Goal: Task Accomplishment & Management: Manage account settings

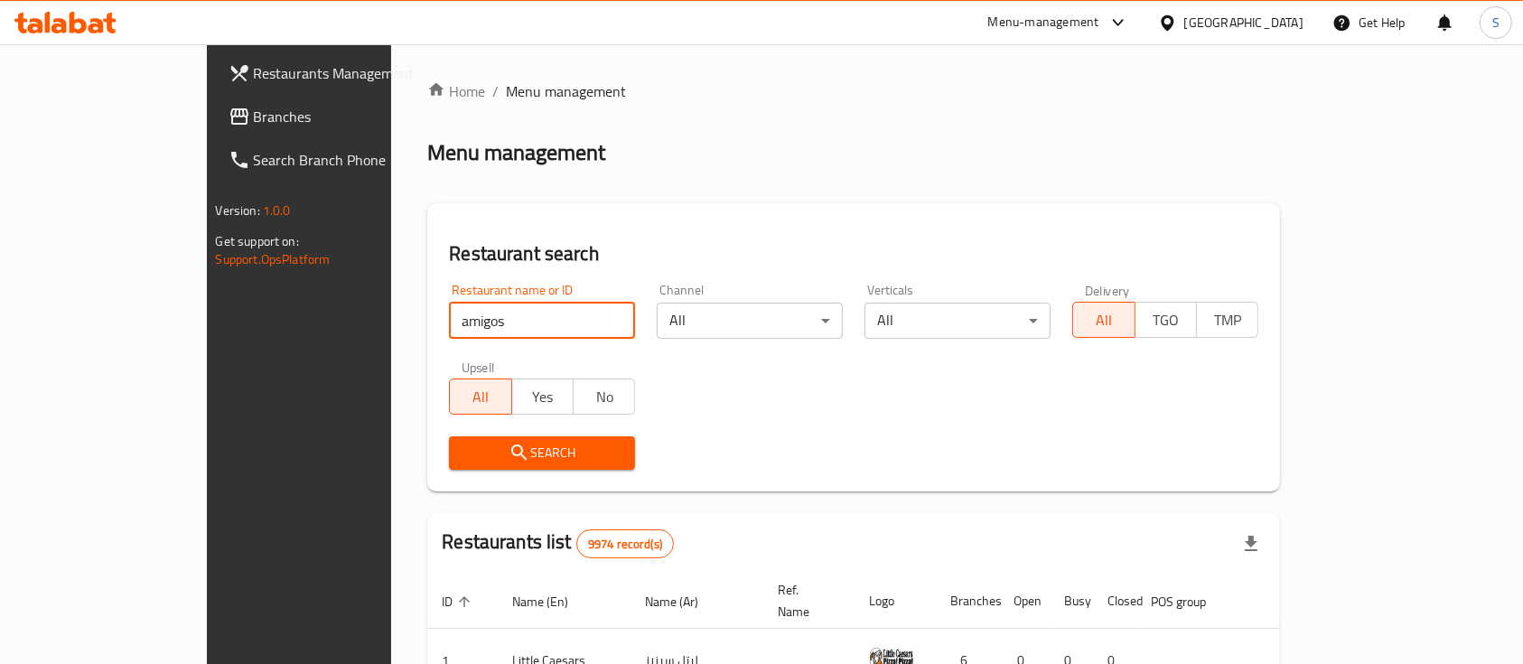
type input "amigos"
click button "Search" at bounding box center [542, 452] width 186 height 33
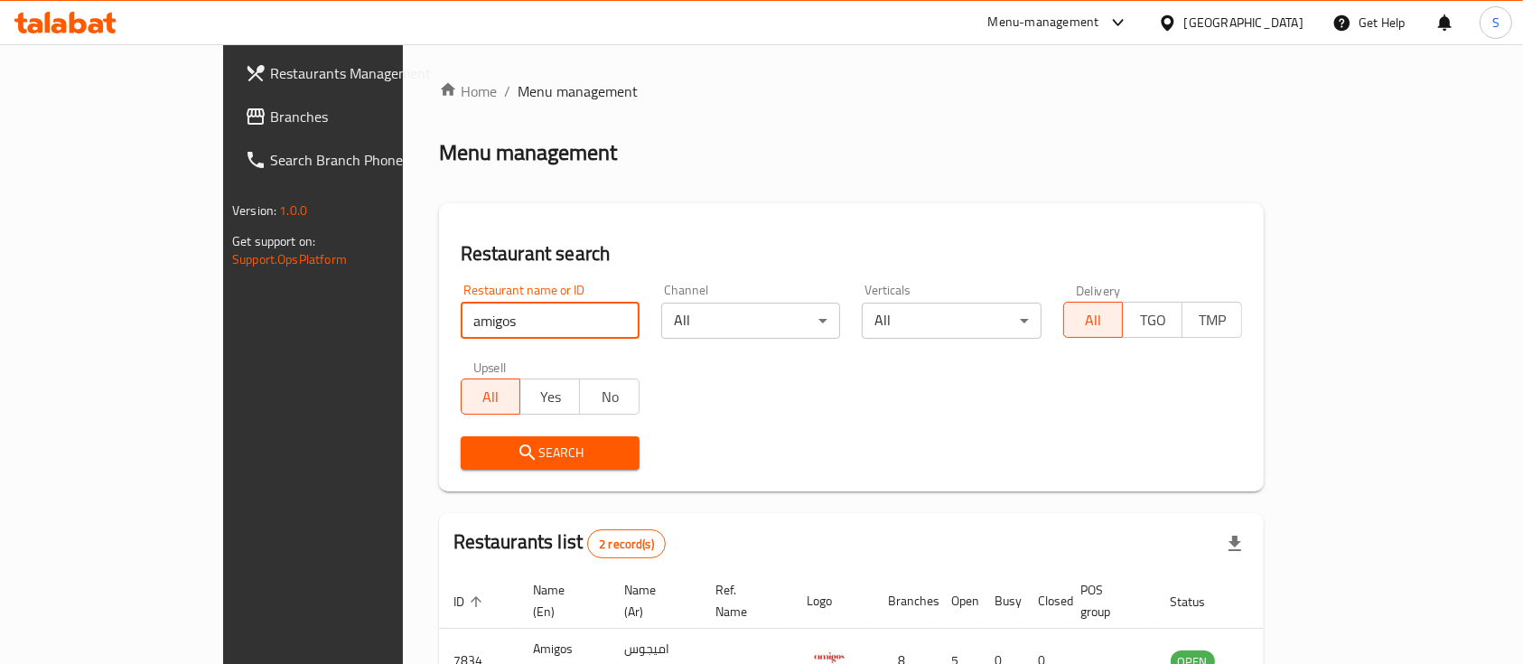
click at [954, 455] on div "Search" at bounding box center [851, 452] width 803 height 55
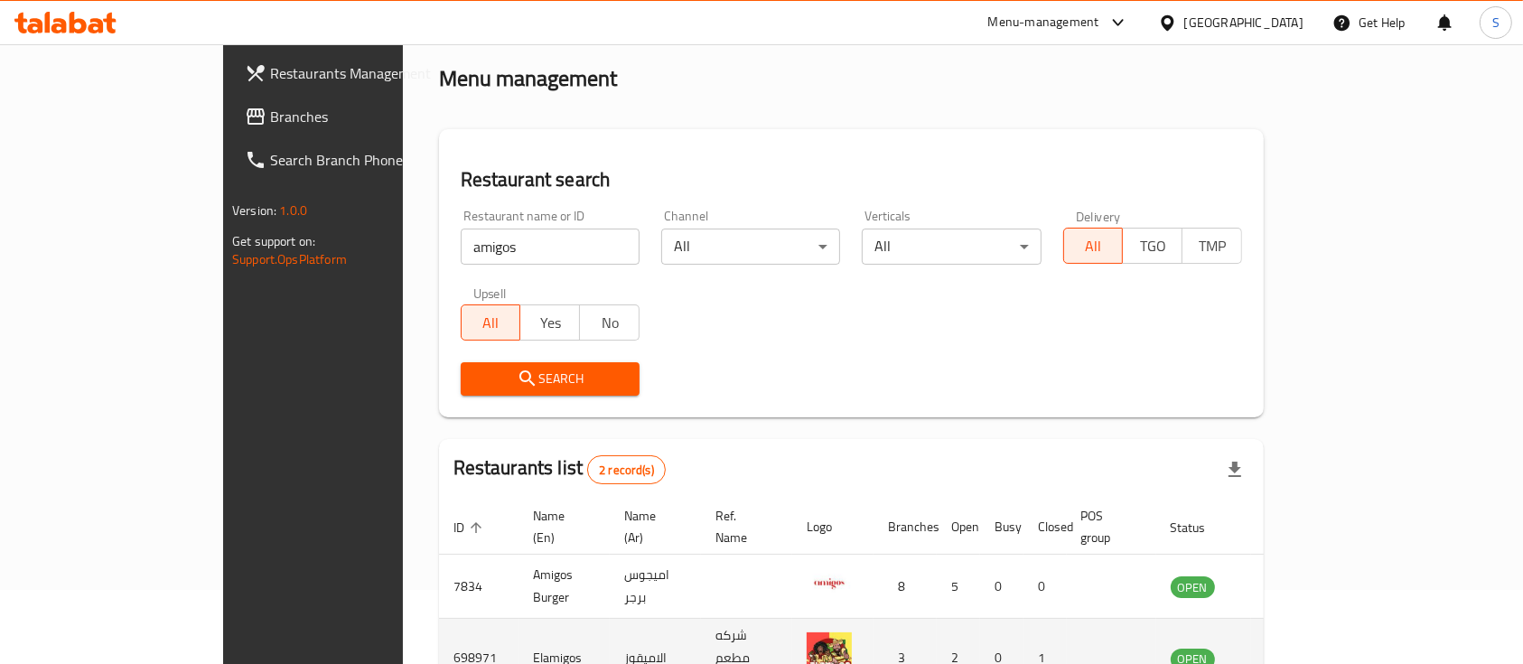
scroll to position [168, 0]
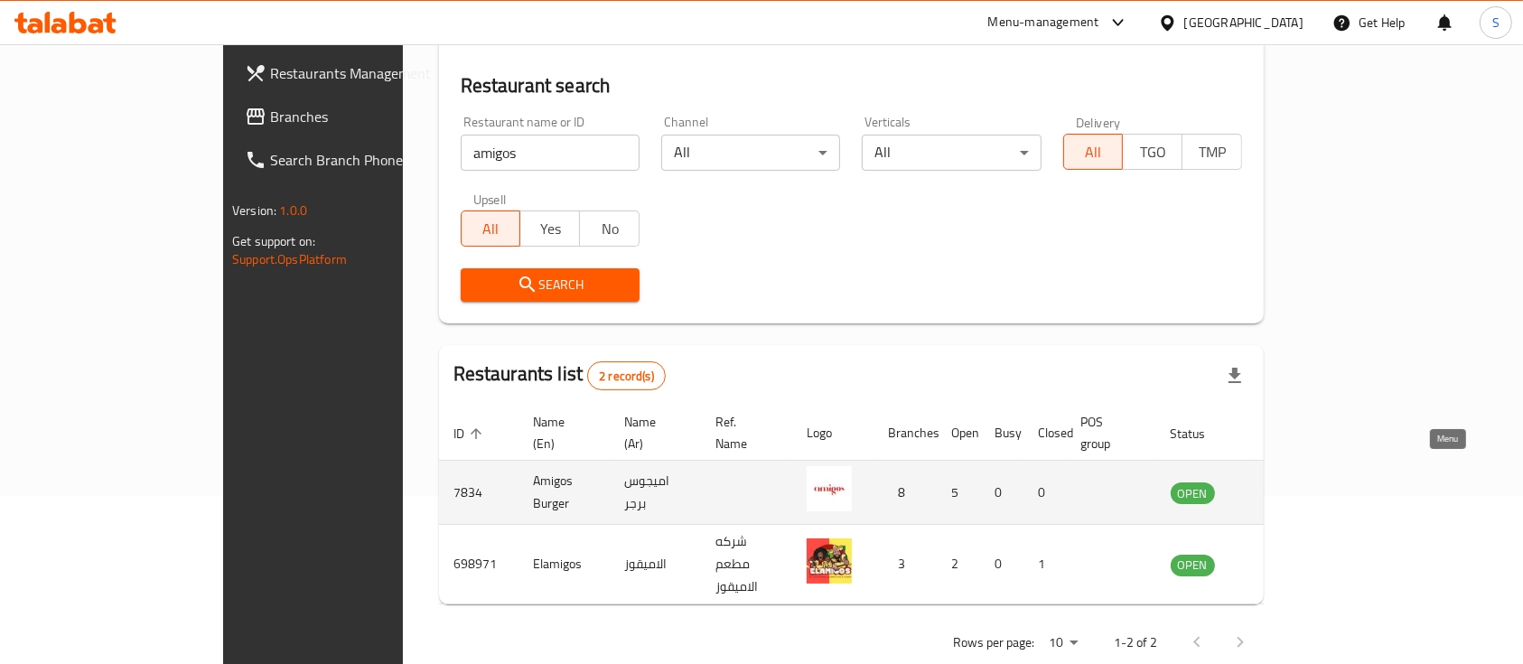
click at [1287, 481] on icon "enhanced table" at bounding box center [1276, 492] width 22 height 22
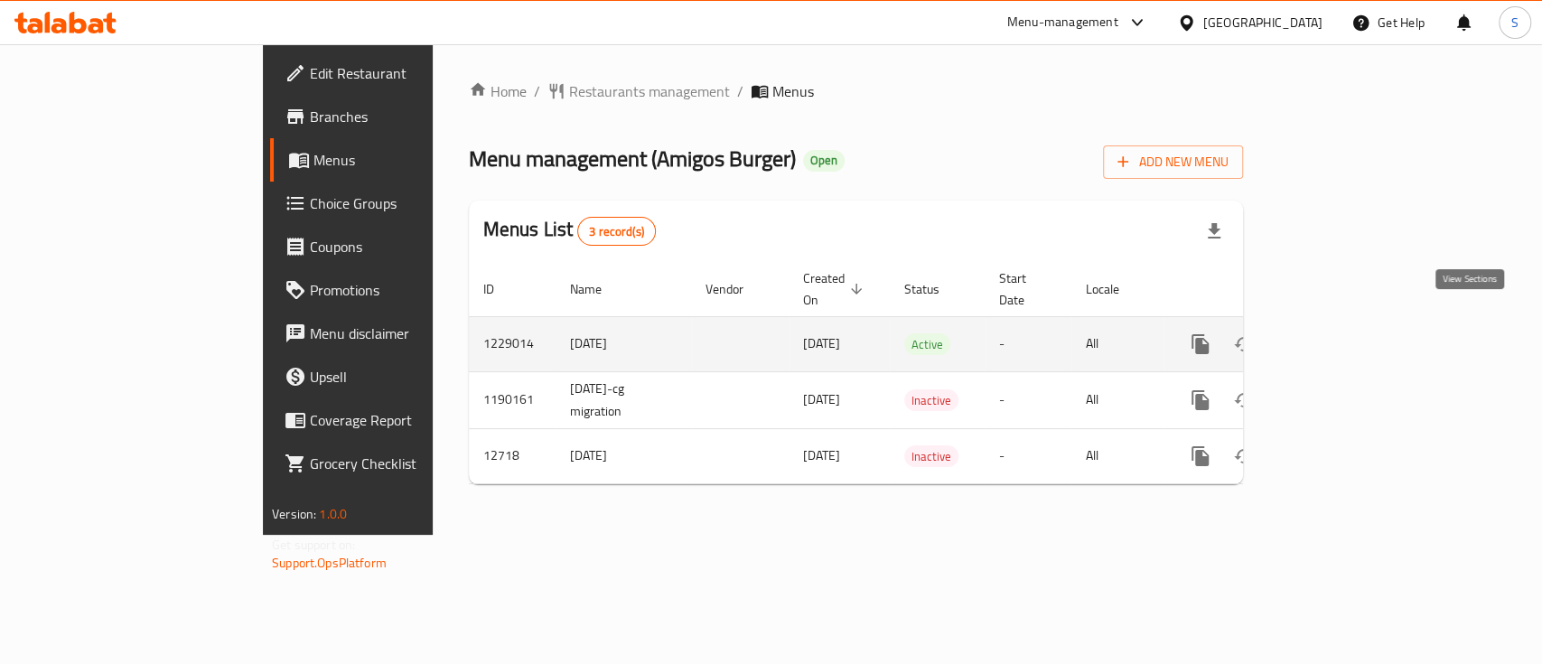
click at [1339, 336] on icon "enhanced table" at bounding box center [1330, 344] width 16 height 16
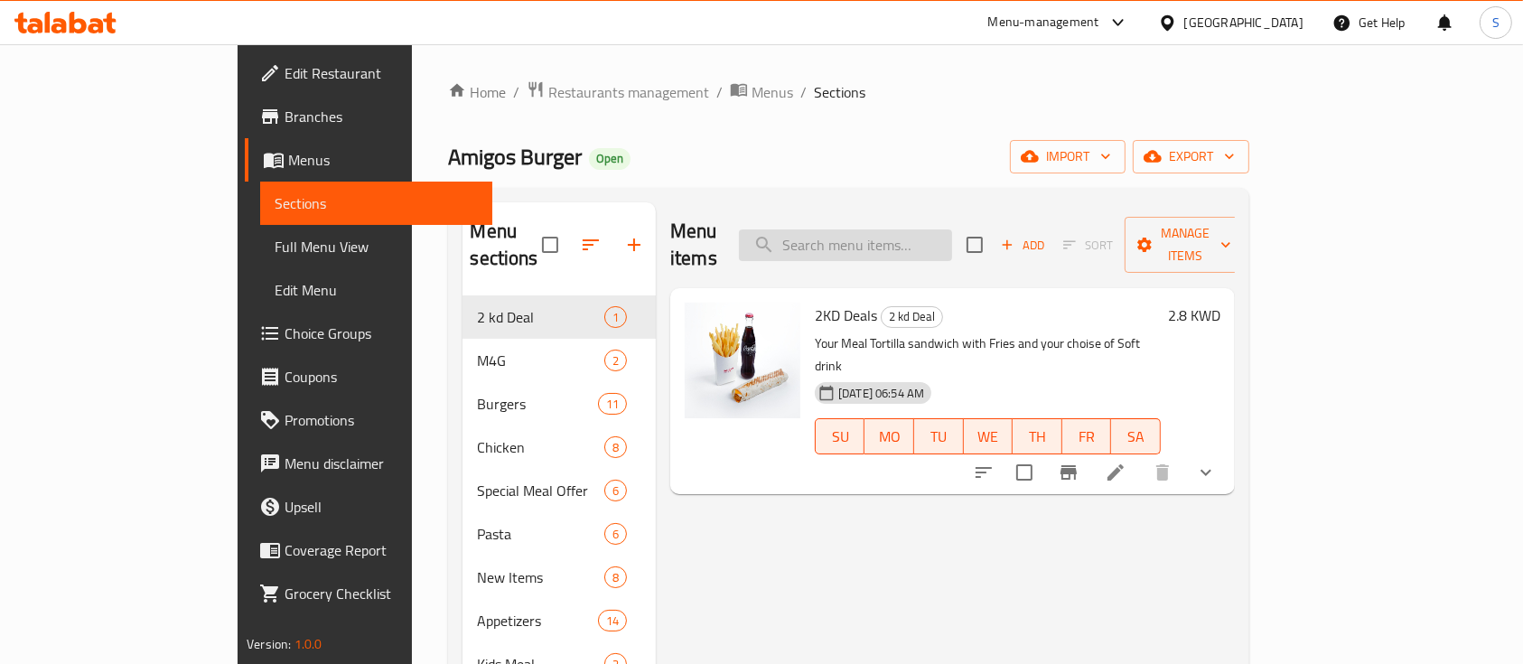
click at [952, 233] on input "search" at bounding box center [845, 245] width 213 height 32
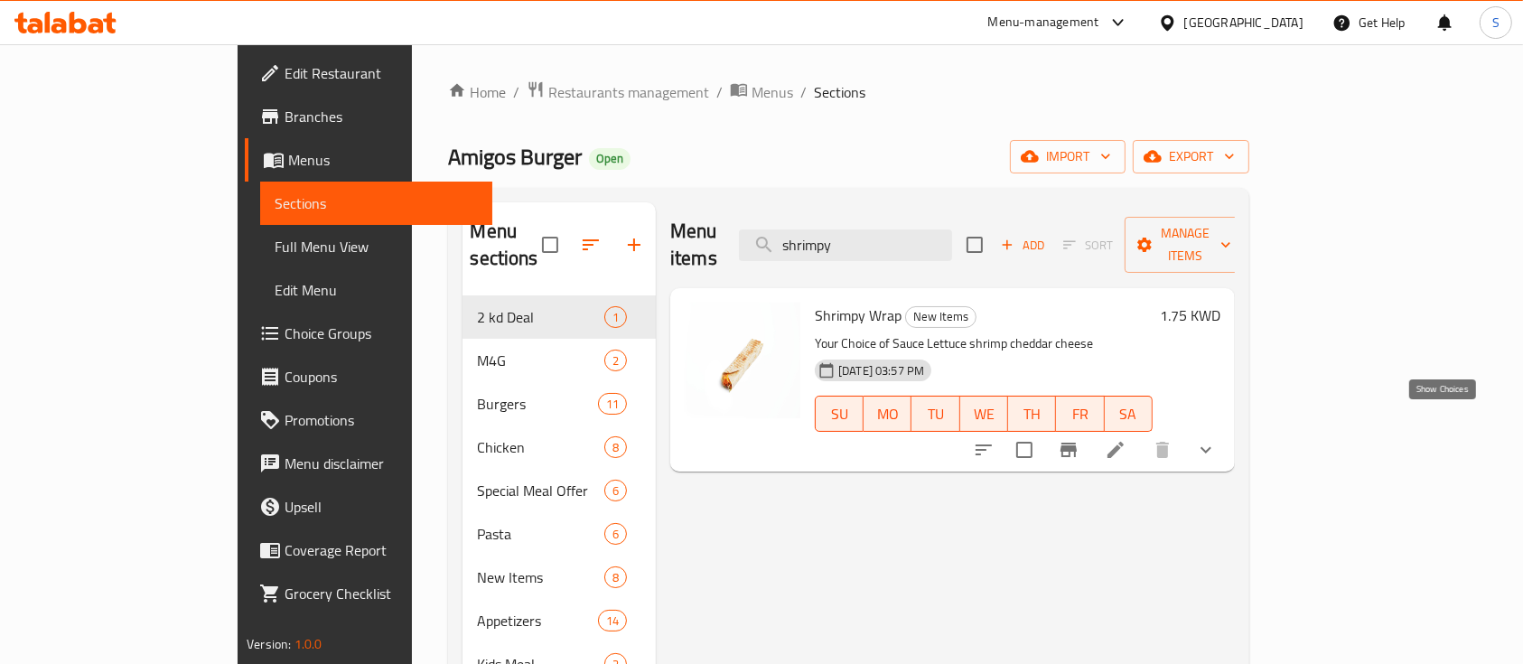
type input "shrimpy"
click at [1217, 439] on icon "show more" at bounding box center [1206, 450] width 22 height 22
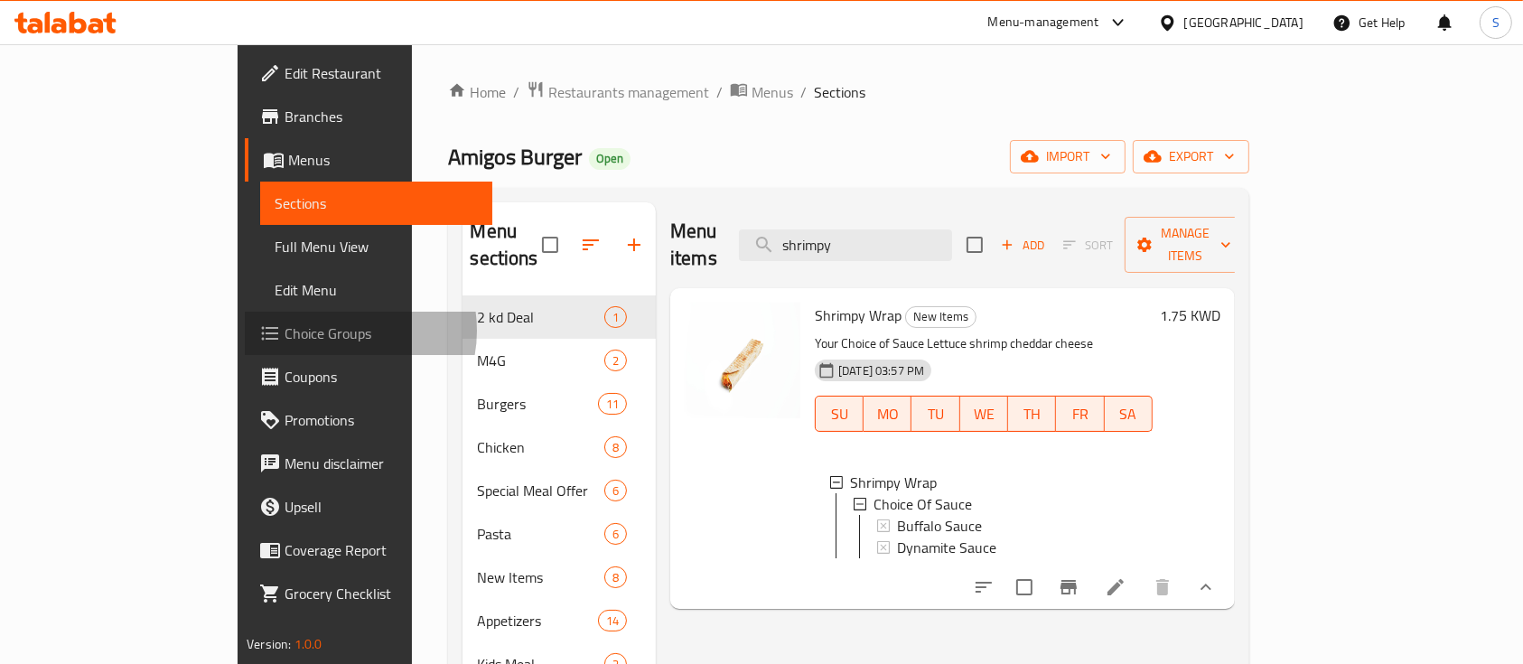
click at [285, 331] on span "Choice Groups" at bounding box center [381, 333] width 193 height 22
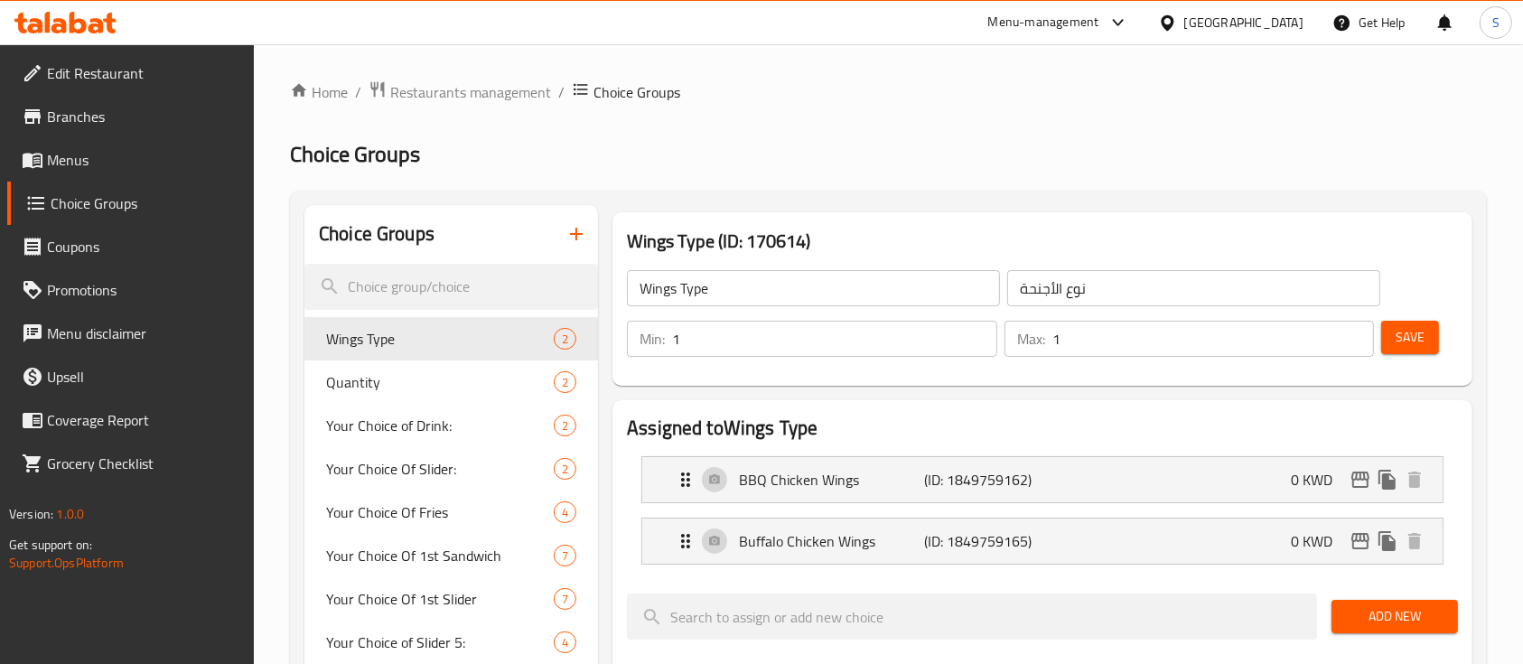
click at [578, 235] on icon "button" at bounding box center [576, 234] width 22 height 22
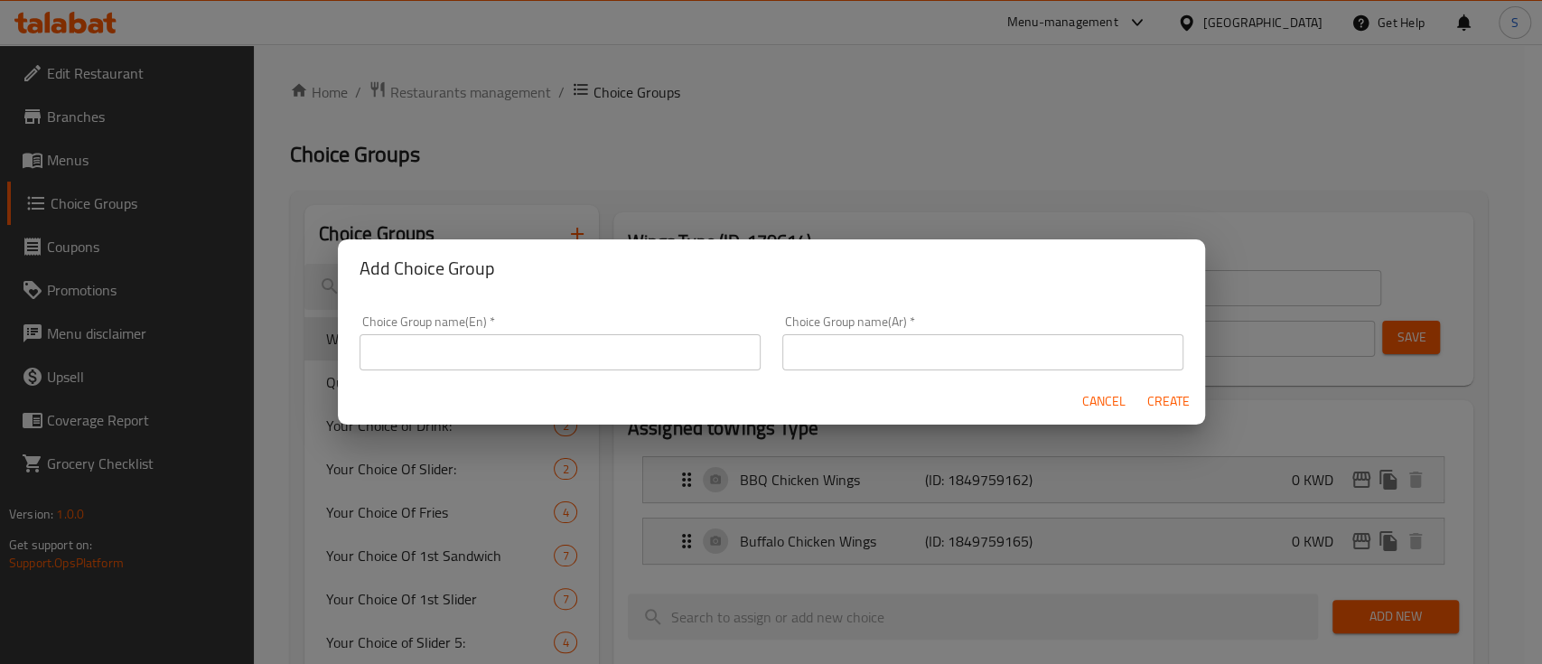
click at [596, 334] on input "text" at bounding box center [559, 352] width 401 height 36
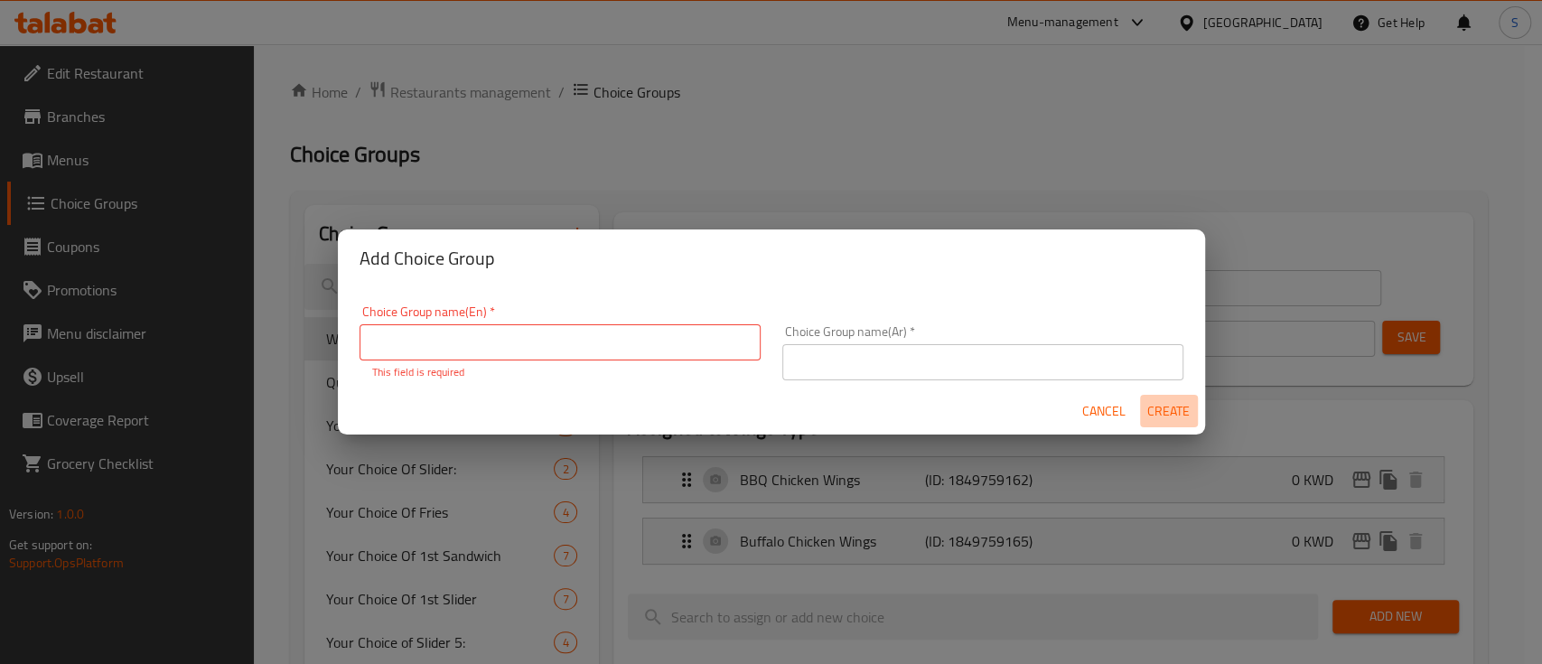
click at [1175, 406] on span "Create" at bounding box center [1168, 411] width 43 height 23
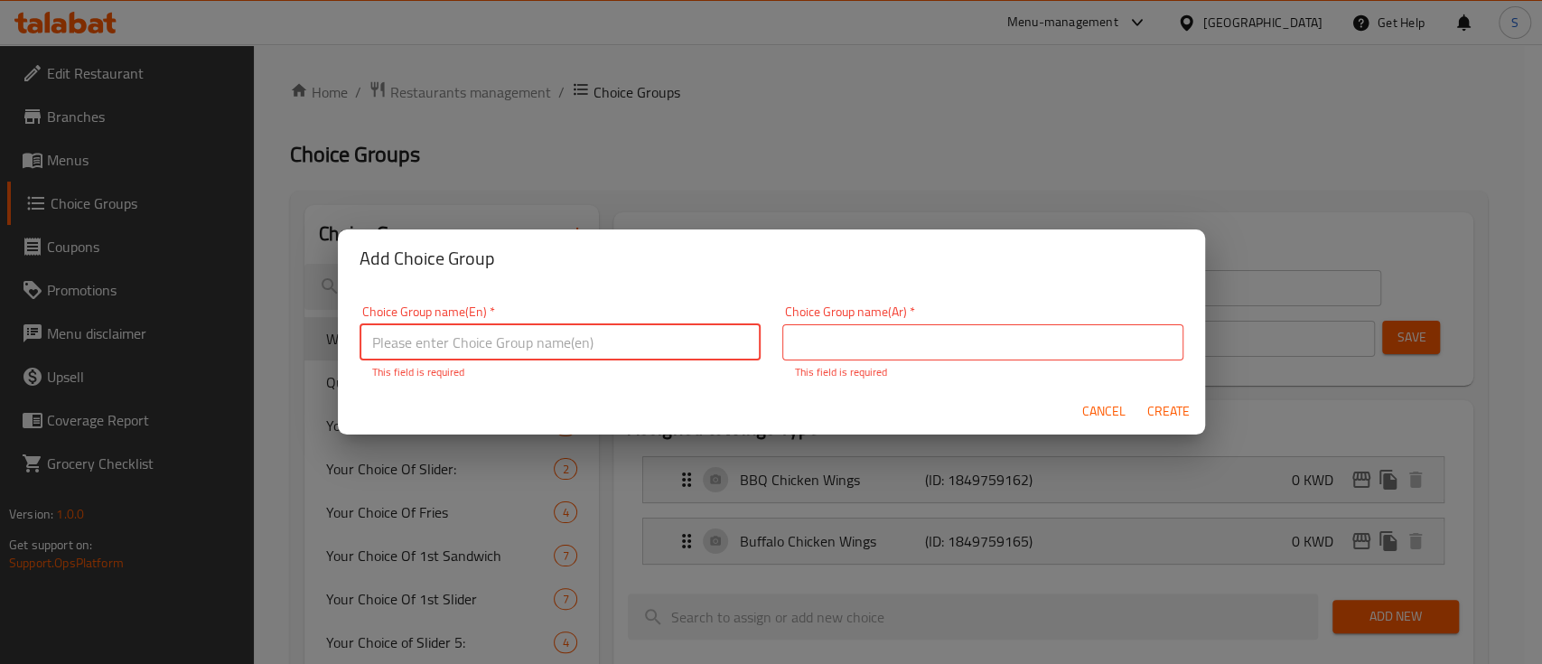
drag, startPoint x: 1077, startPoint y: 417, endPoint x: 1094, endPoint y: 408, distance: 19.4
click at [1081, 415] on button "Cancel" at bounding box center [1104, 411] width 58 height 33
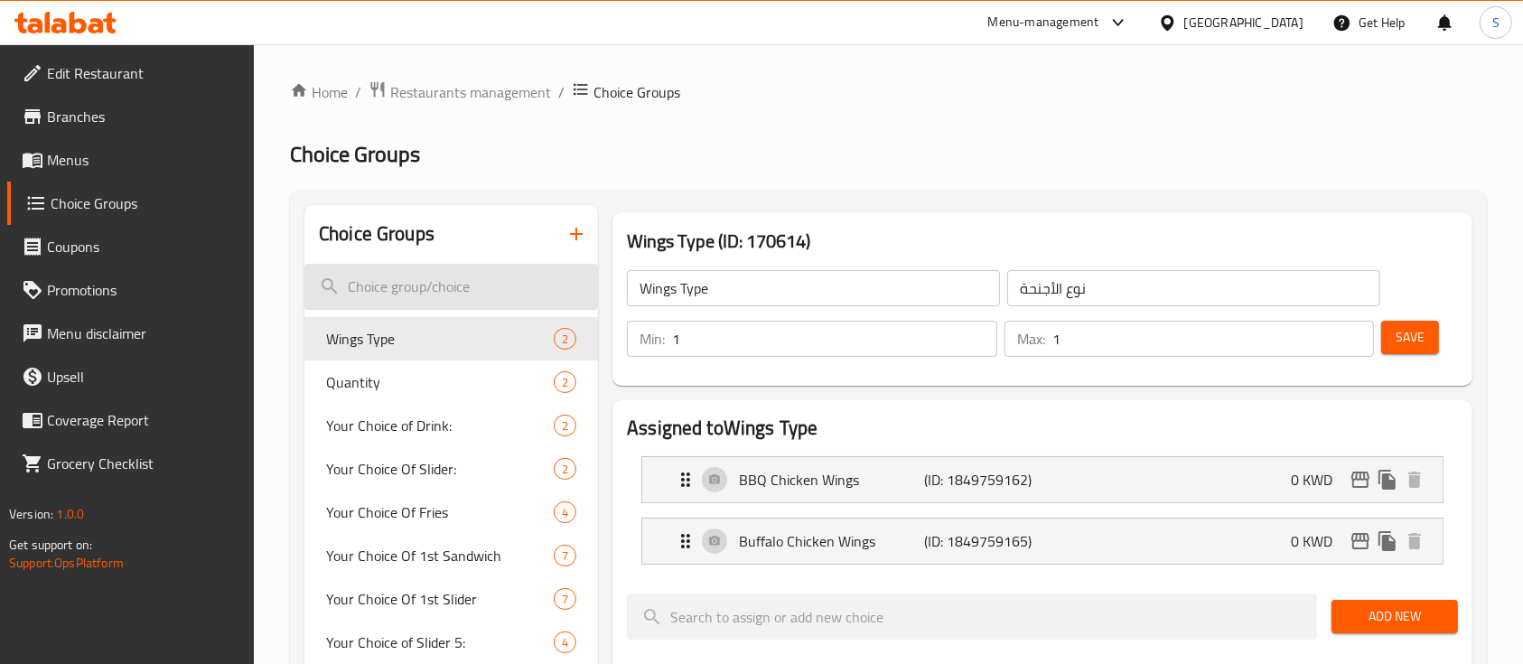
click at [395, 303] on input "search" at bounding box center [451, 287] width 294 height 46
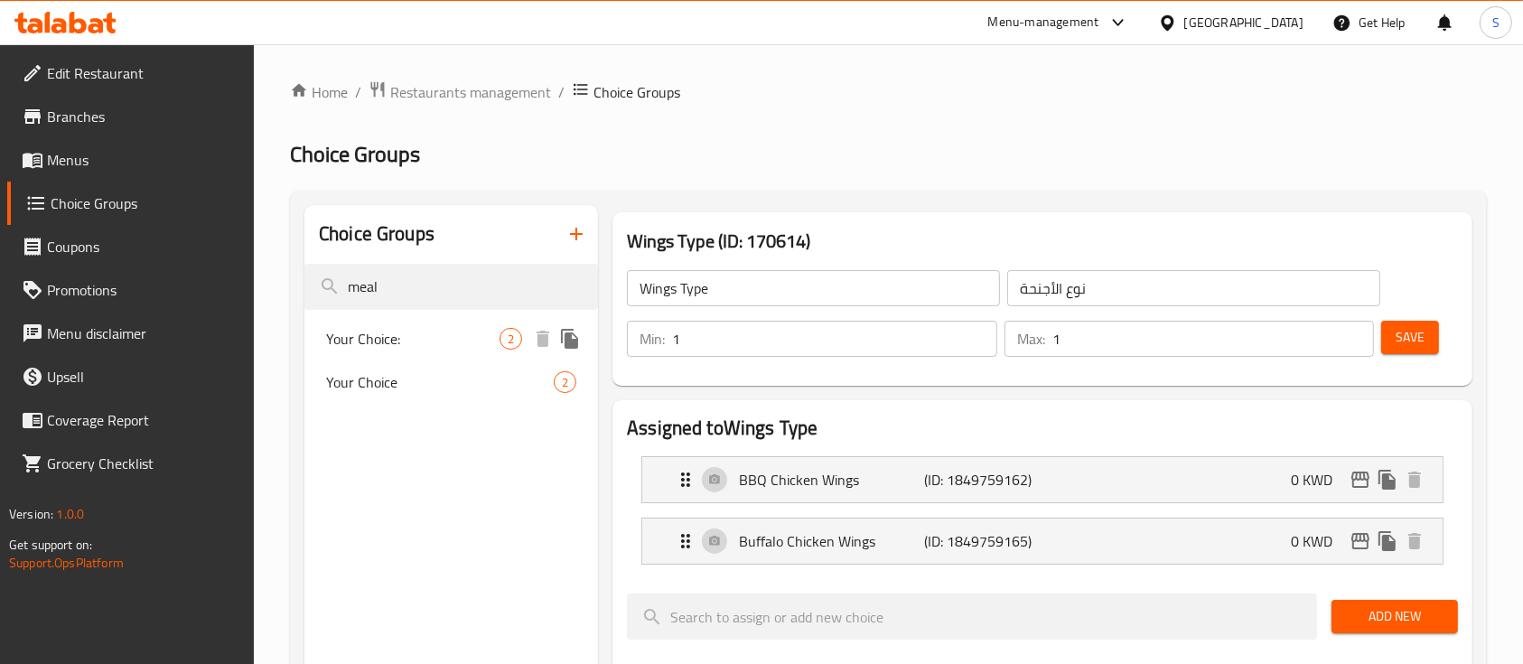
type input "meal"
click at [387, 341] on span "Your Choice:" at bounding box center [412, 339] width 173 height 22
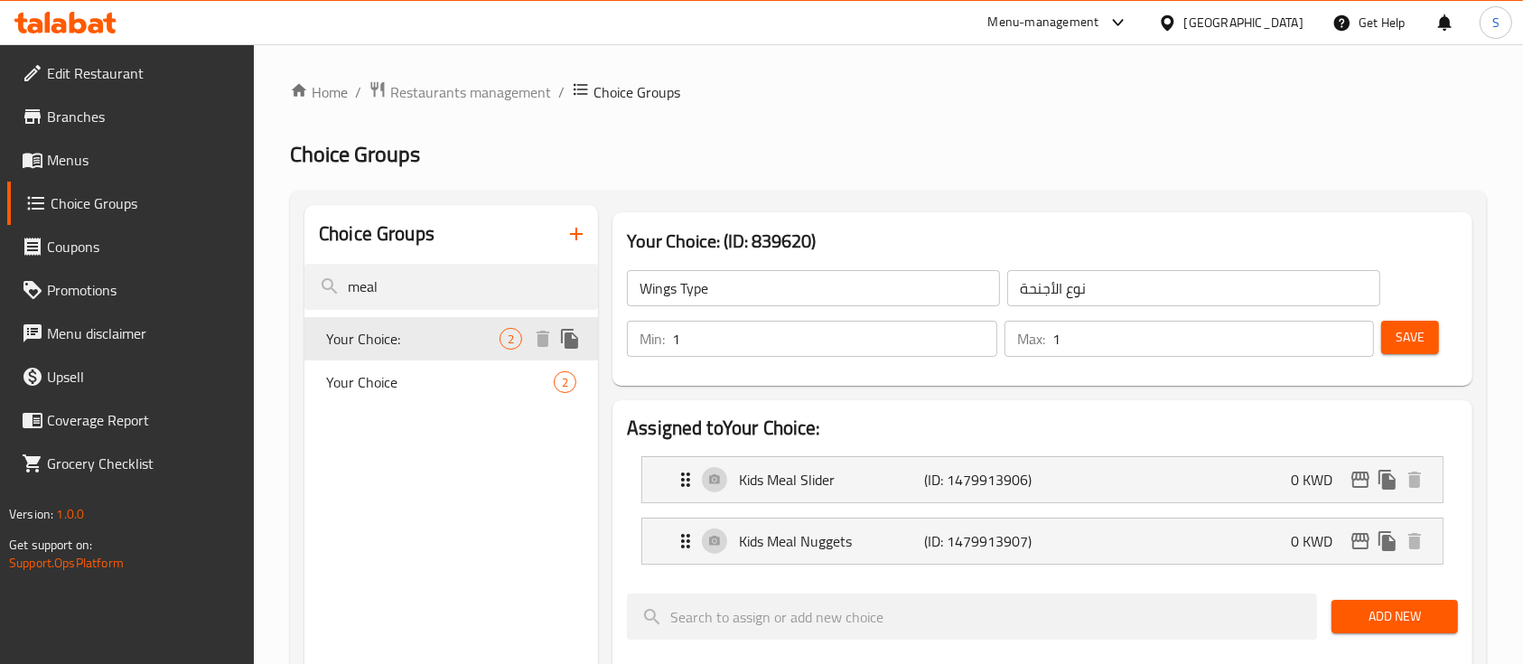
type input "Your Choice:"
type input "اختيارك:"
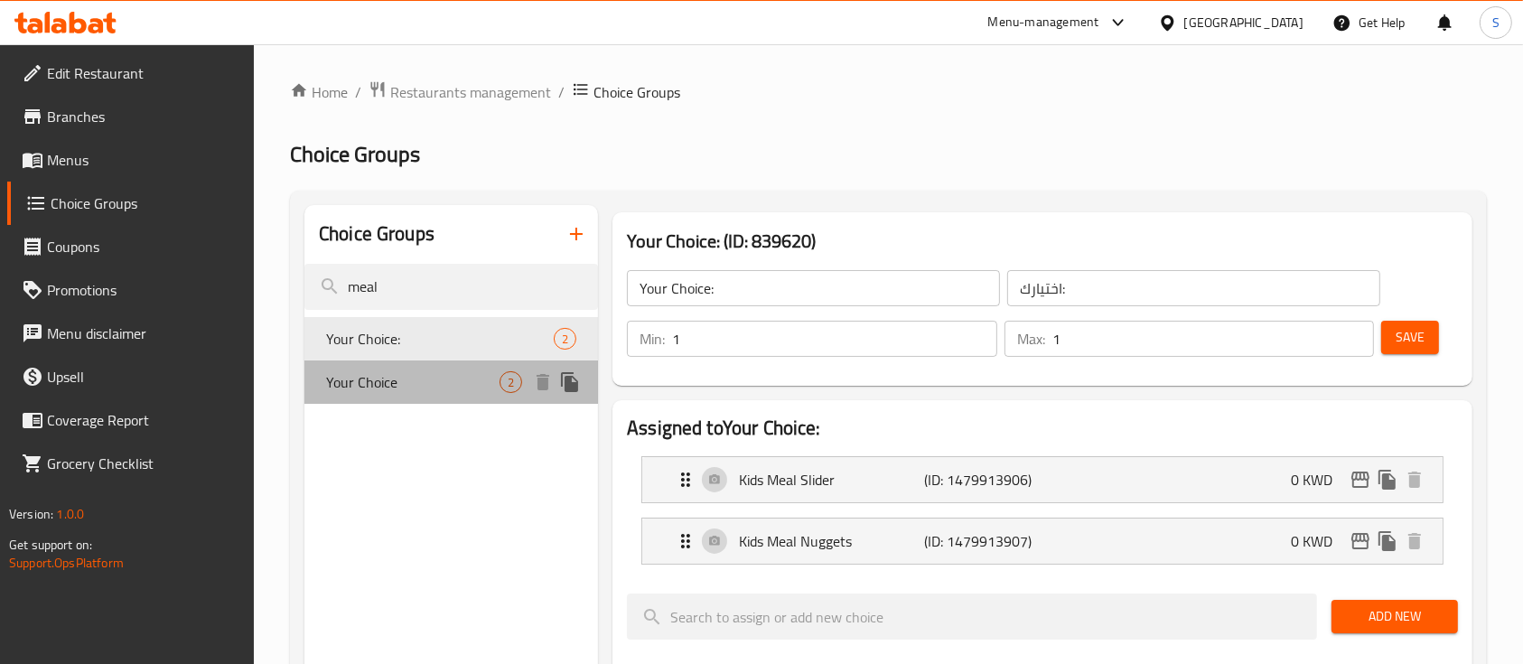
click at [403, 377] on span "Your Choice​" at bounding box center [412, 382] width 173 height 22
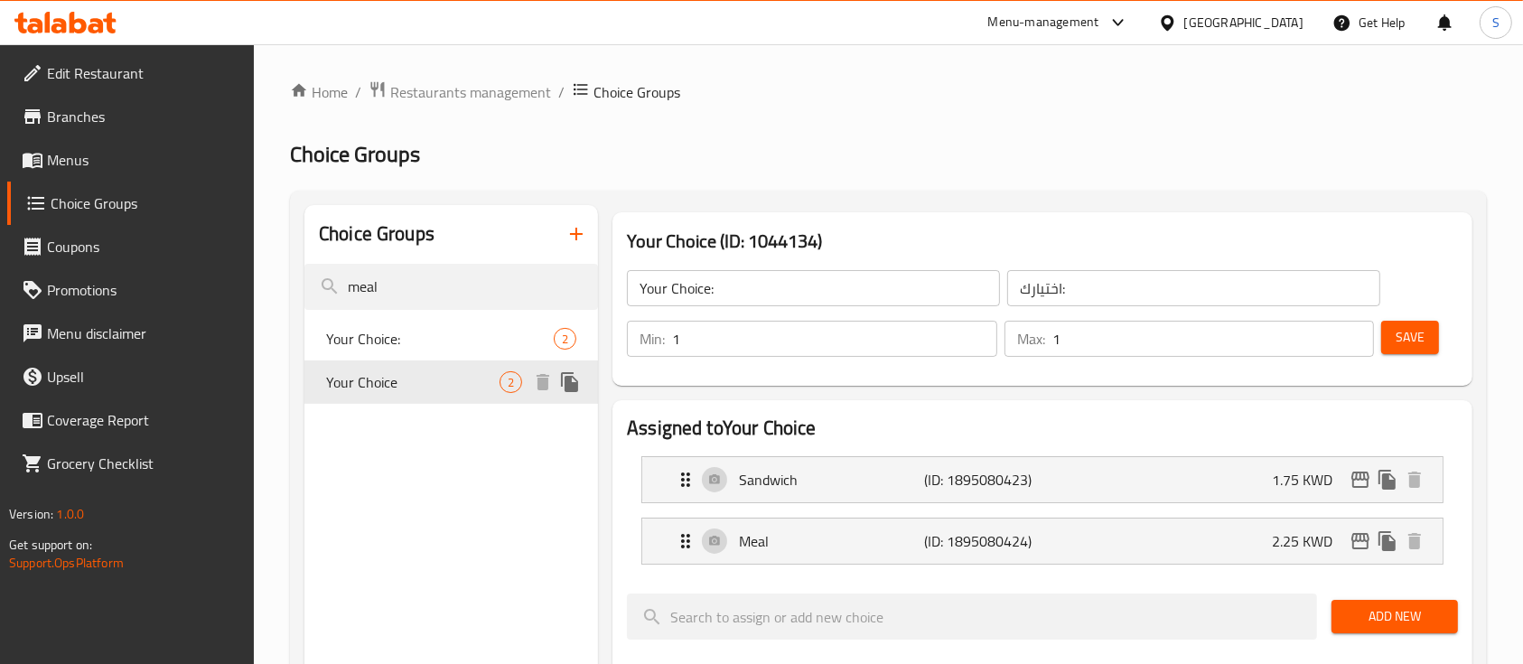
type input "Your Choice​"
type input "اختيارك"
type input "0"
click at [644, 298] on input "Your Choice​" at bounding box center [813, 288] width 373 height 36
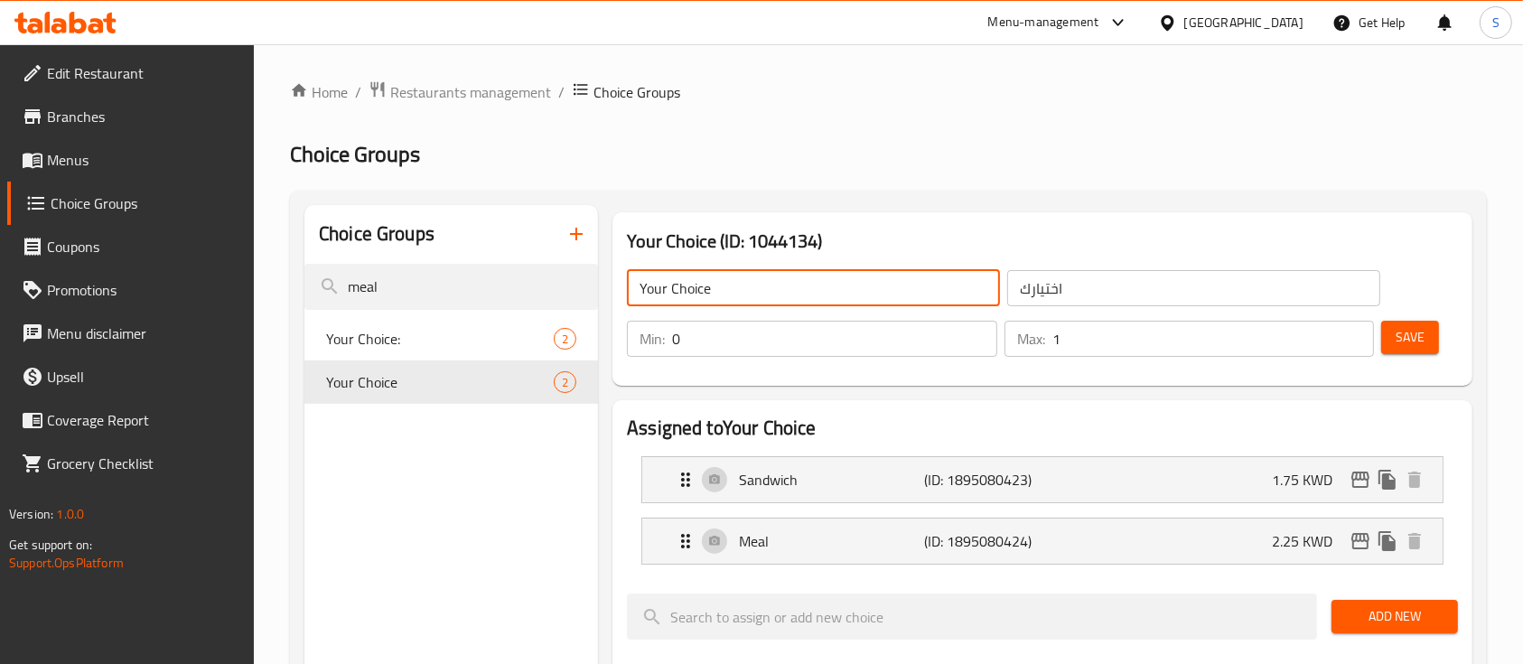
click at [644, 298] on input "Your Choice​" at bounding box center [813, 288] width 373 height 36
click at [103, 166] on span "Menus" at bounding box center [143, 160] width 193 height 22
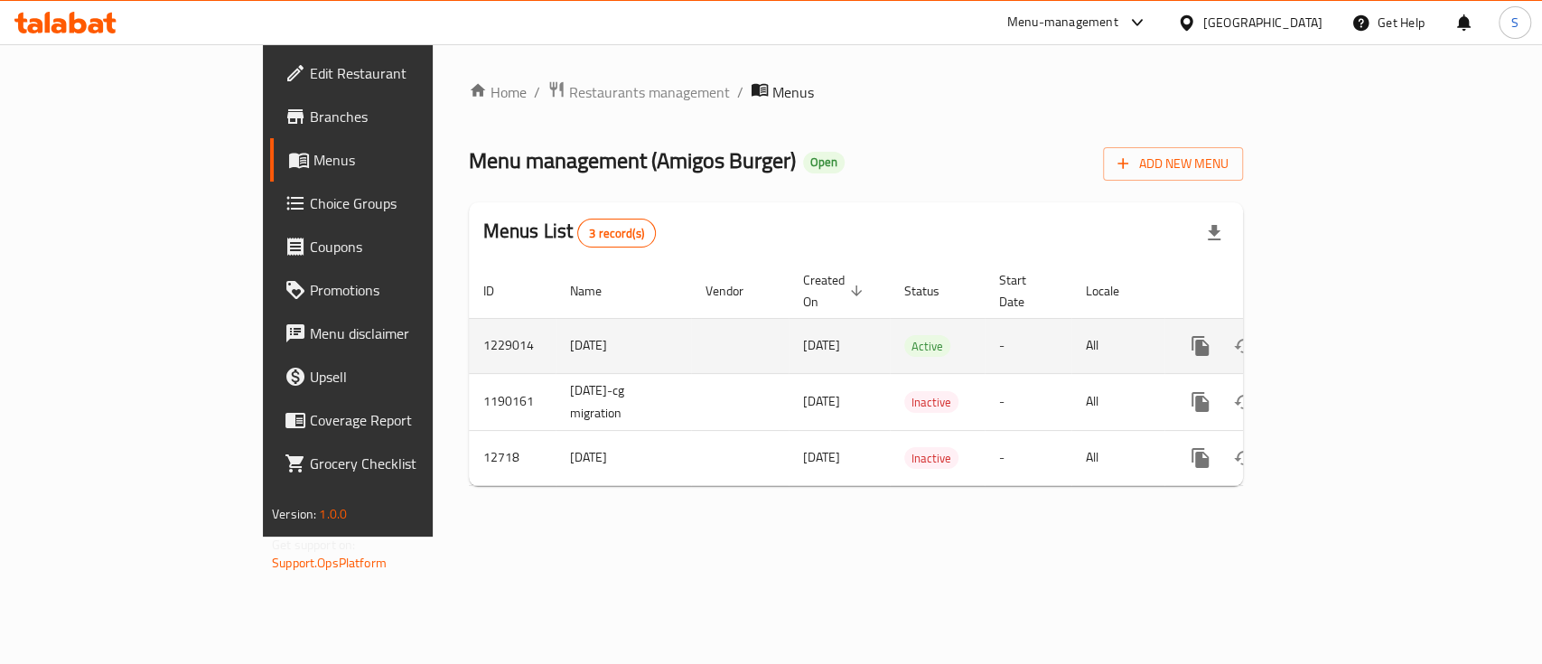
click at [1341, 335] on icon "enhanced table" at bounding box center [1331, 346] width 22 height 22
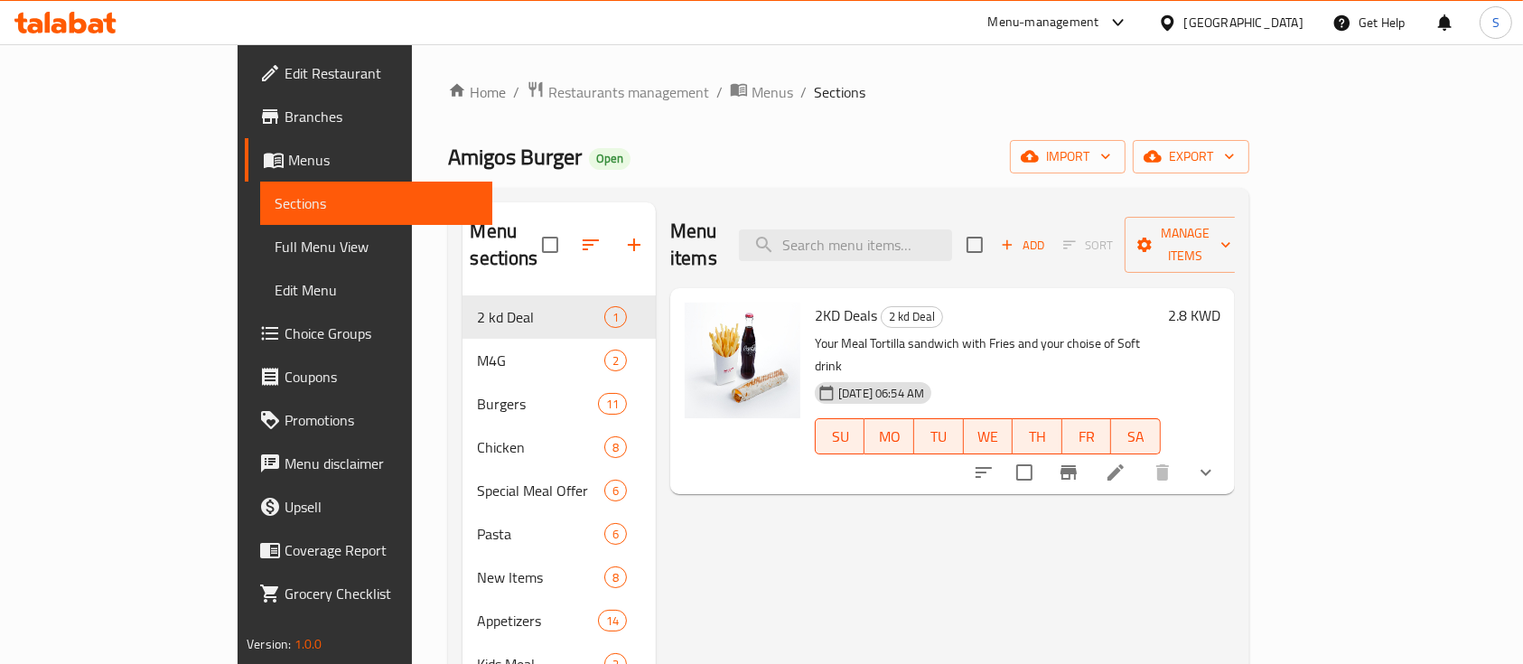
click at [968, 202] on div "Menu items Add Sort Manage items" at bounding box center [952, 245] width 565 height 86
click at [952, 229] on input "search" at bounding box center [845, 245] width 213 height 32
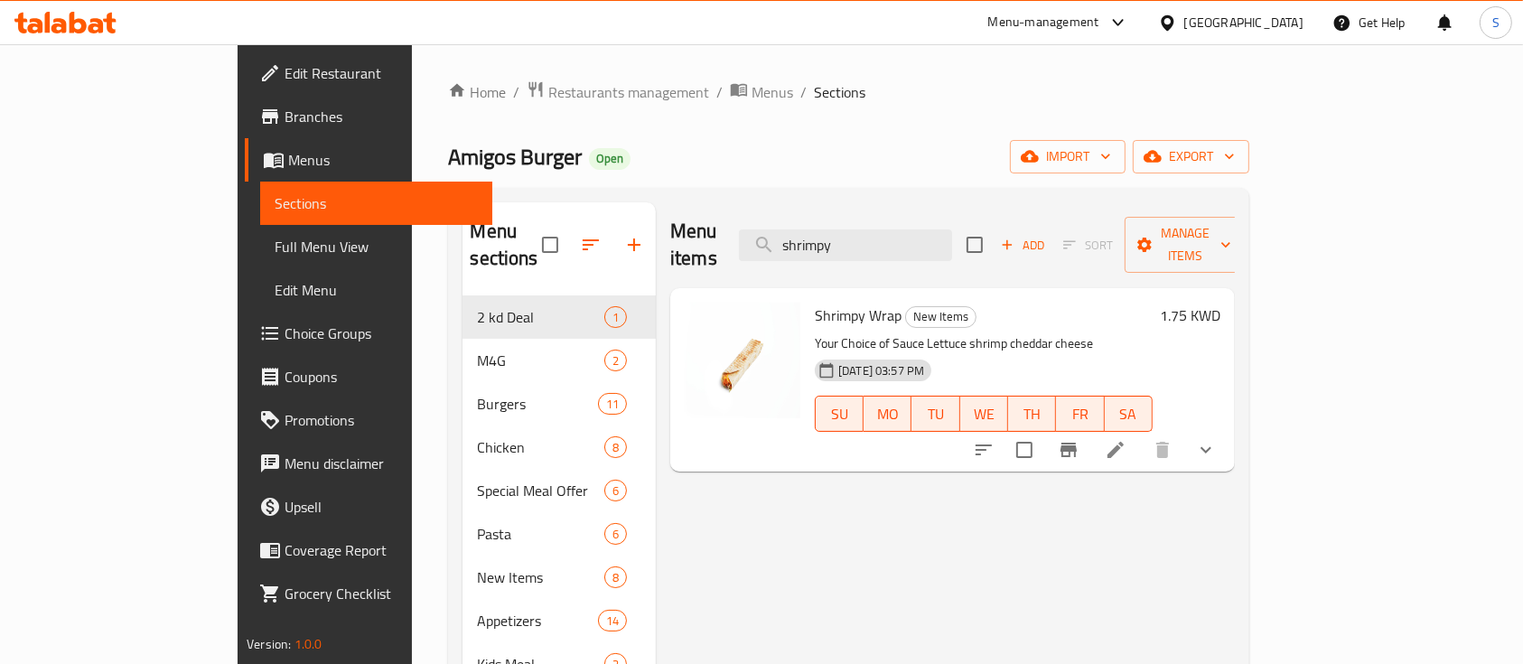
type input "shrimpy"
click at [1141, 434] on li at bounding box center [1115, 450] width 51 height 33
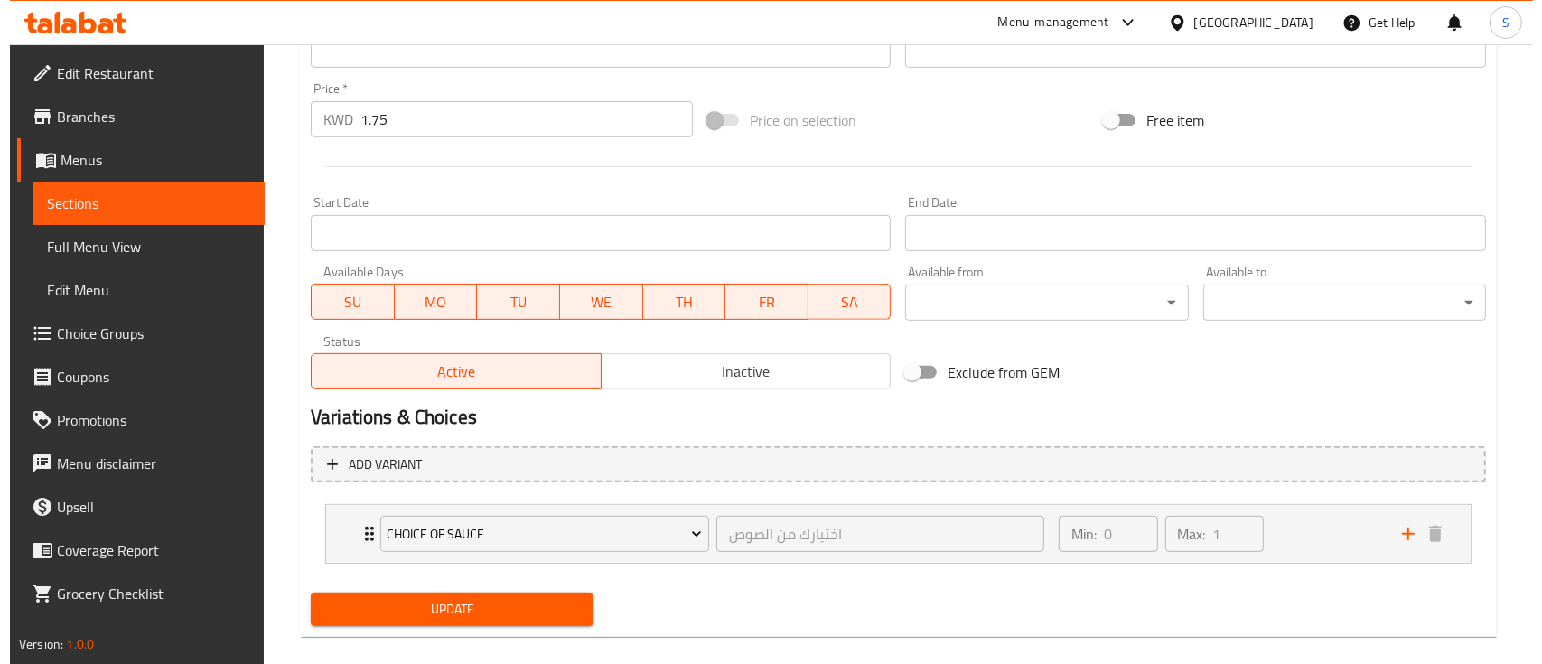
scroll to position [667, 0]
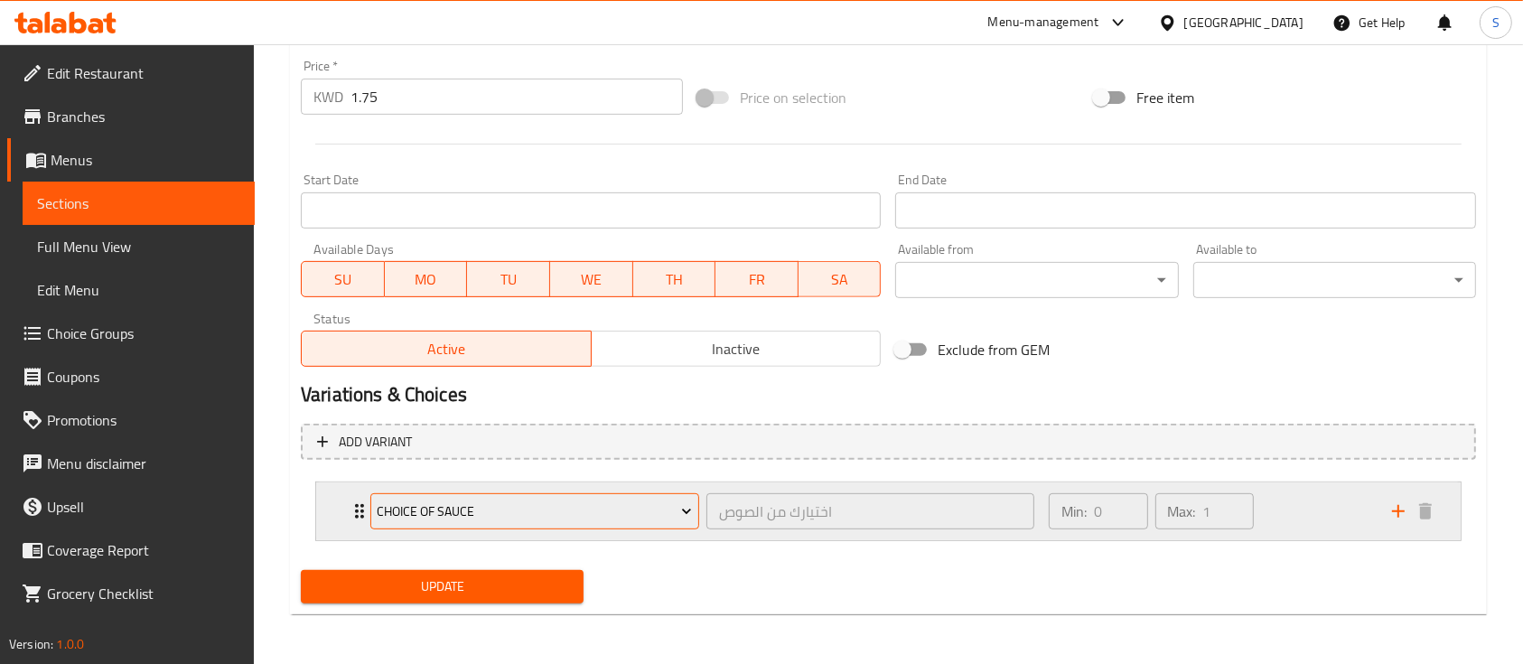
click at [615, 500] on span "Choice Of Sauce" at bounding box center [534, 511] width 315 height 23
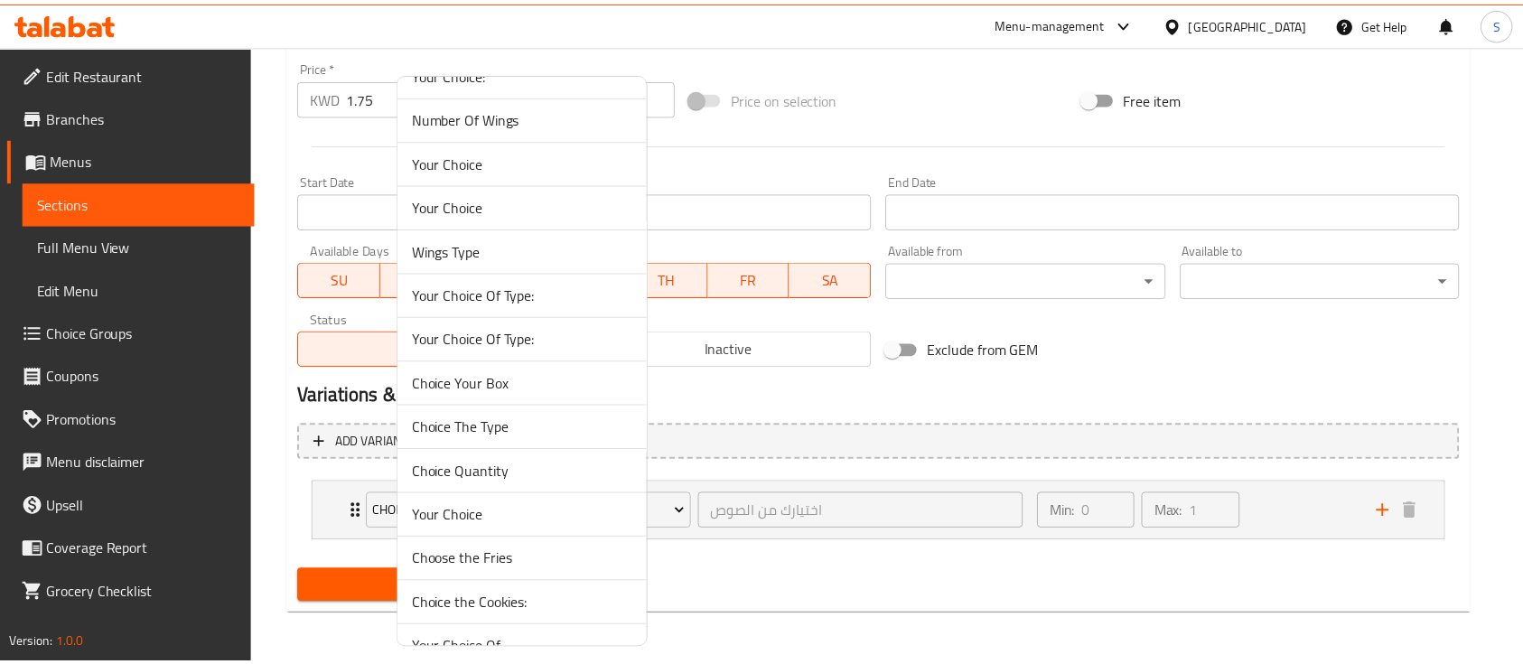
scroll to position [2047, 0]
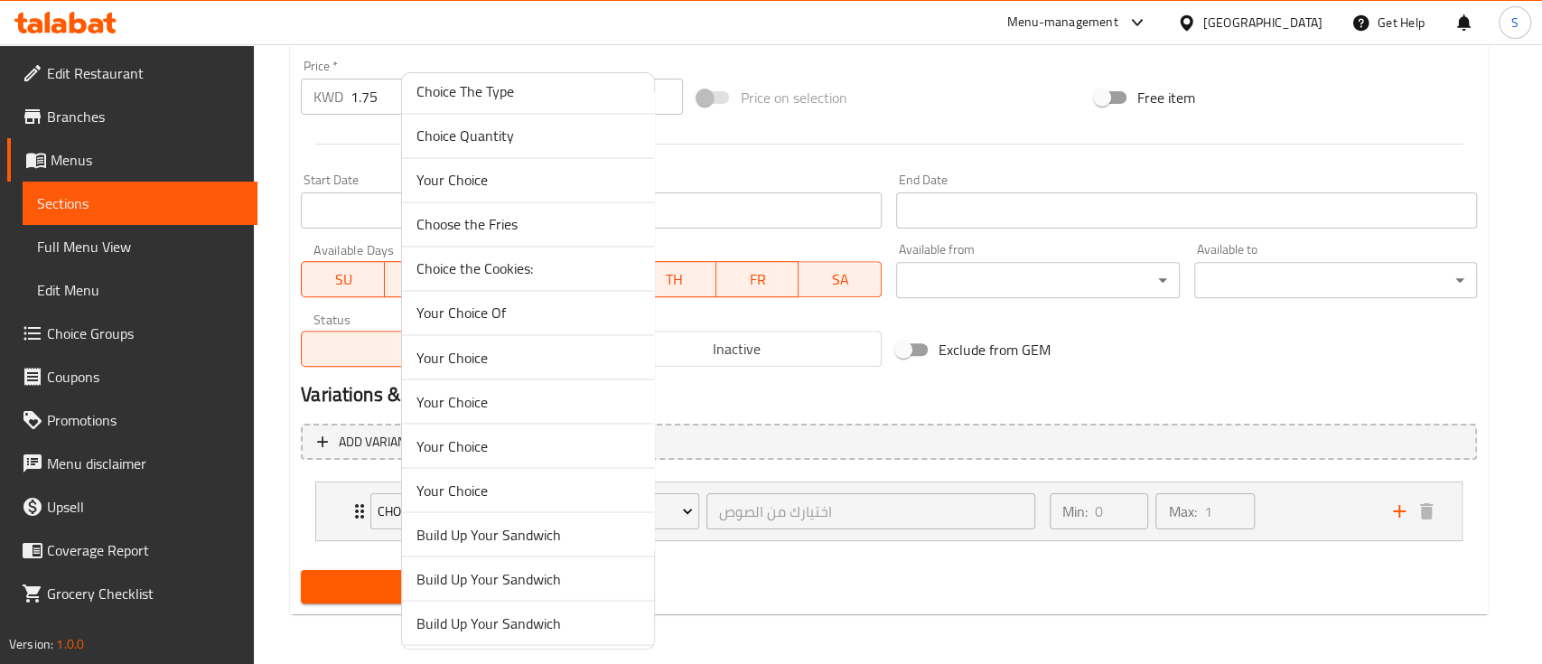
click at [527, 351] on span "Your Choice" at bounding box center [527, 357] width 223 height 22
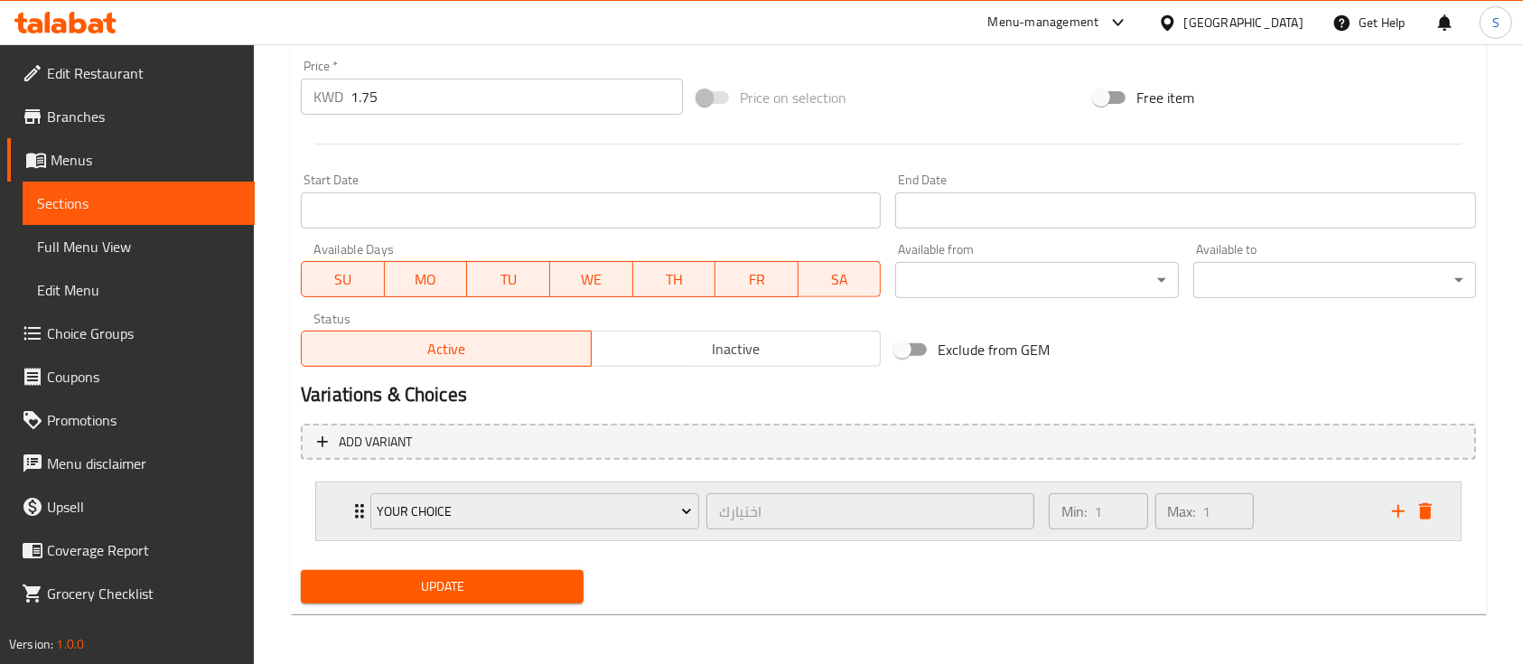
click at [1279, 516] on div "Min: 1 ​ Max: 1 ​" at bounding box center [1209, 511] width 343 height 58
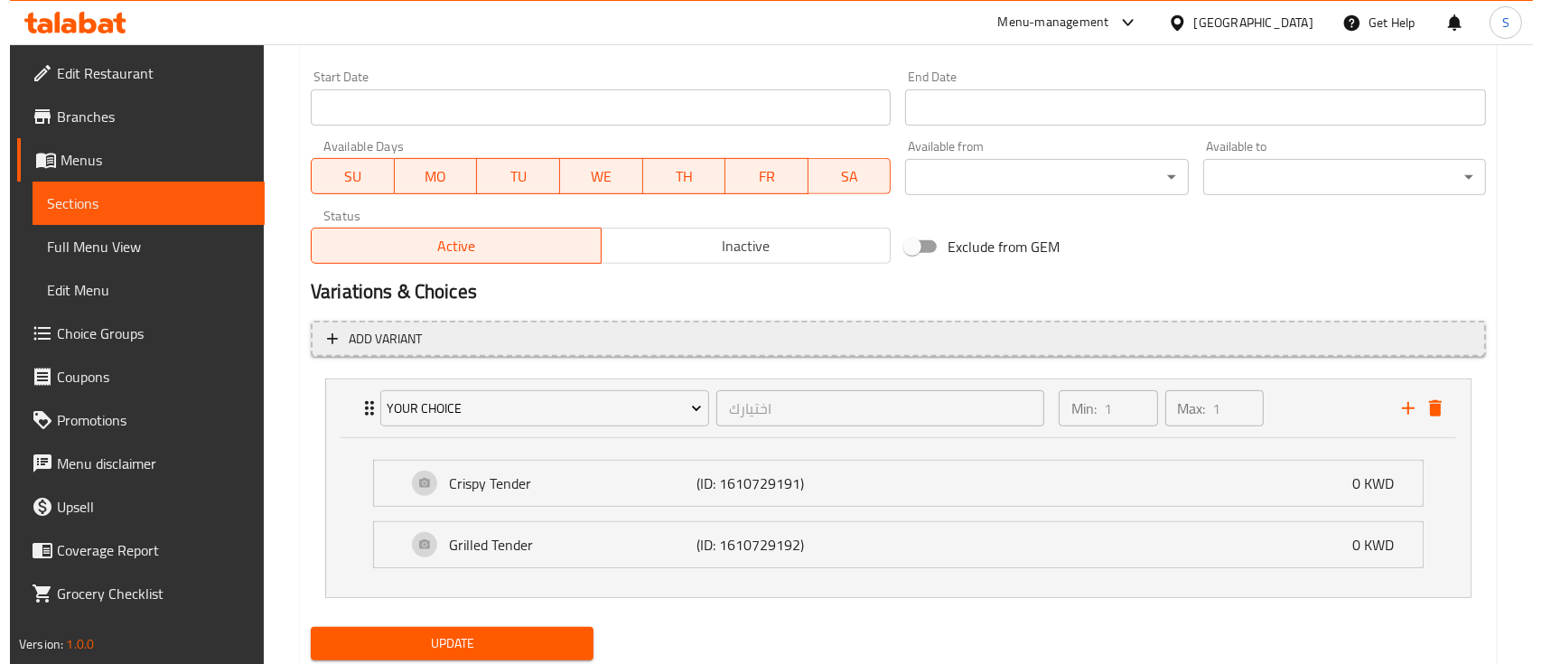
scroll to position [827, 0]
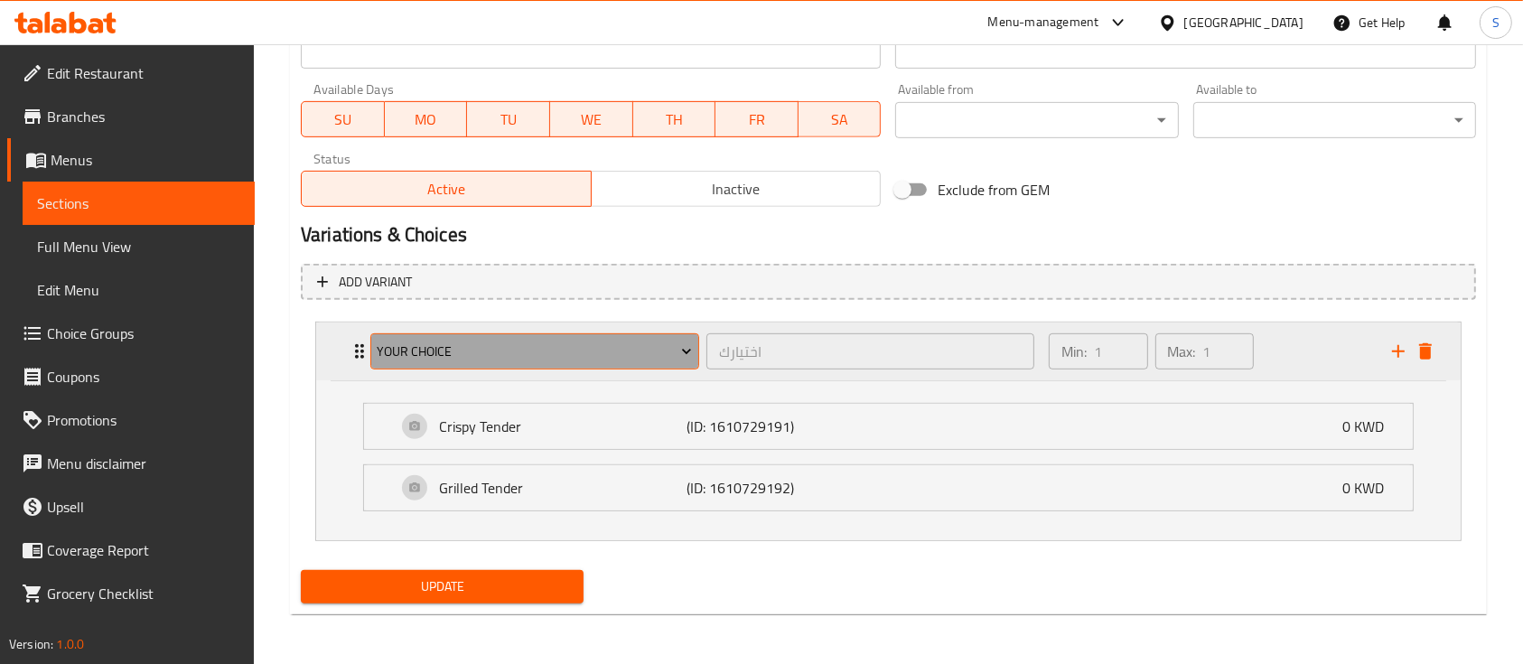
click at [470, 342] on span "Your Choice" at bounding box center [534, 352] width 315 height 23
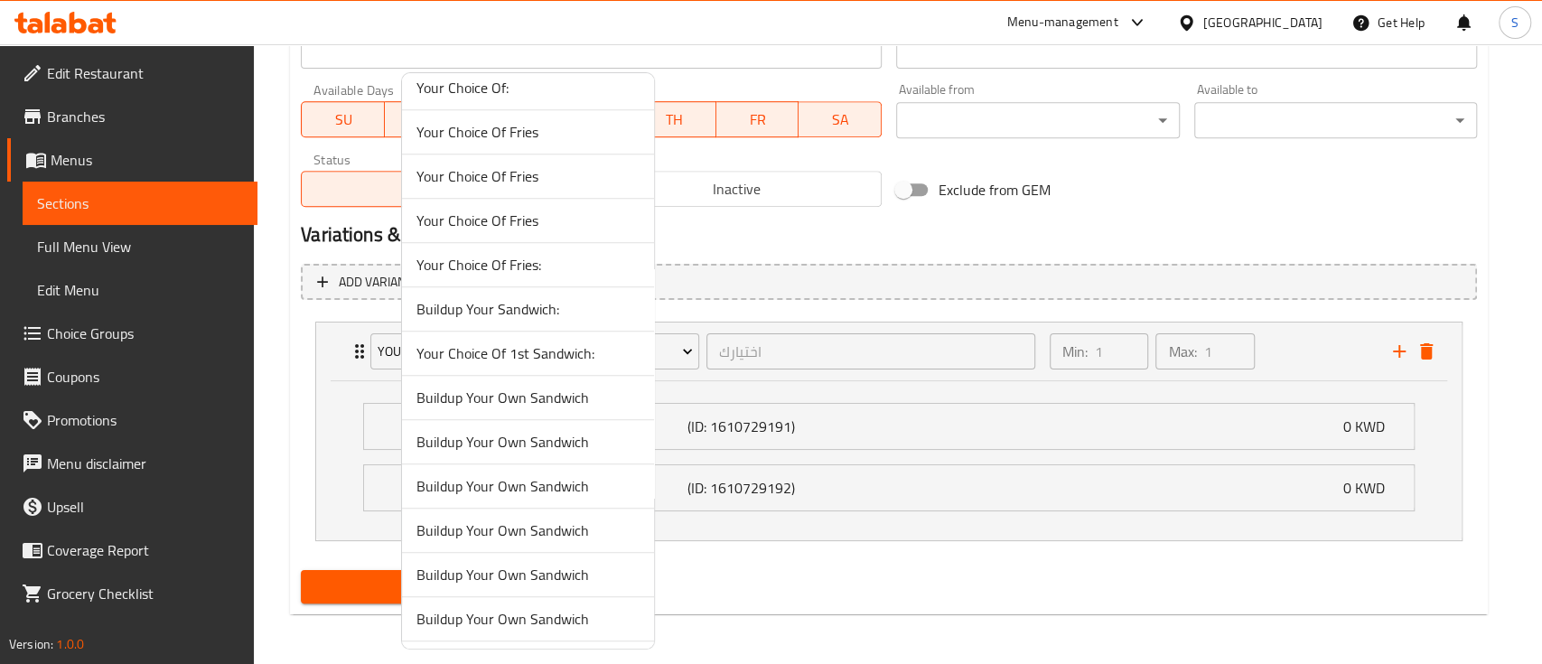
scroll to position [481, 0]
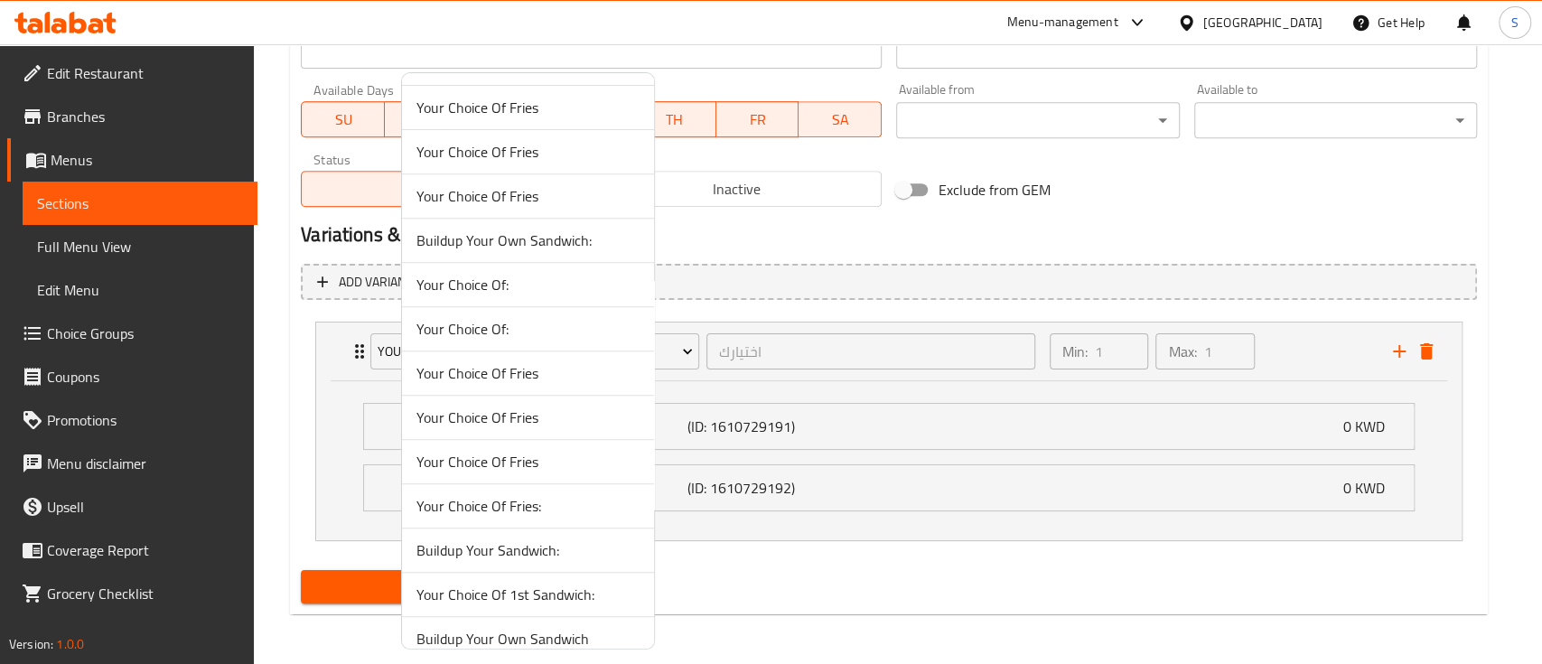
click at [508, 329] on span "Your Choice Of:" at bounding box center [527, 329] width 223 height 22
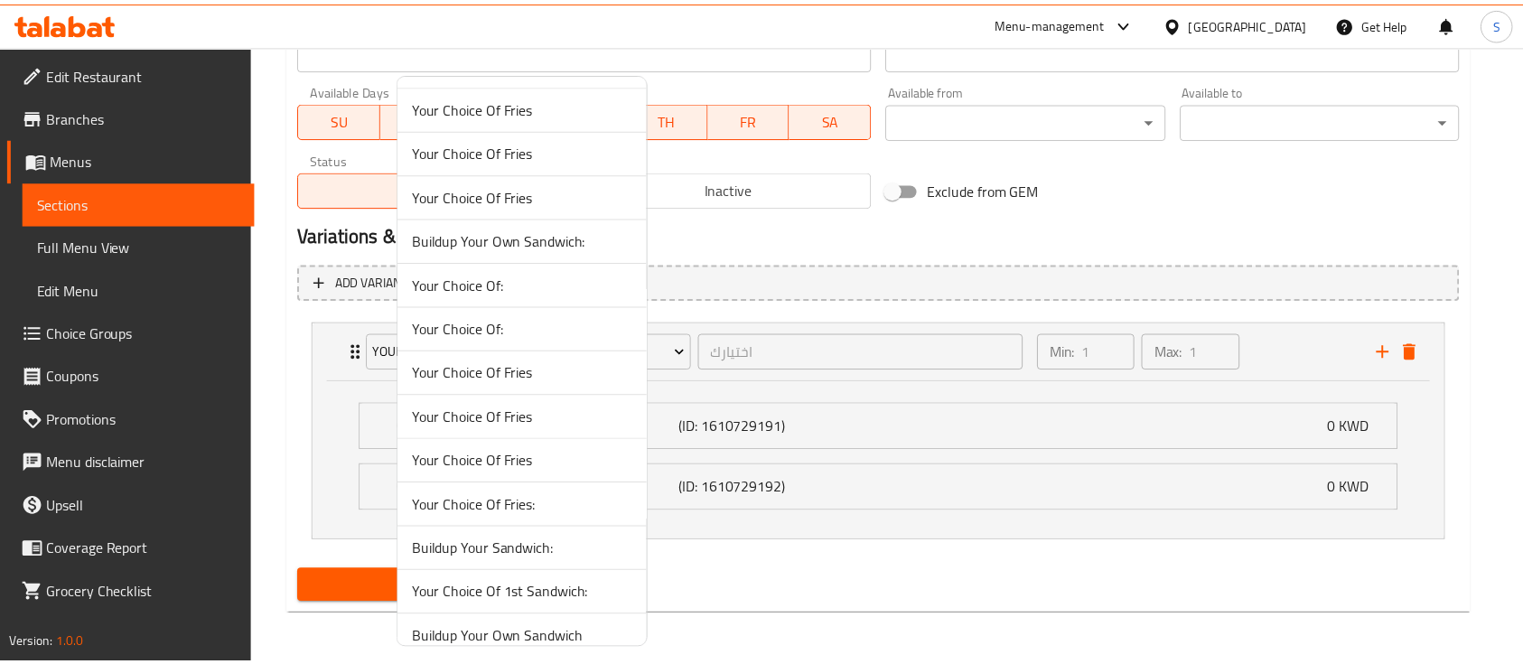
scroll to position [667, 0]
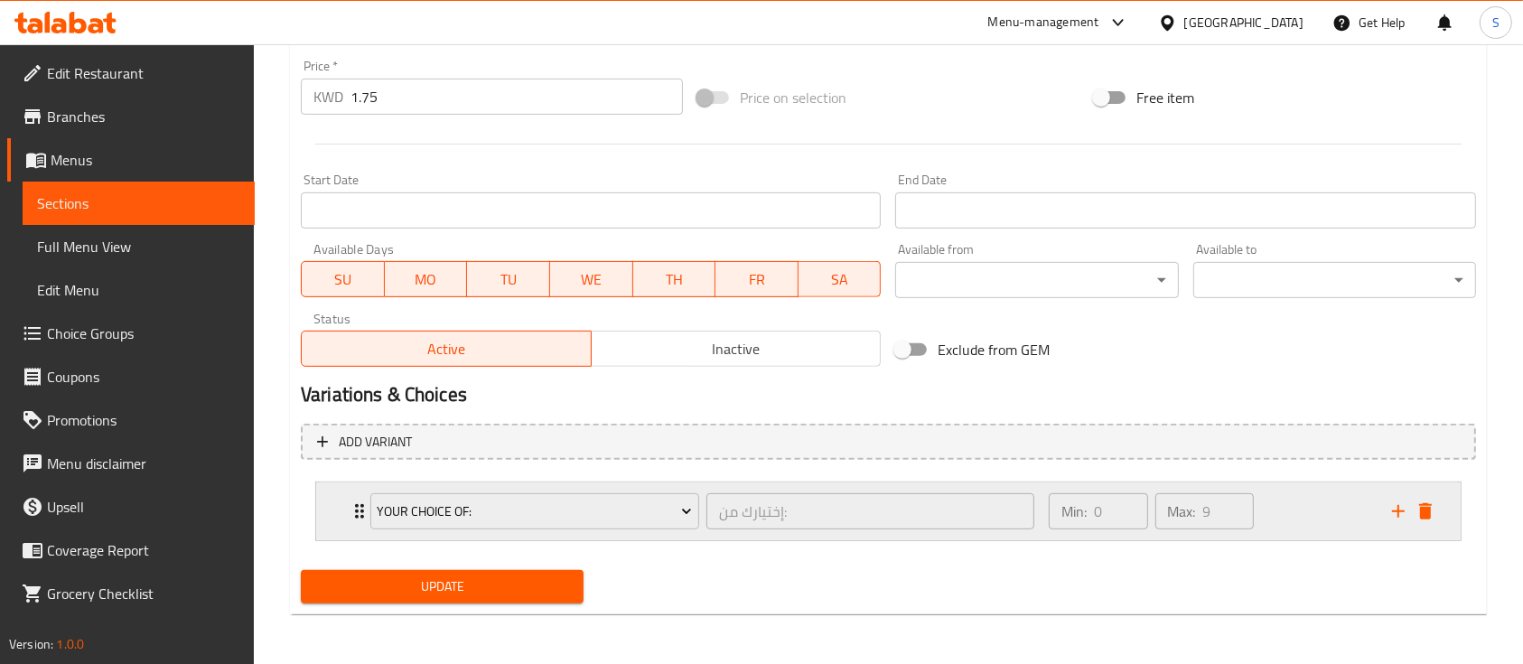
click at [1330, 513] on div "Min: 0 ​ Max: 9 ​" at bounding box center [1209, 511] width 343 height 58
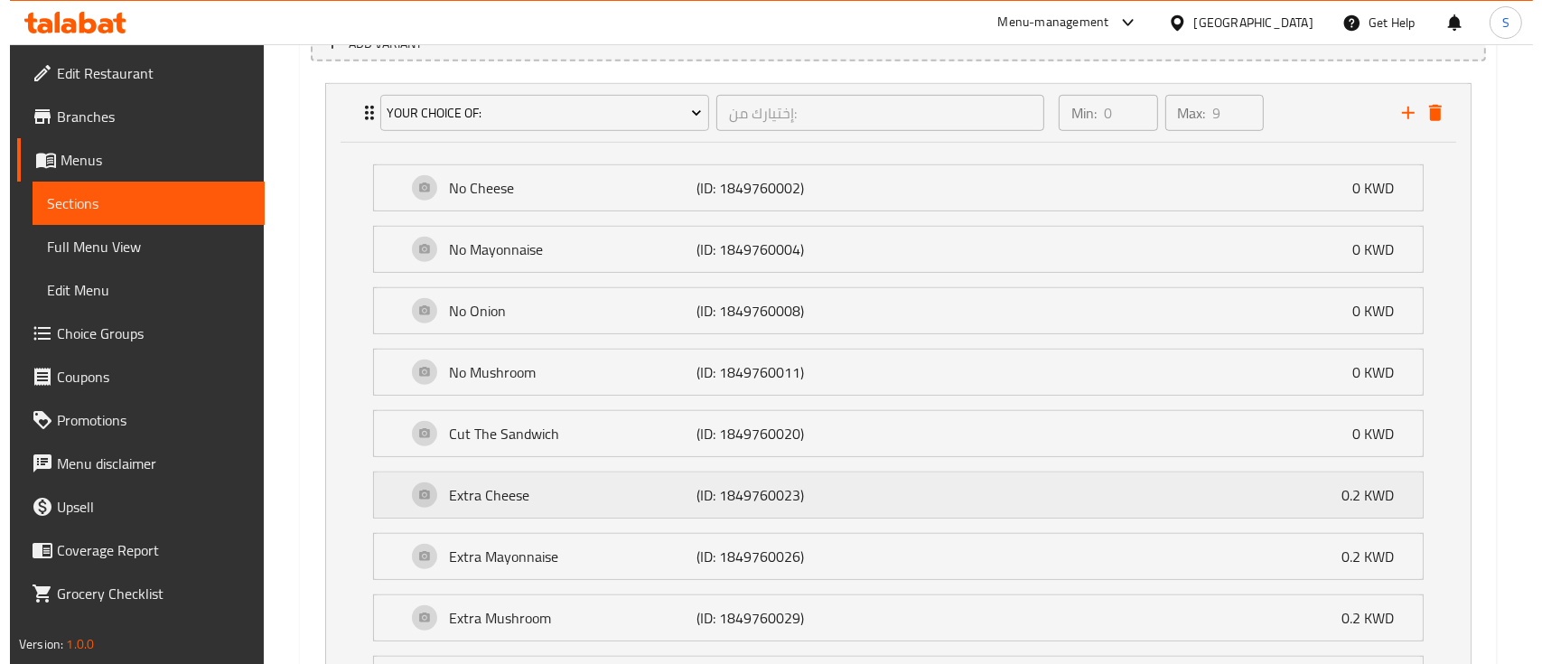
scroll to position [895, 0]
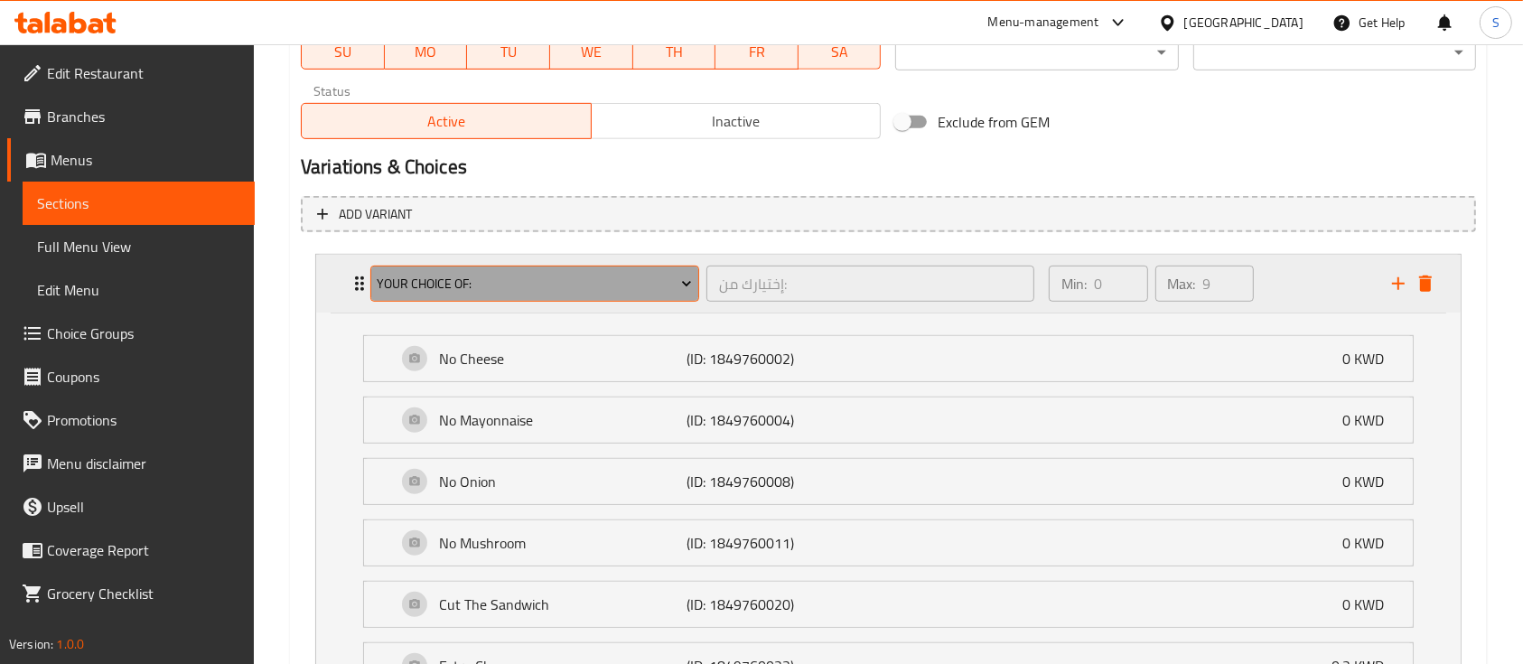
click at [514, 288] on span "Your Choice Of:" at bounding box center [534, 284] width 315 height 23
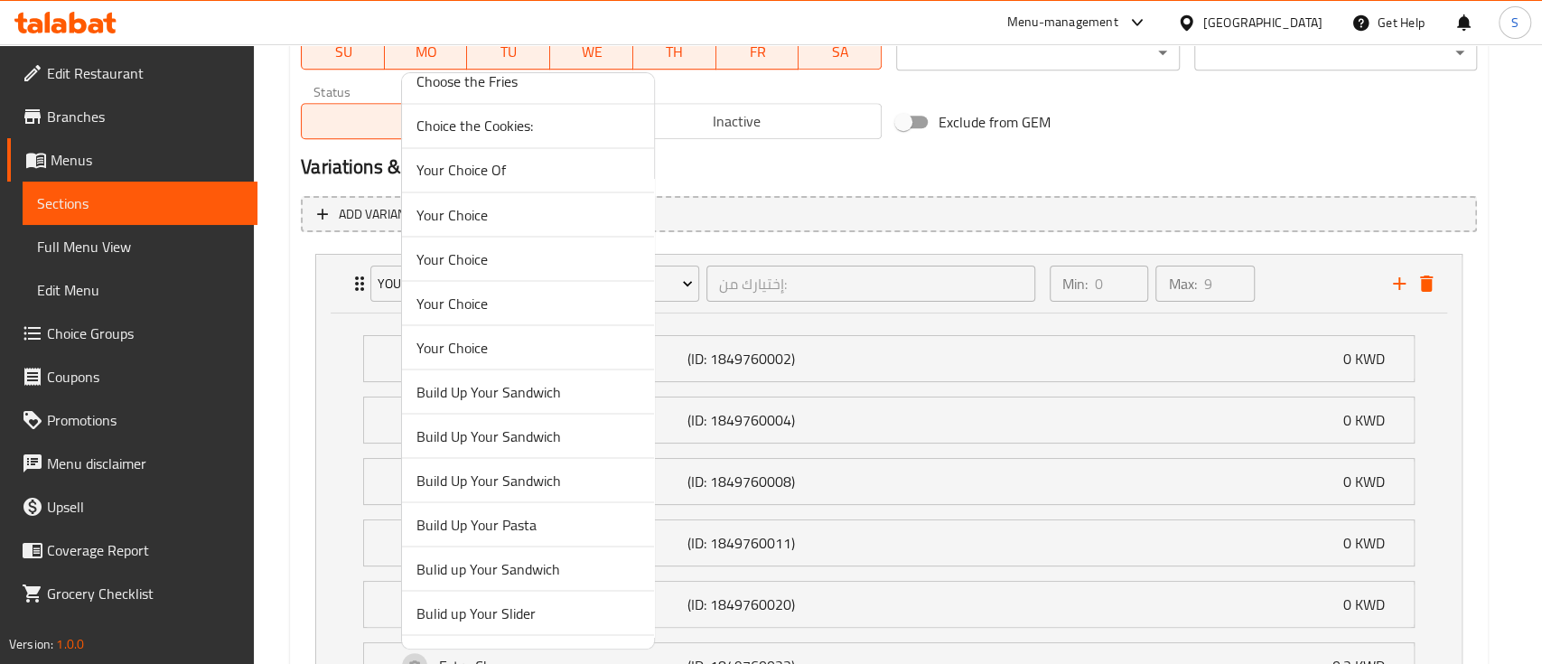
scroll to position [2047, 0]
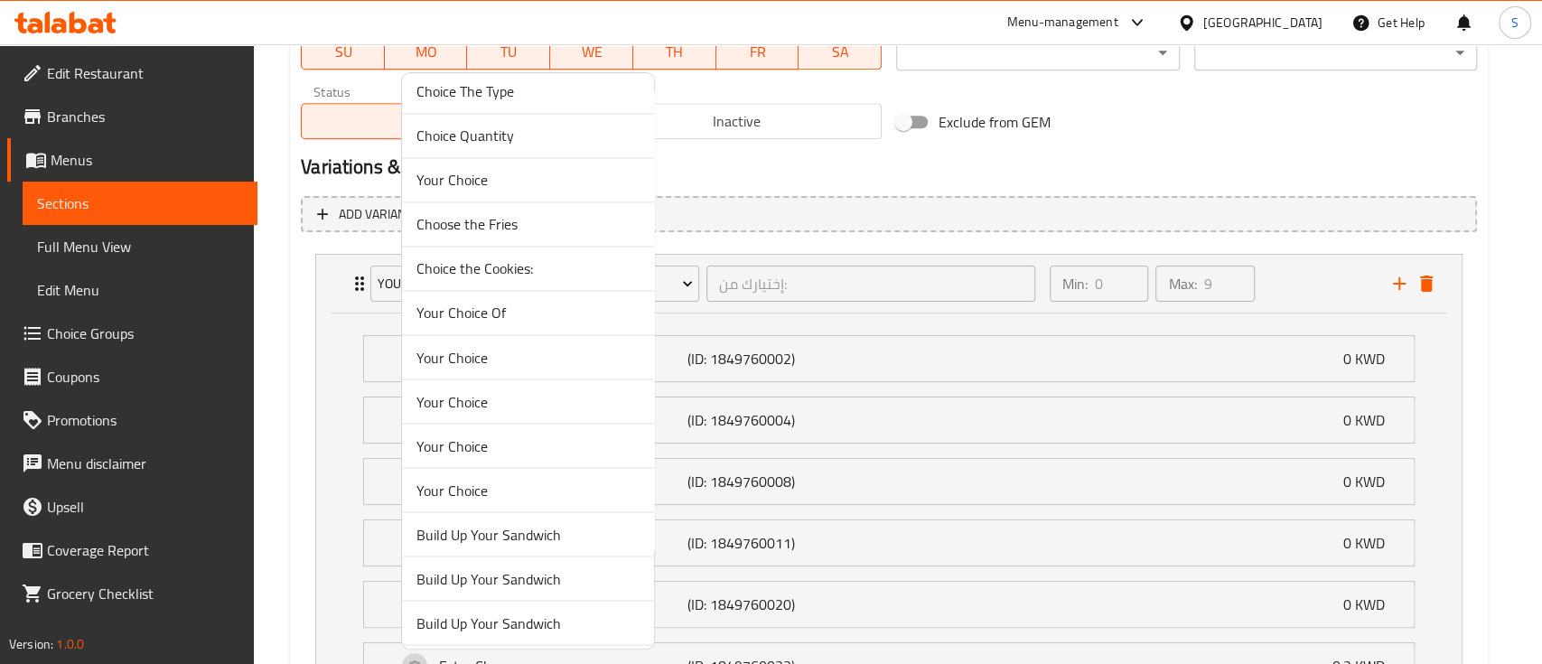
click at [537, 479] on span "Your Choice" at bounding box center [527, 490] width 223 height 22
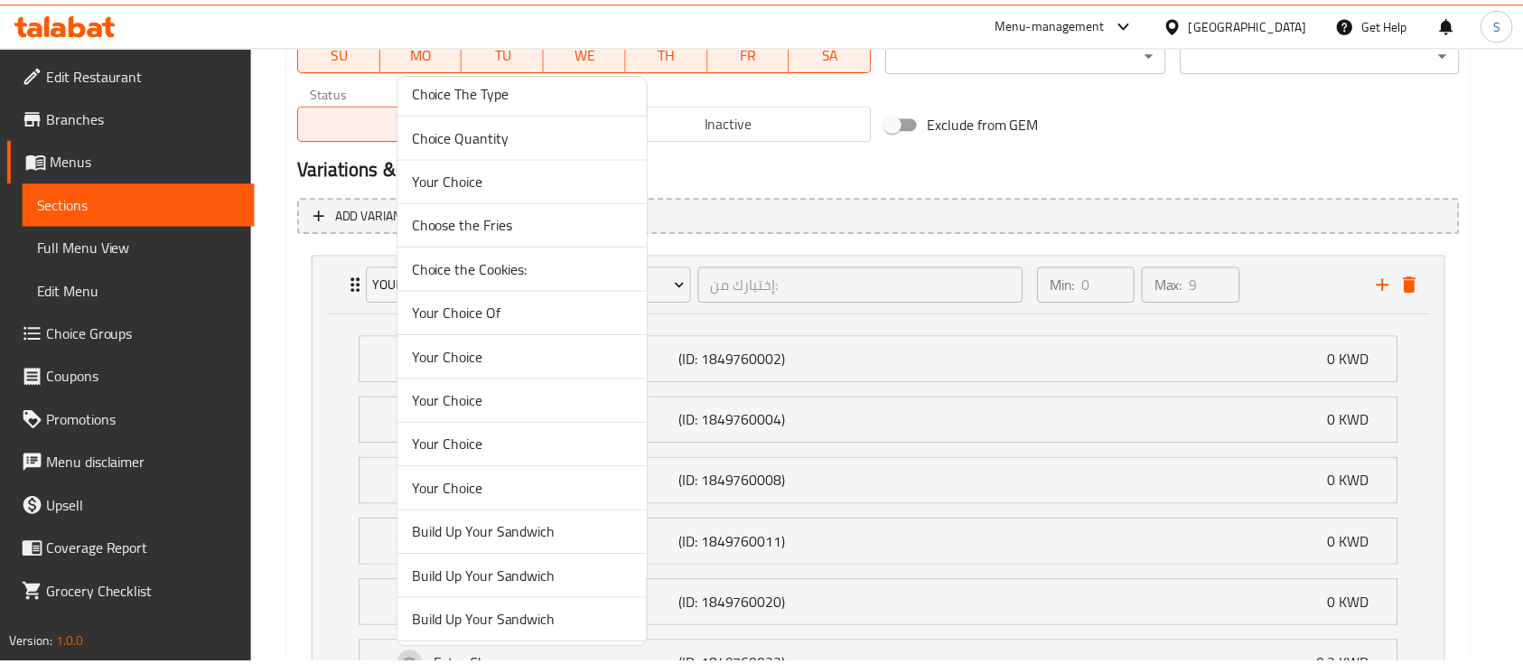
scroll to position [667, 0]
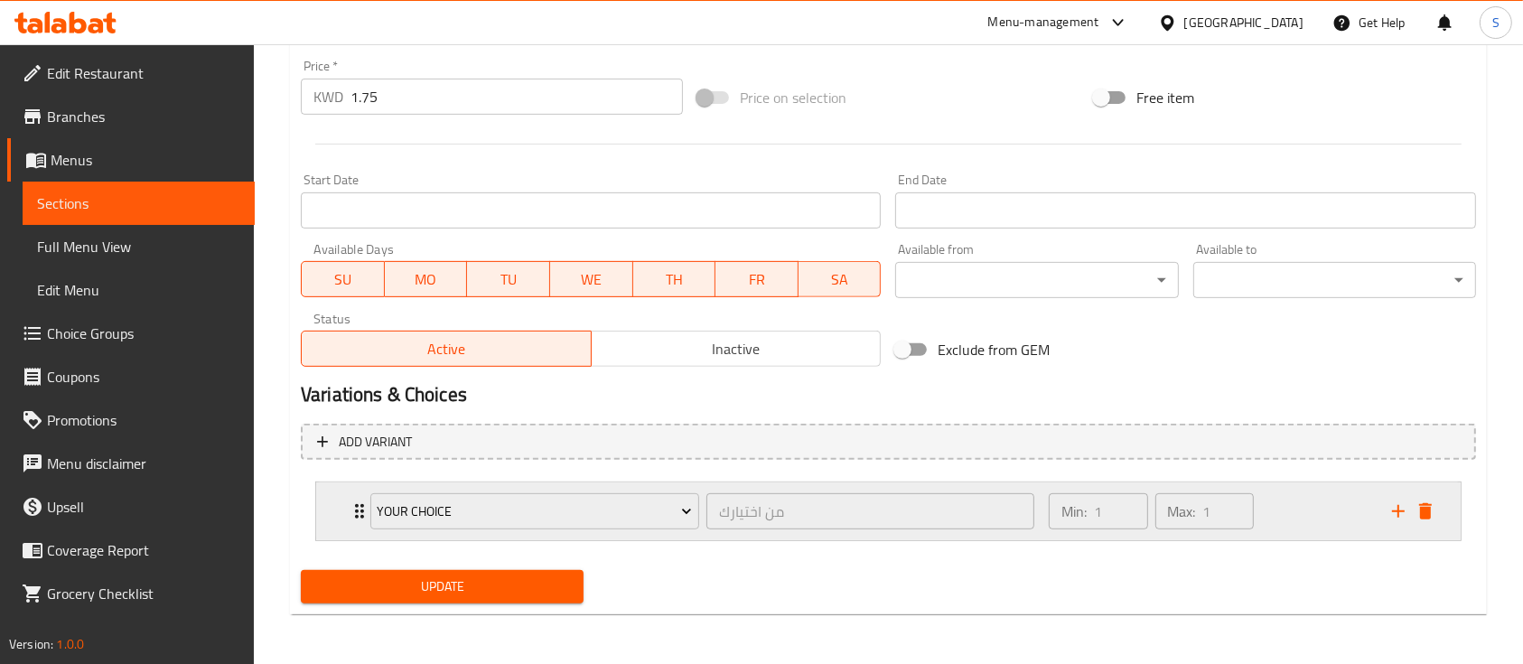
click at [1324, 516] on div "Min: 1 ​ Max: 1 ​" at bounding box center [1209, 511] width 343 height 58
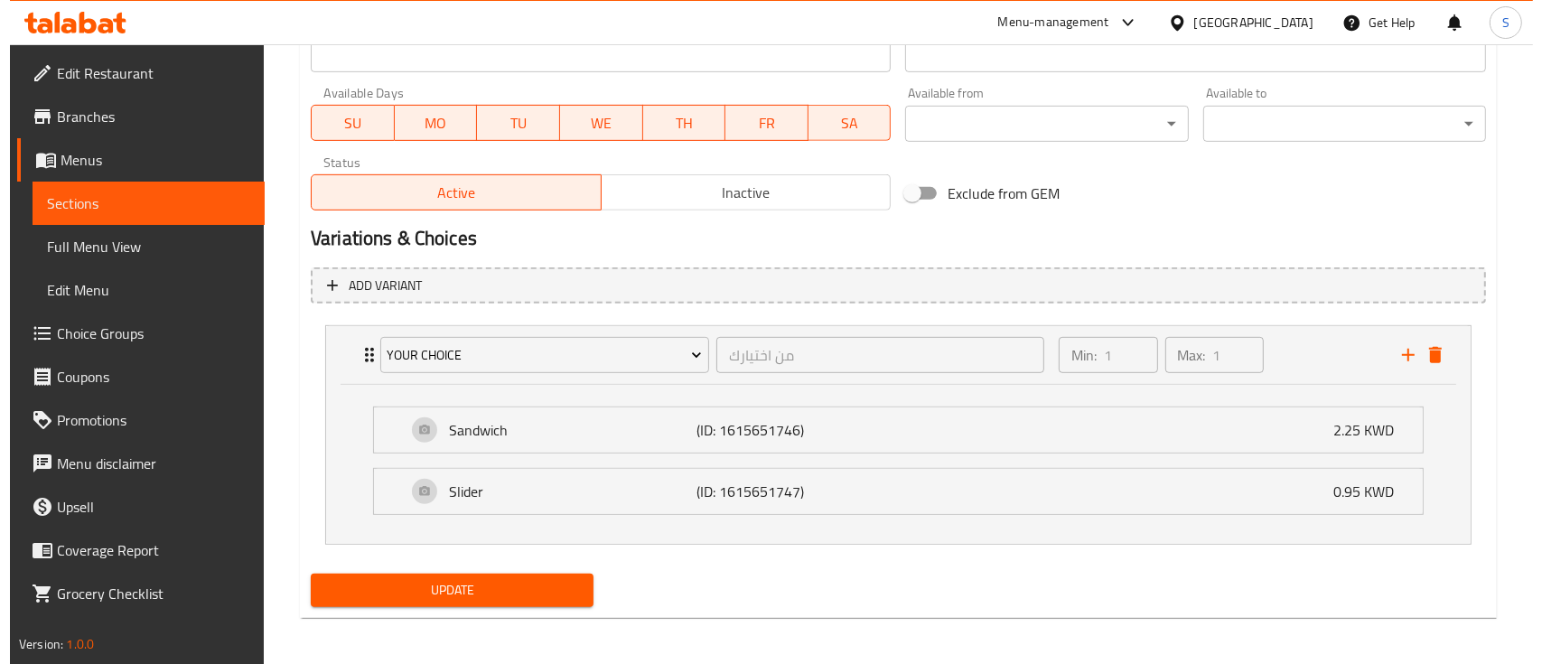
scroll to position [827, 0]
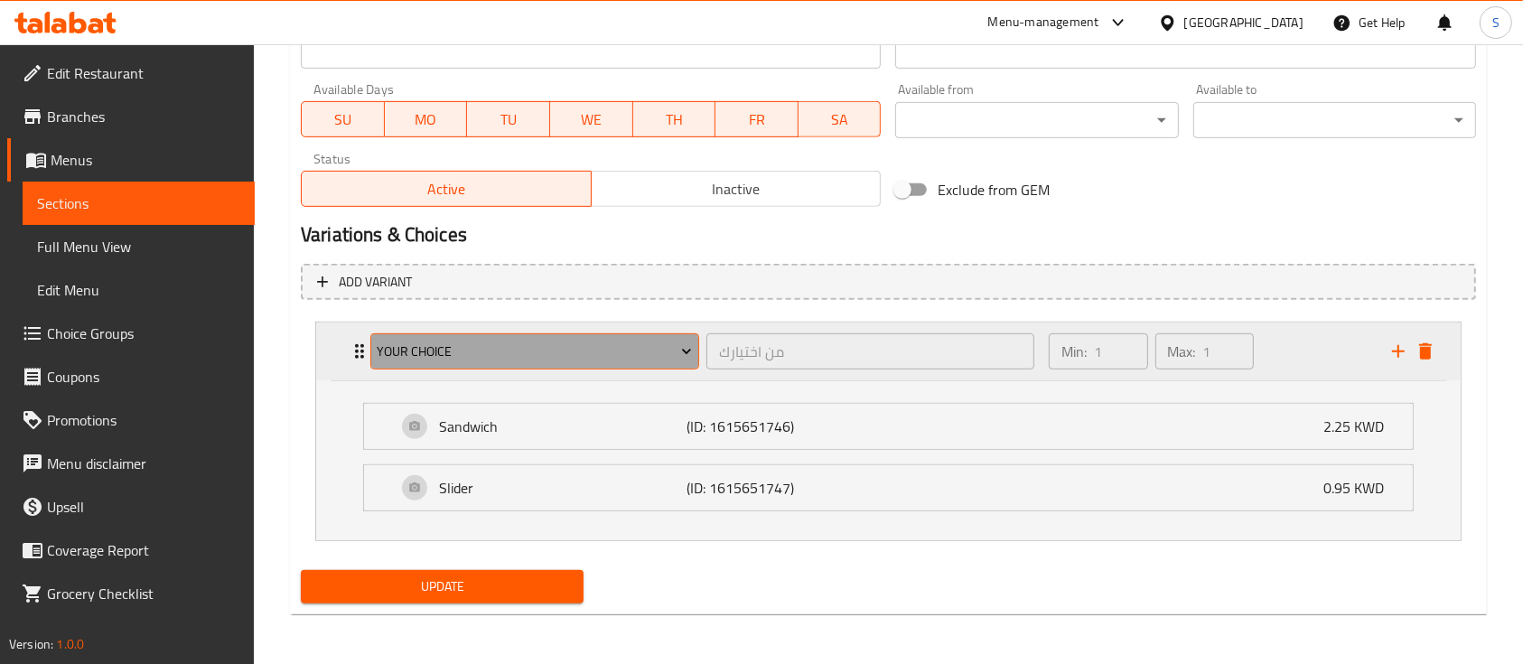
click at [597, 358] on span "Your Choice" at bounding box center [534, 352] width 315 height 23
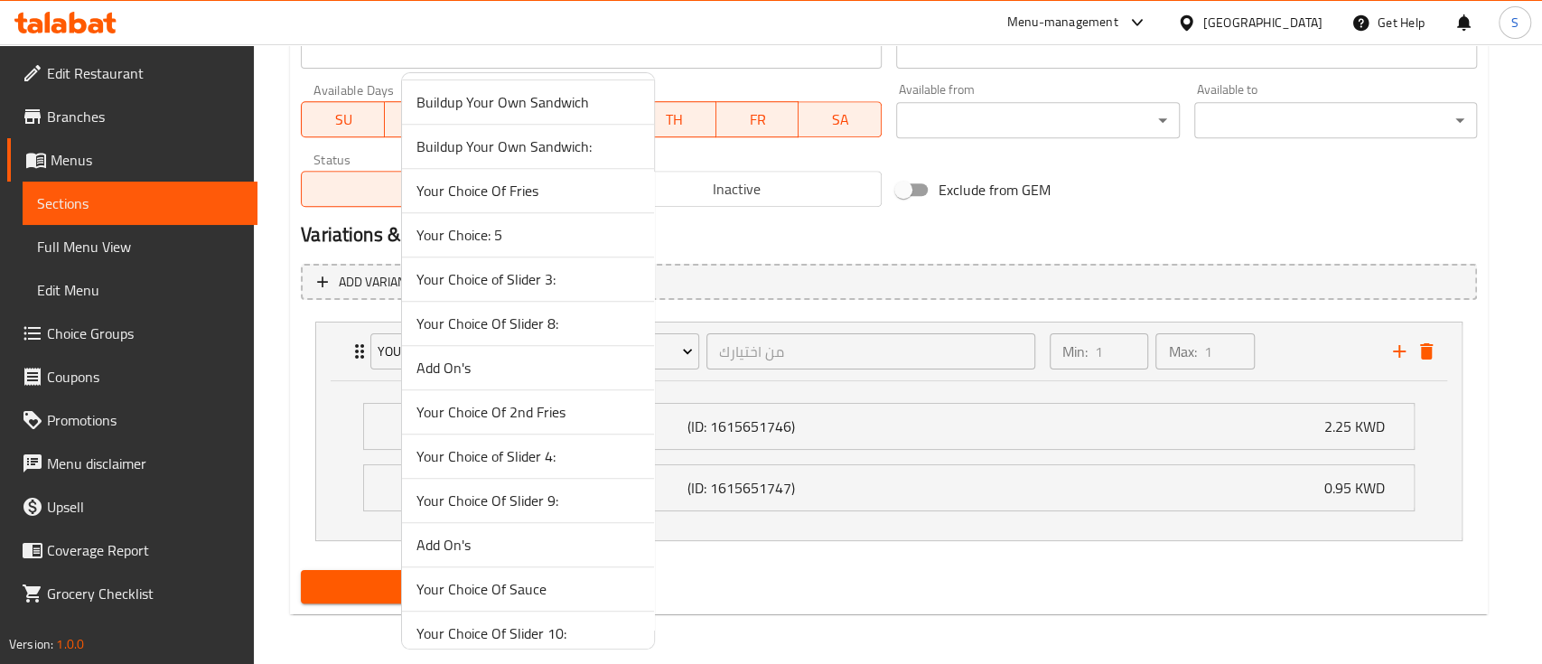
scroll to position [5781, 0]
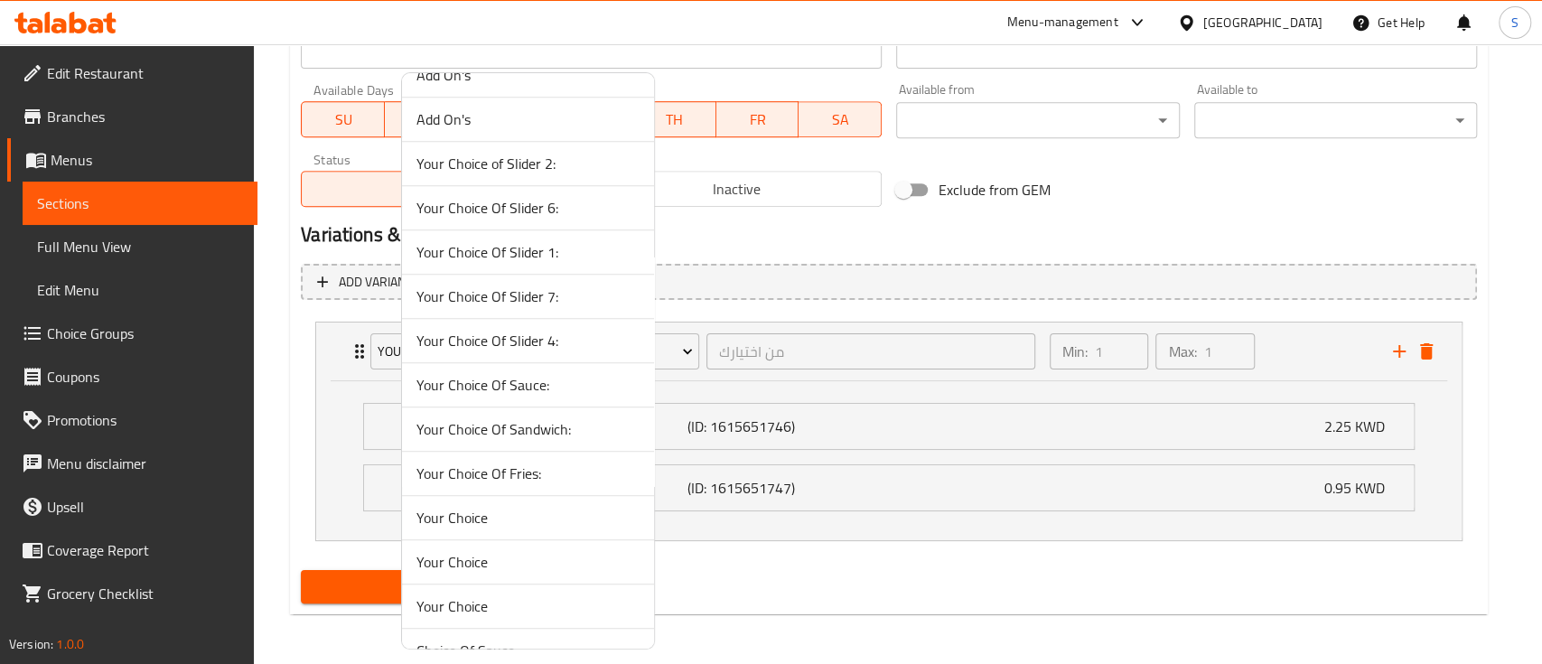
click at [554, 507] on span "Your Choice" at bounding box center [527, 518] width 223 height 22
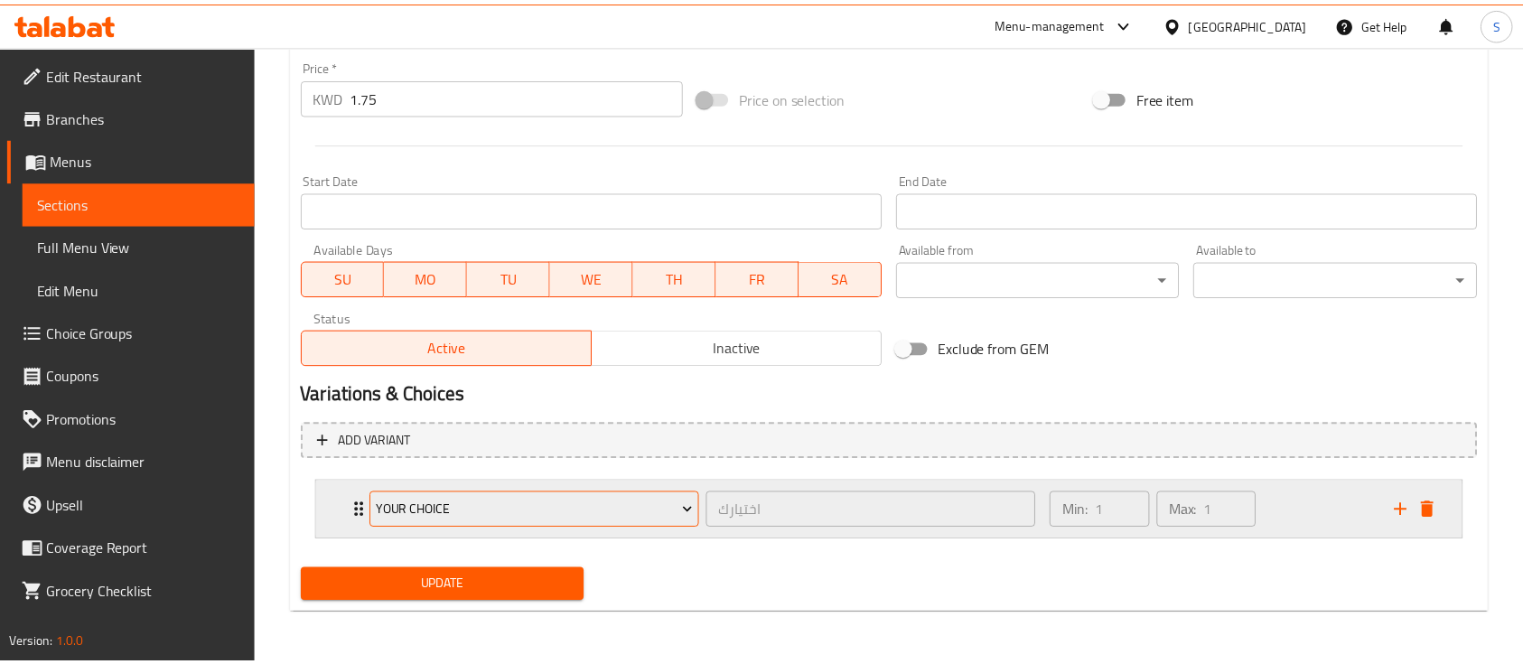
scroll to position [667, 0]
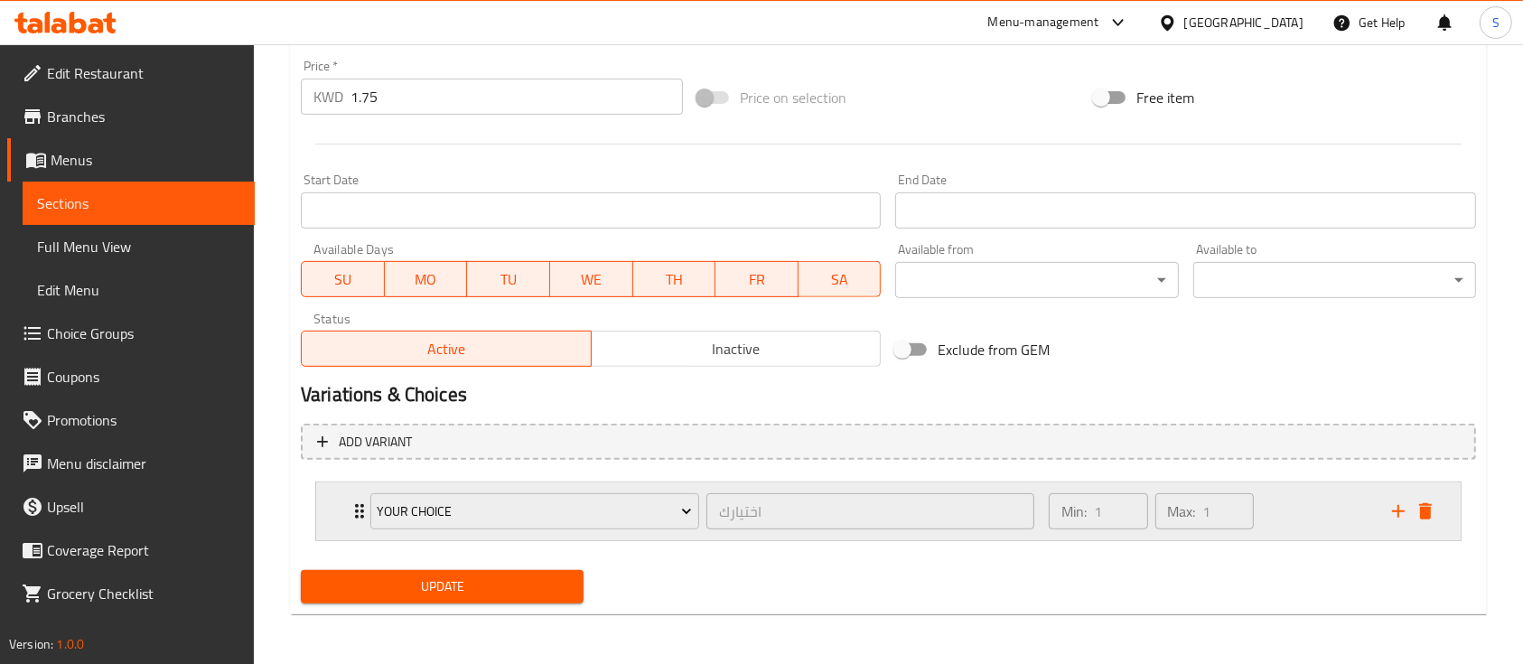
click at [1275, 510] on div "Min: 1 ​ Max: 1 ​" at bounding box center [1209, 511] width 343 height 58
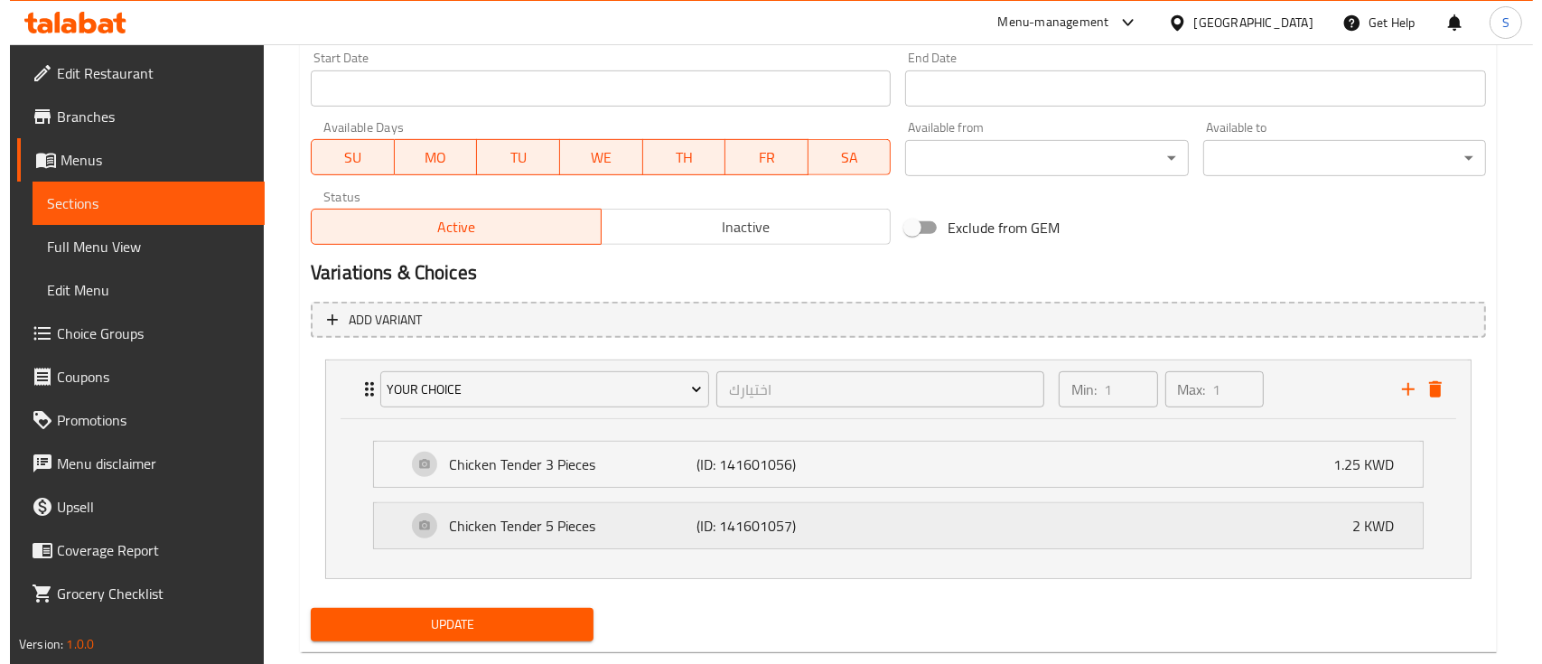
scroll to position [827, 0]
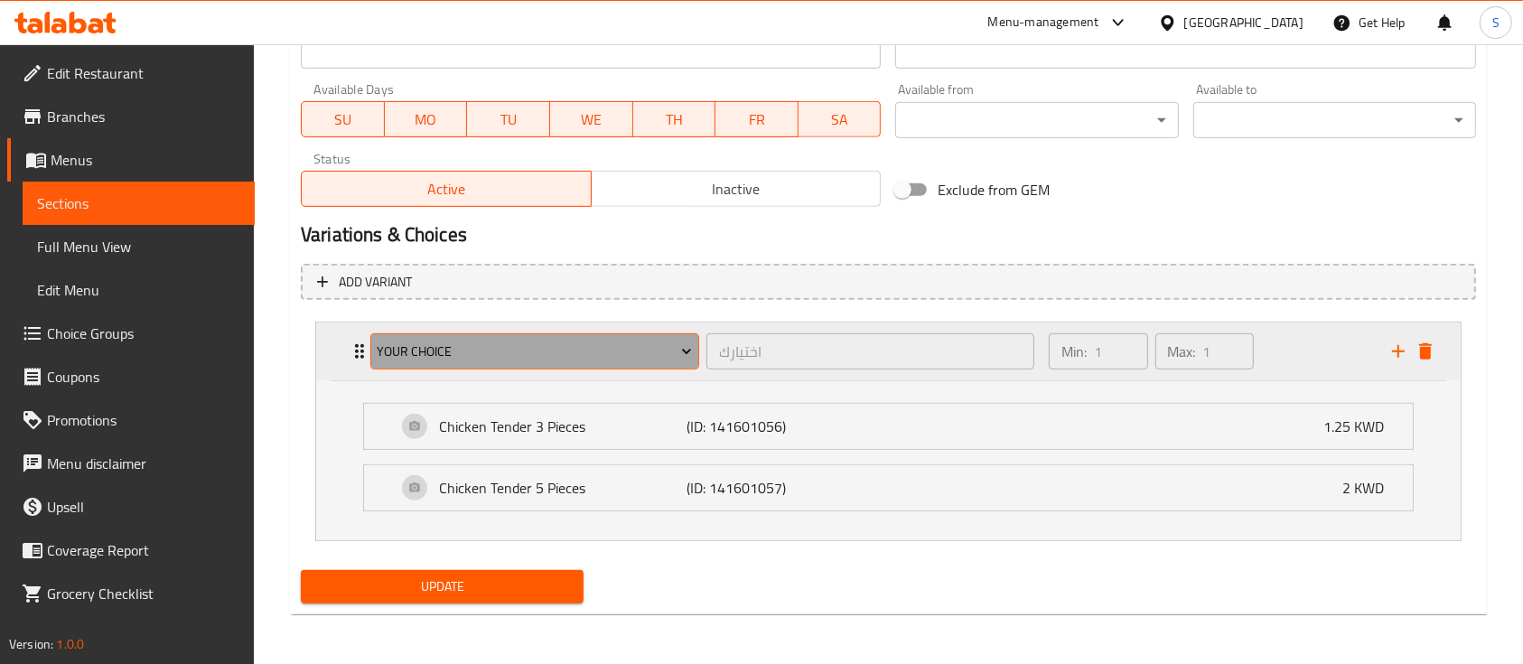
click at [616, 358] on span "Your Choice" at bounding box center [534, 352] width 315 height 23
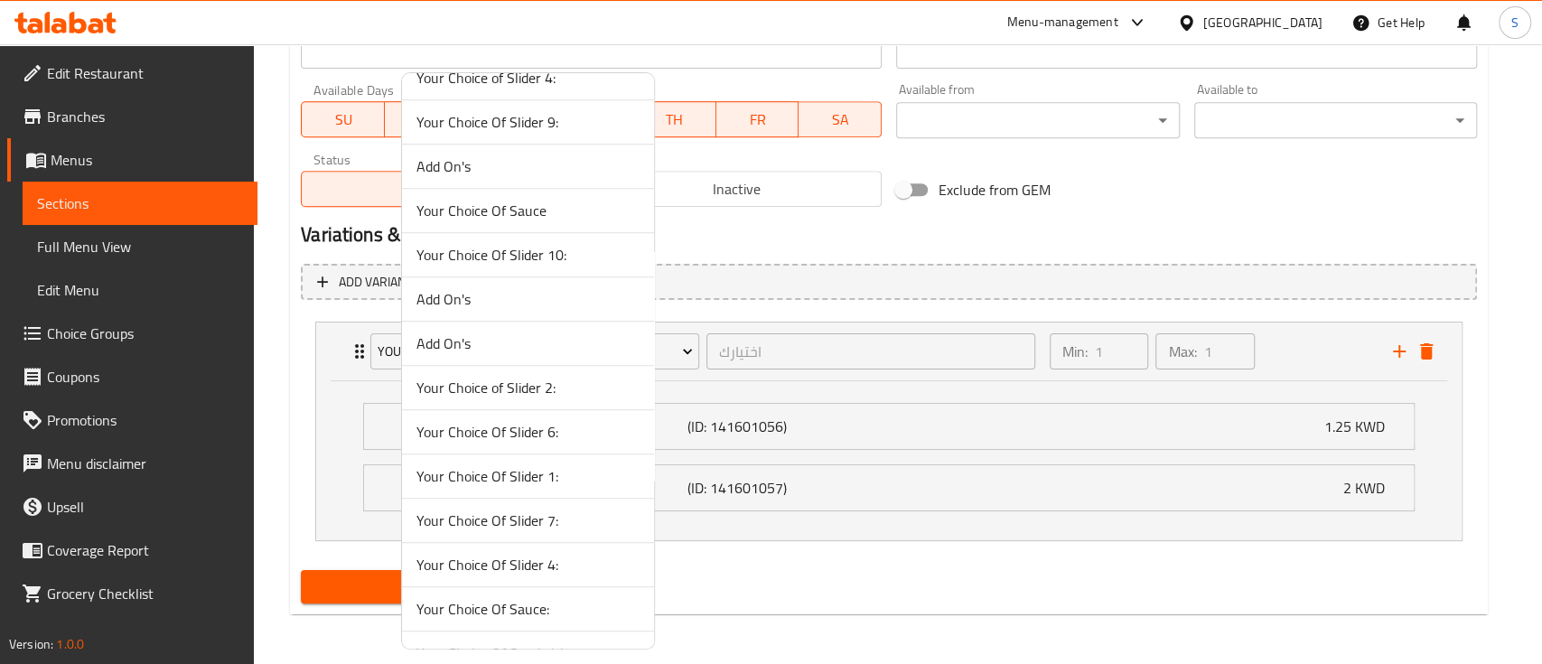
scroll to position [5840, 0]
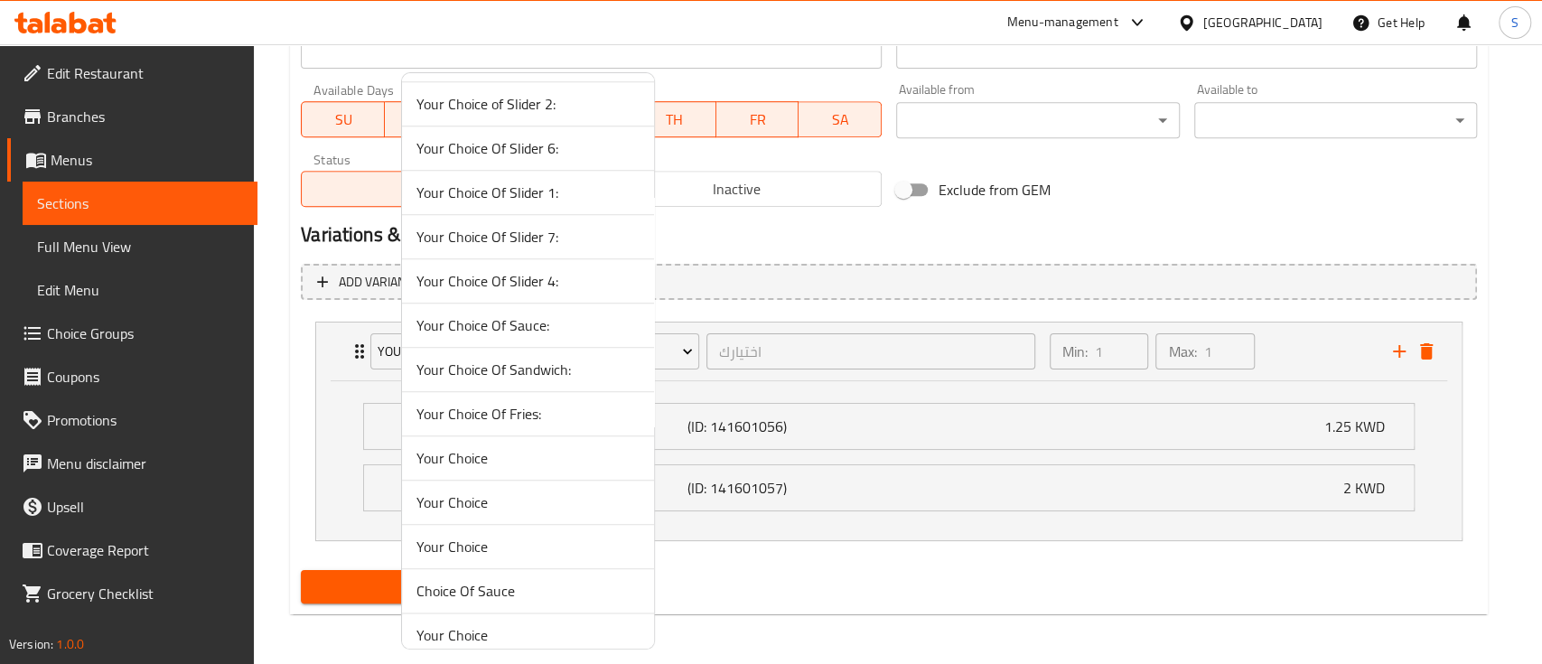
click at [509, 624] on span "Your Choice​" at bounding box center [527, 635] width 223 height 22
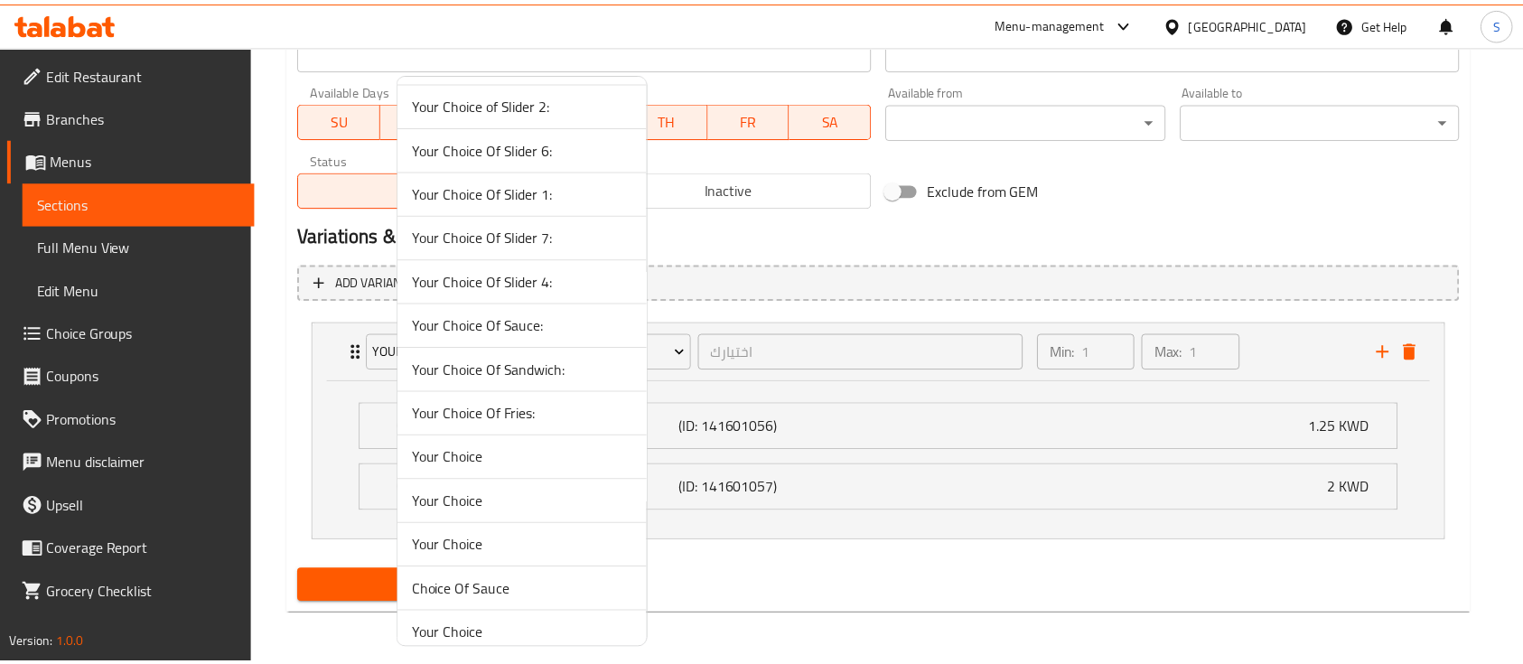
scroll to position [667, 0]
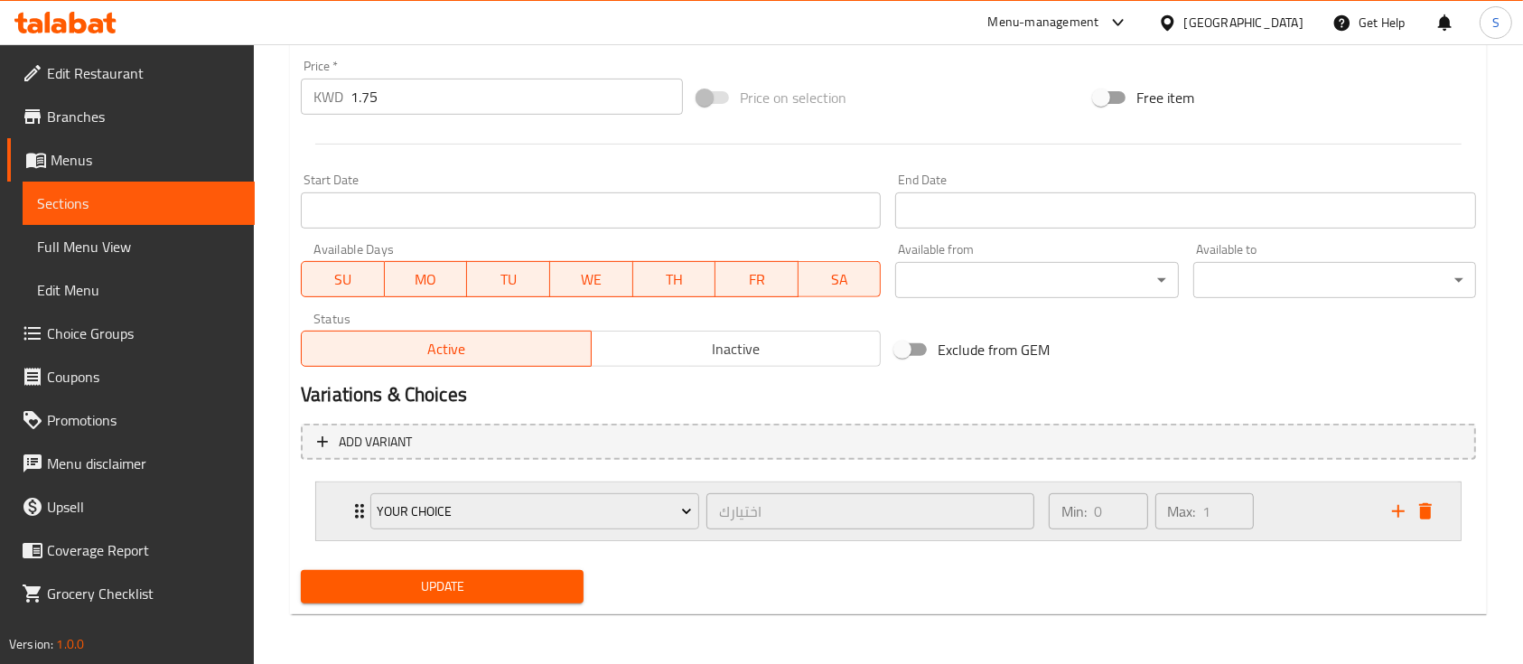
click at [1310, 508] on div "Min: 0 ​ Max: 1 ​" at bounding box center [1209, 511] width 343 height 58
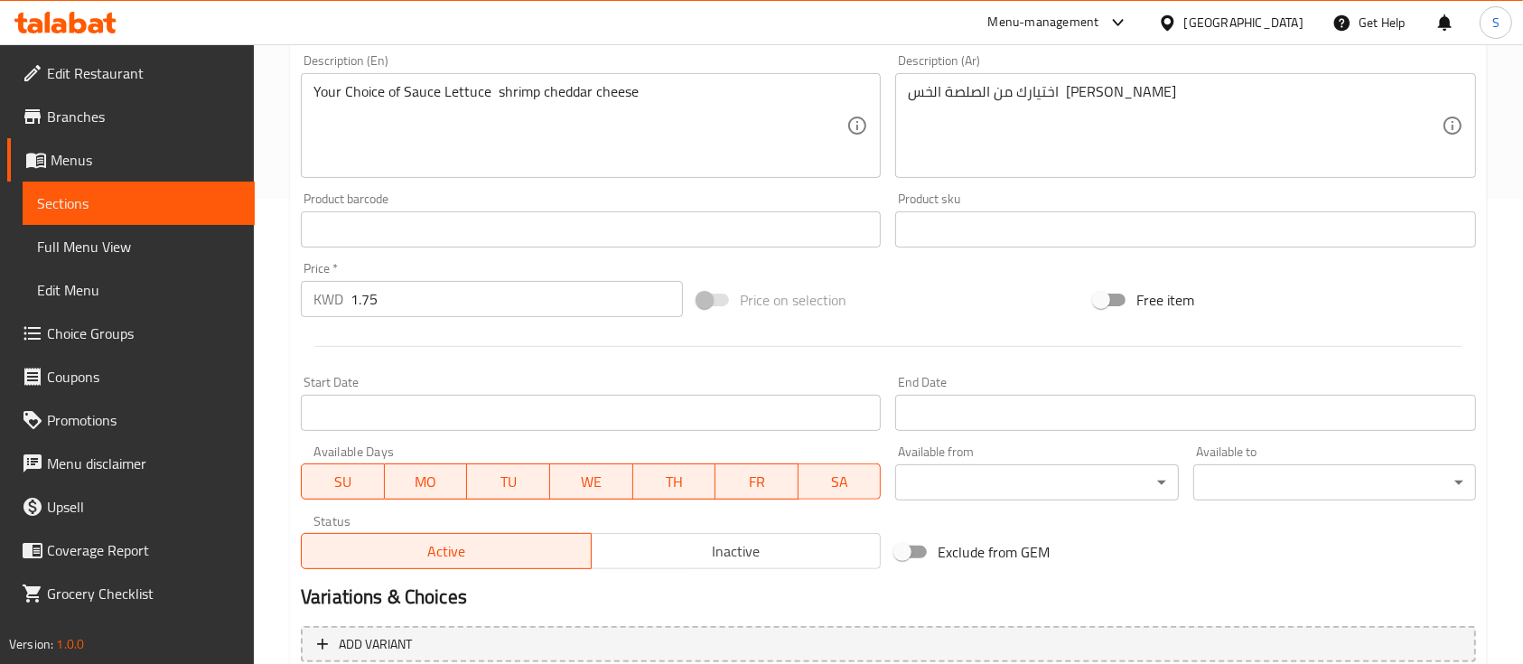
scroll to position [466, 0]
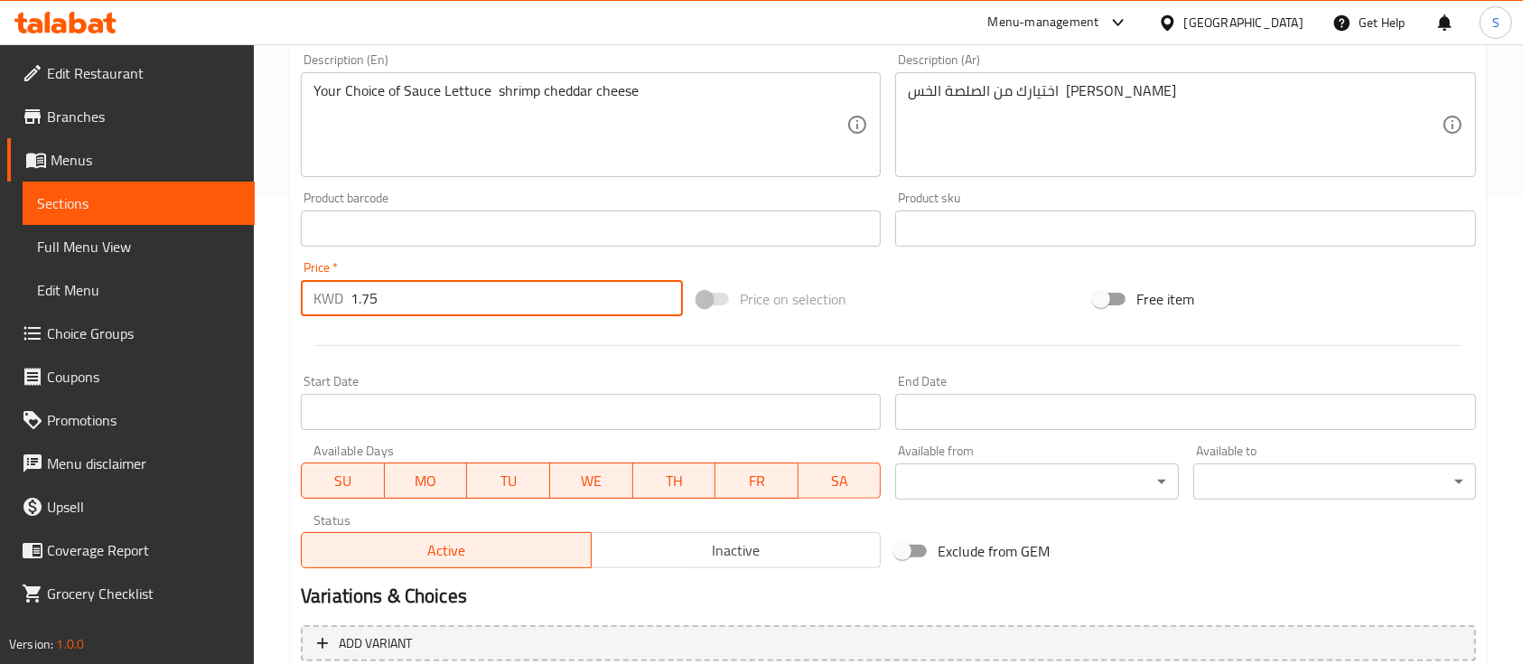
click at [388, 297] on input "1.75" at bounding box center [516, 298] width 332 height 36
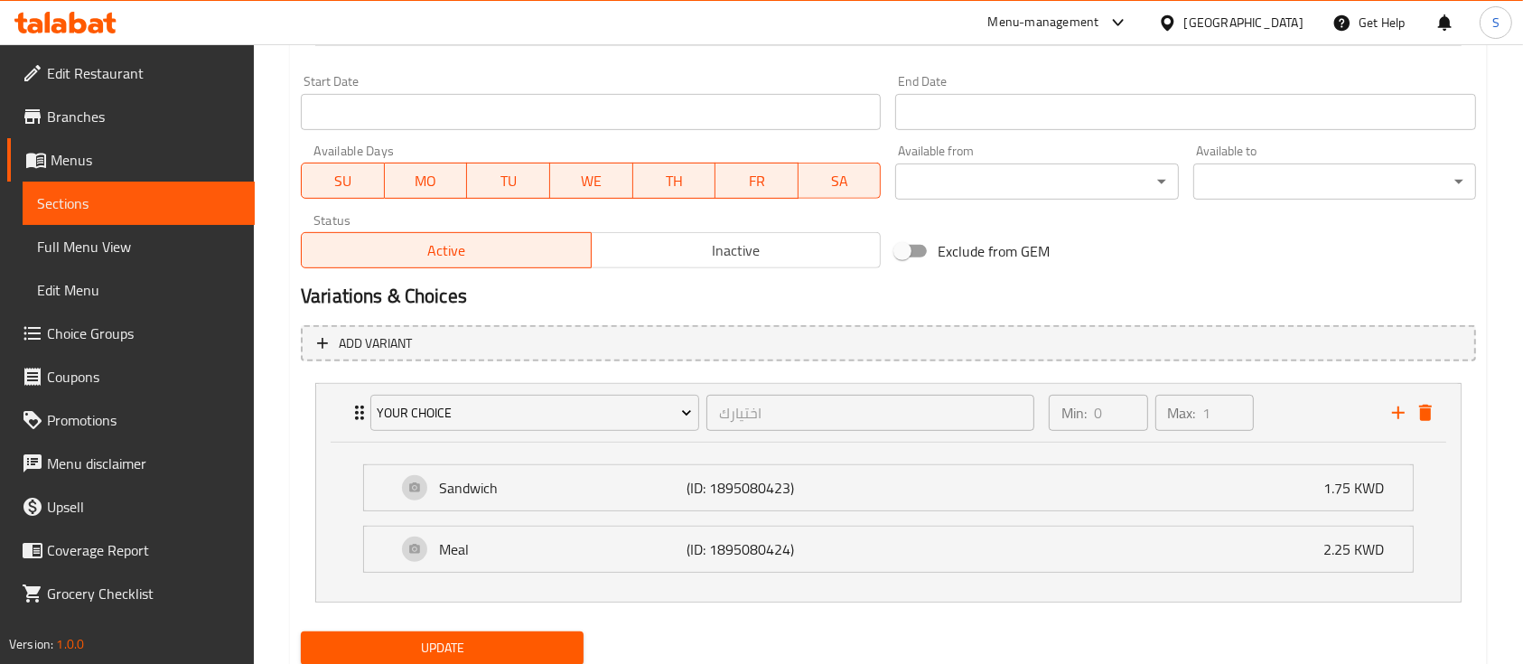
scroll to position [827, 0]
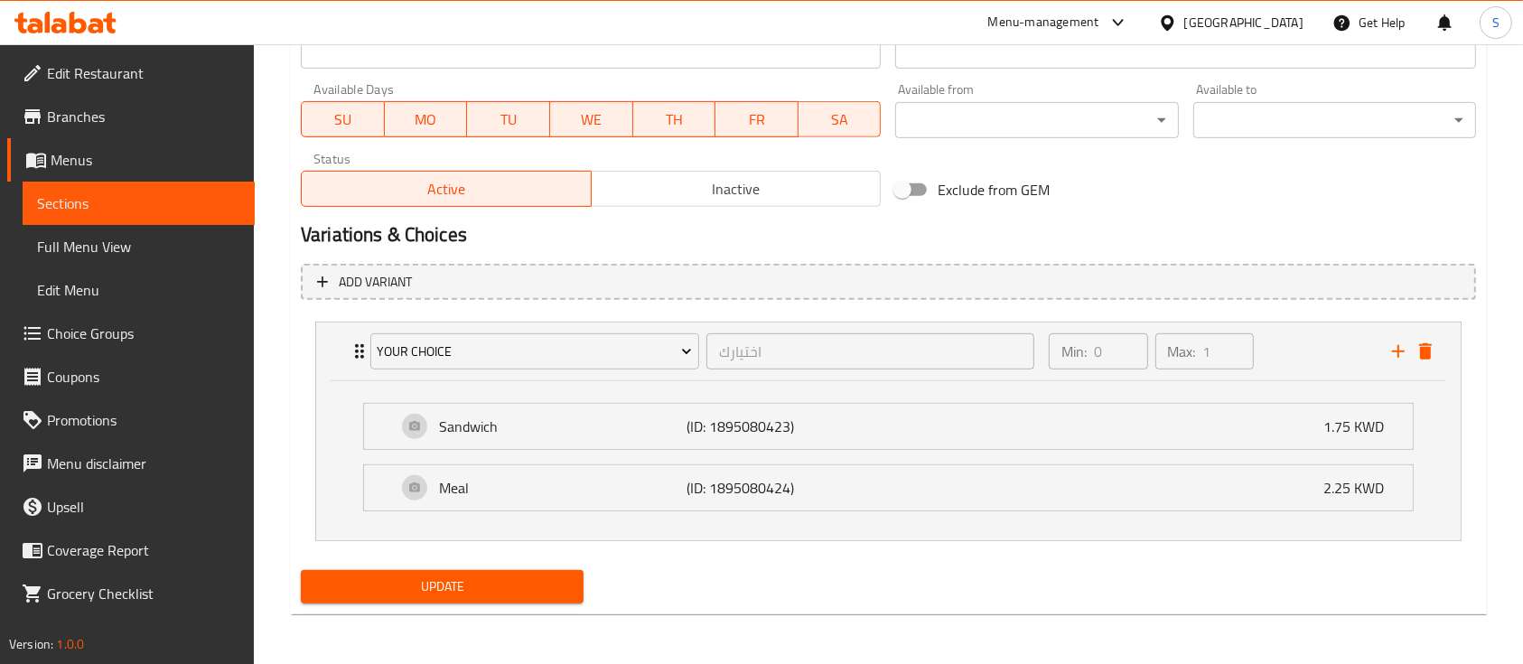
type input "0"
click at [476, 583] on span "Update" at bounding box center [442, 586] width 254 height 23
click at [462, 582] on span "Update" at bounding box center [442, 586] width 254 height 23
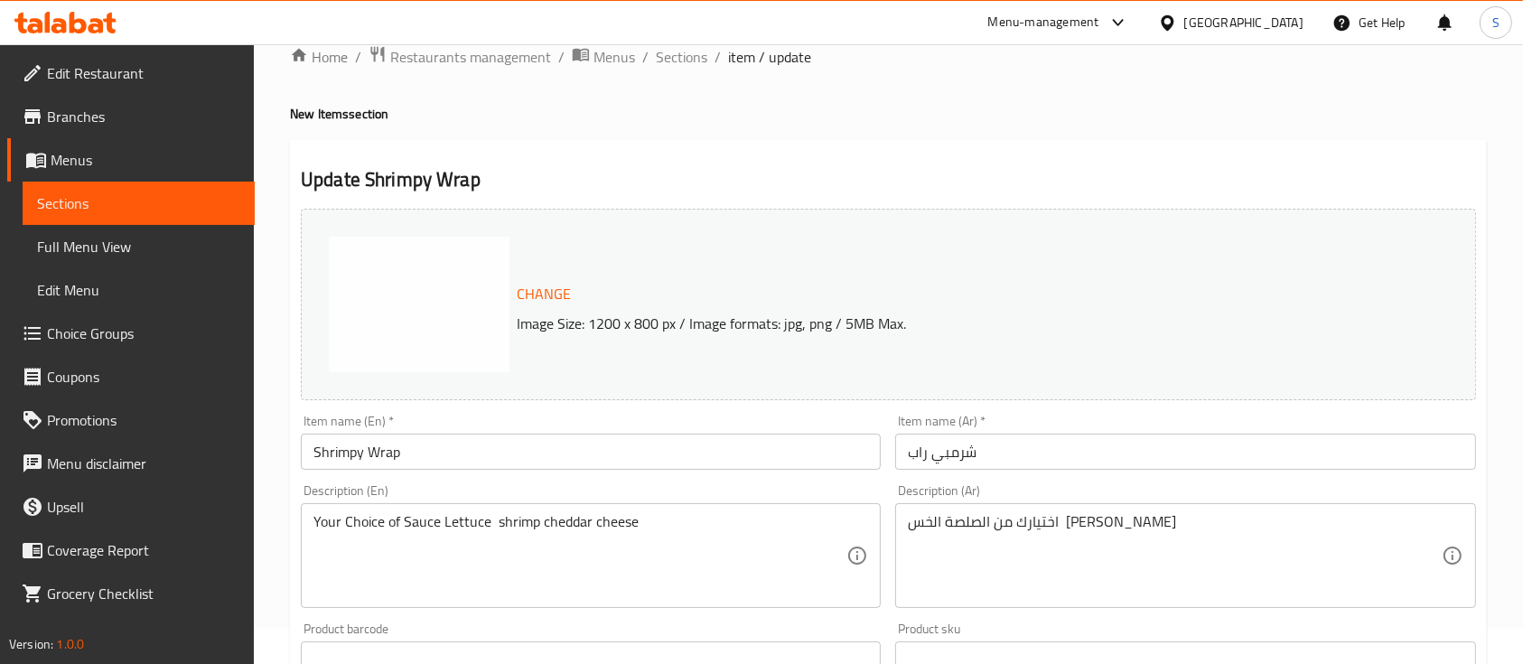
scroll to position [0, 0]
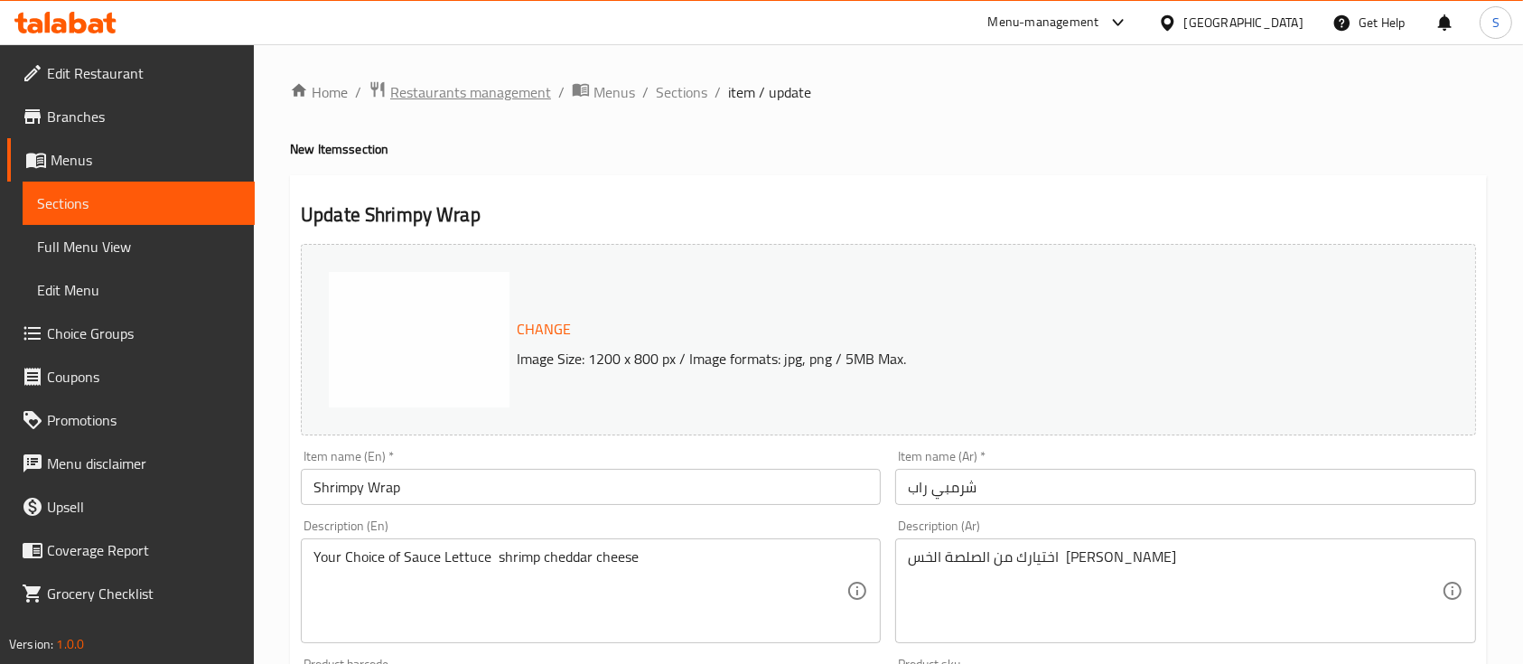
click at [481, 85] on span "Restaurants management" at bounding box center [470, 92] width 161 height 22
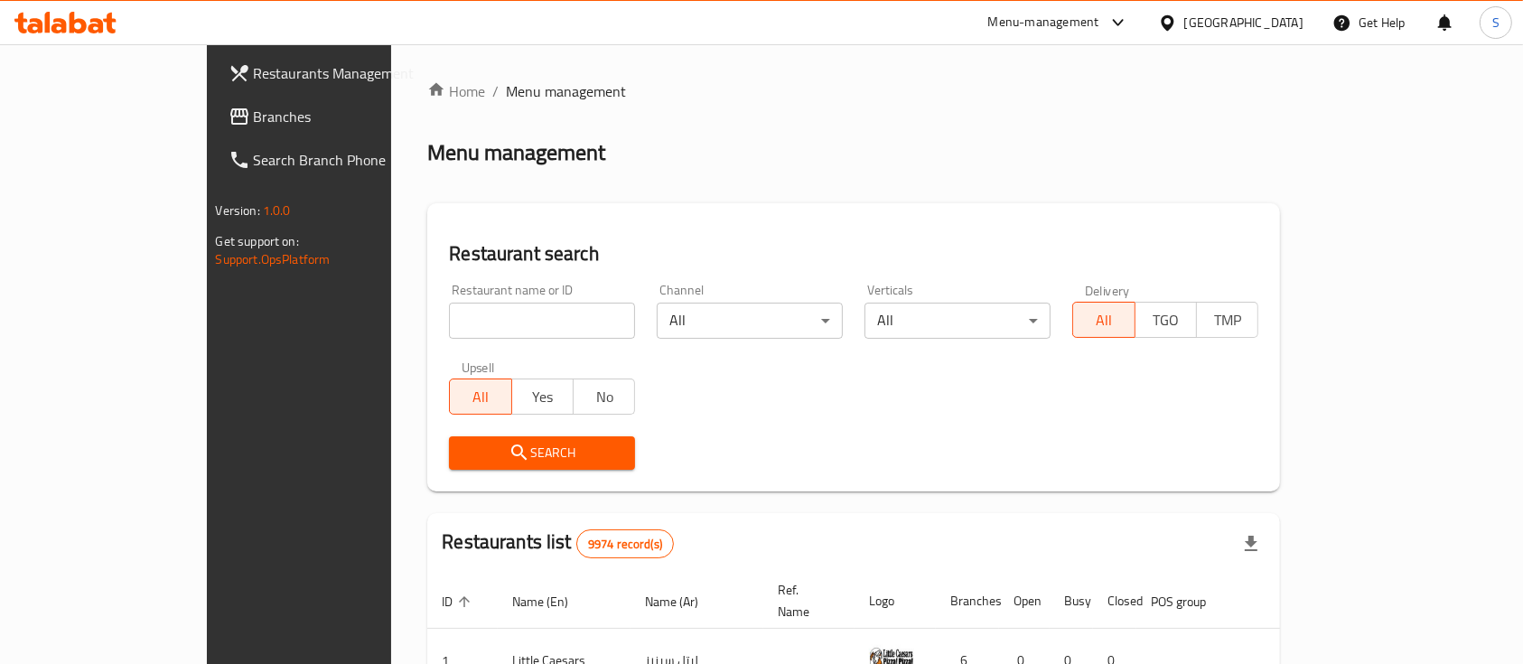
click at [449, 326] on input "search" at bounding box center [542, 321] width 186 height 36
type input "[PERSON_NAME]"
click button "Search" at bounding box center [542, 452] width 186 height 33
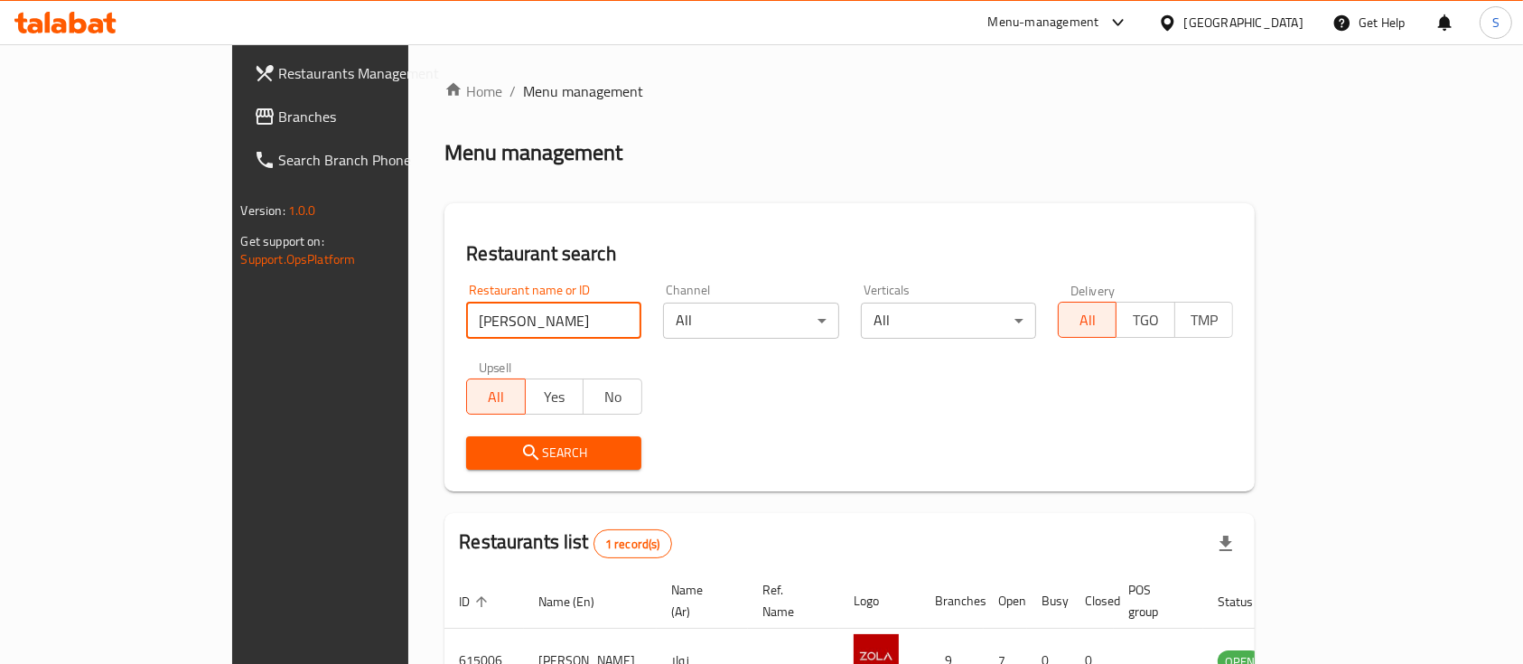
scroll to position [106, 0]
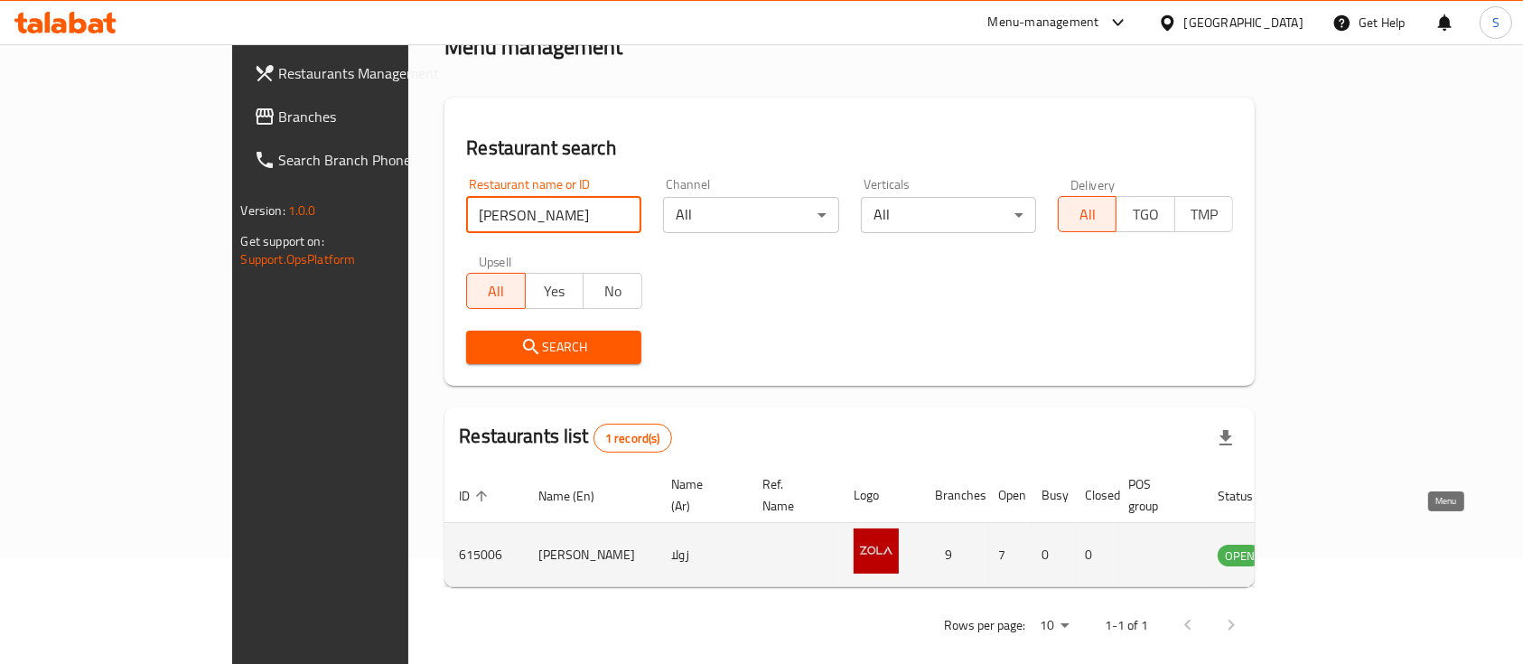
click at [1346, 544] on link "enhanced table" at bounding box center [1328, 555] width 33 height 22
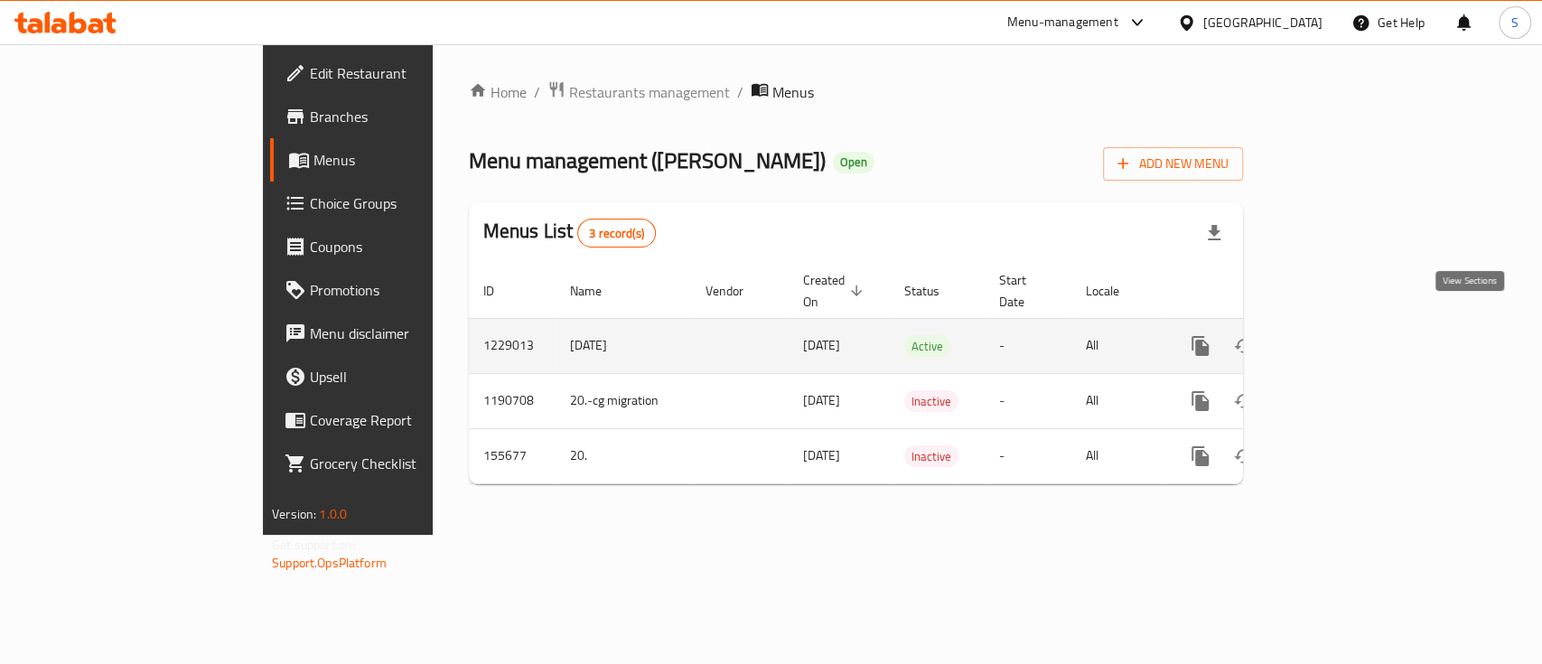
click at [1341, 335] on icon "enhanced table" at bounding box center [1331, 346] width 22 height 22
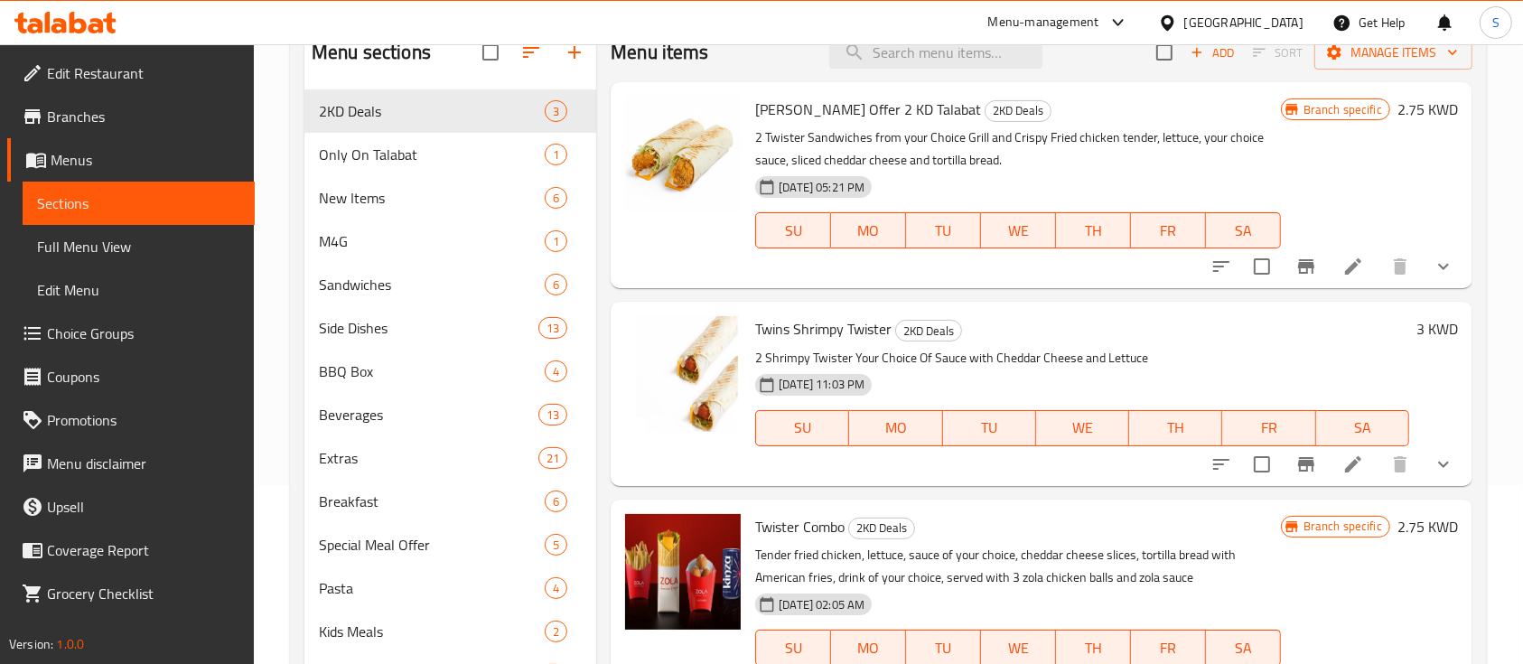
scroll to position [361, 0]
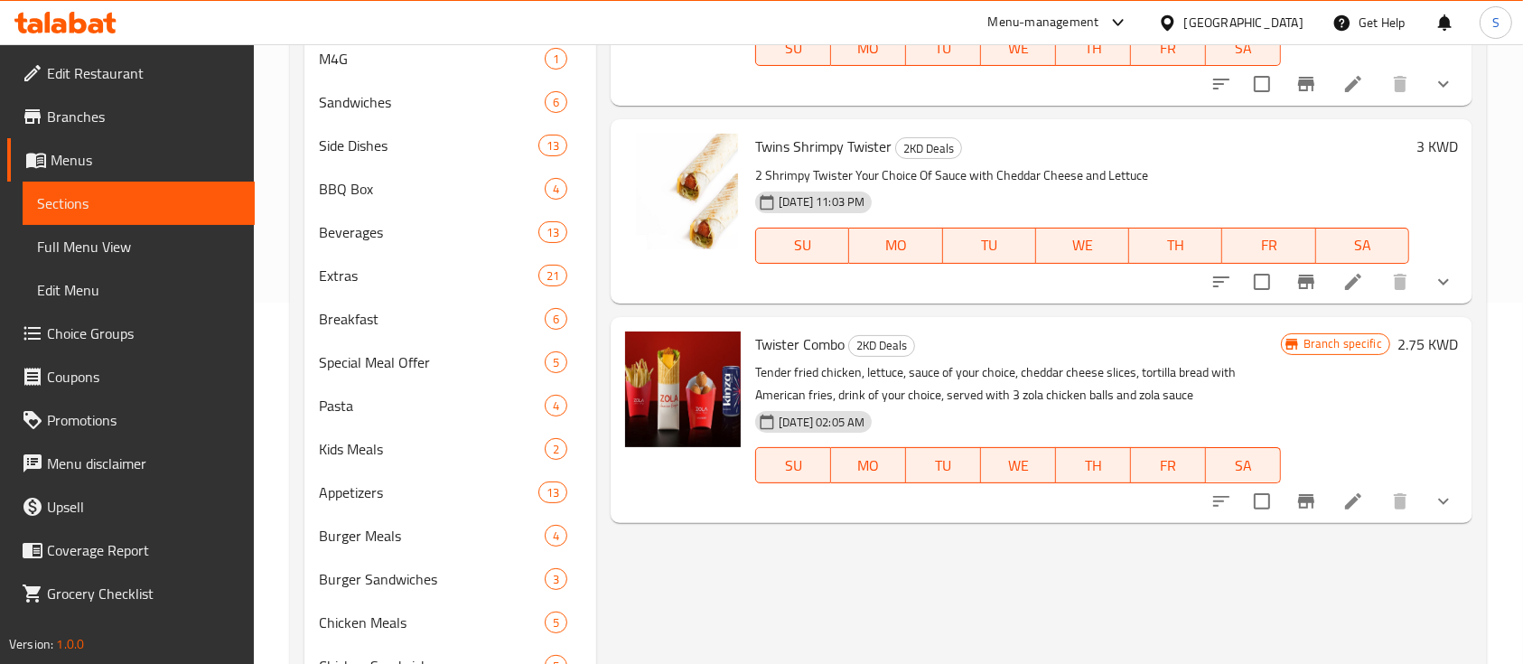
click at [1449, 283] on icon "show more" at bounding box center [1443, 282] width 22 height 22
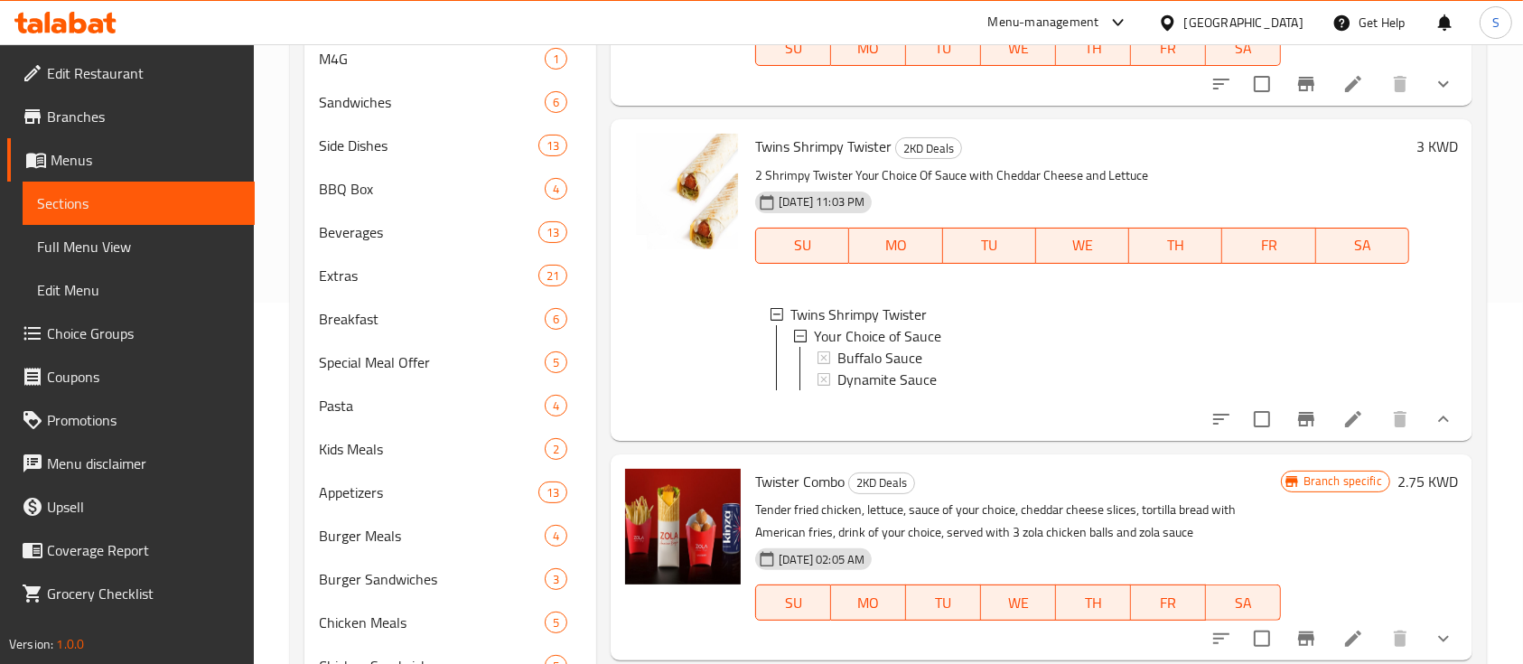
click at [854, 152] on span "Twins Shrimpy Twister" at bounding box center [823, 146] width 136 height 27
copy h6 "Twins Shrimpy Twister"
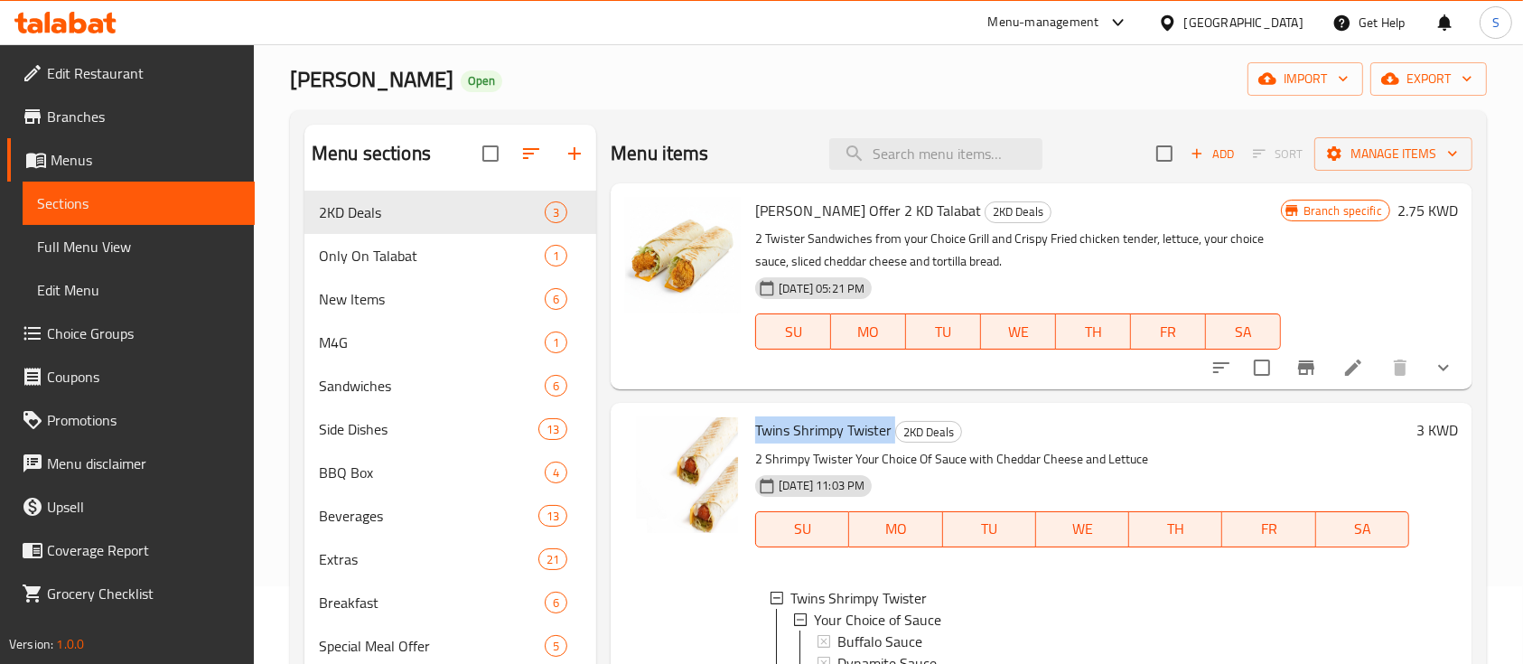
scroll to position [0, 0]
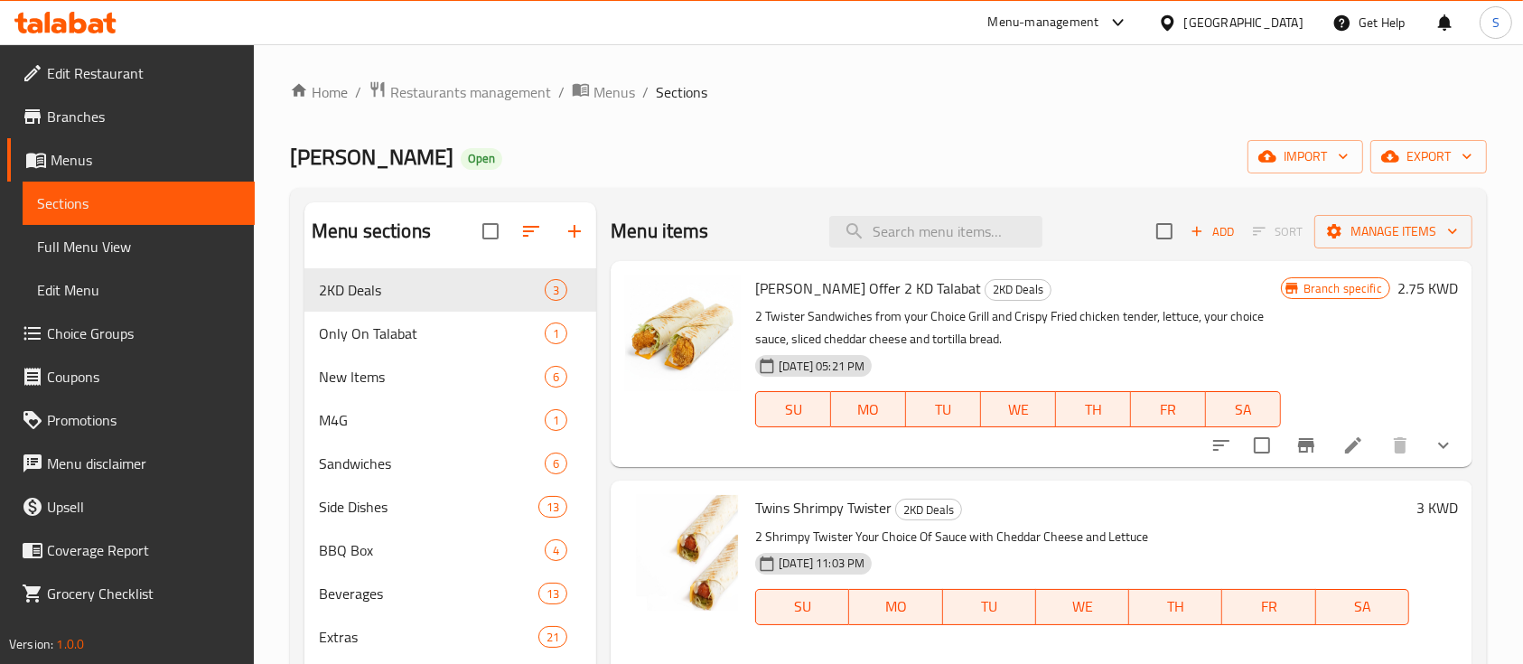
click at [1159, 130] on div "Home / Restaurants management / Menus / Sections Zola Open import export Menu s…" at bounding box center [888, 661] width 1197 height 1163
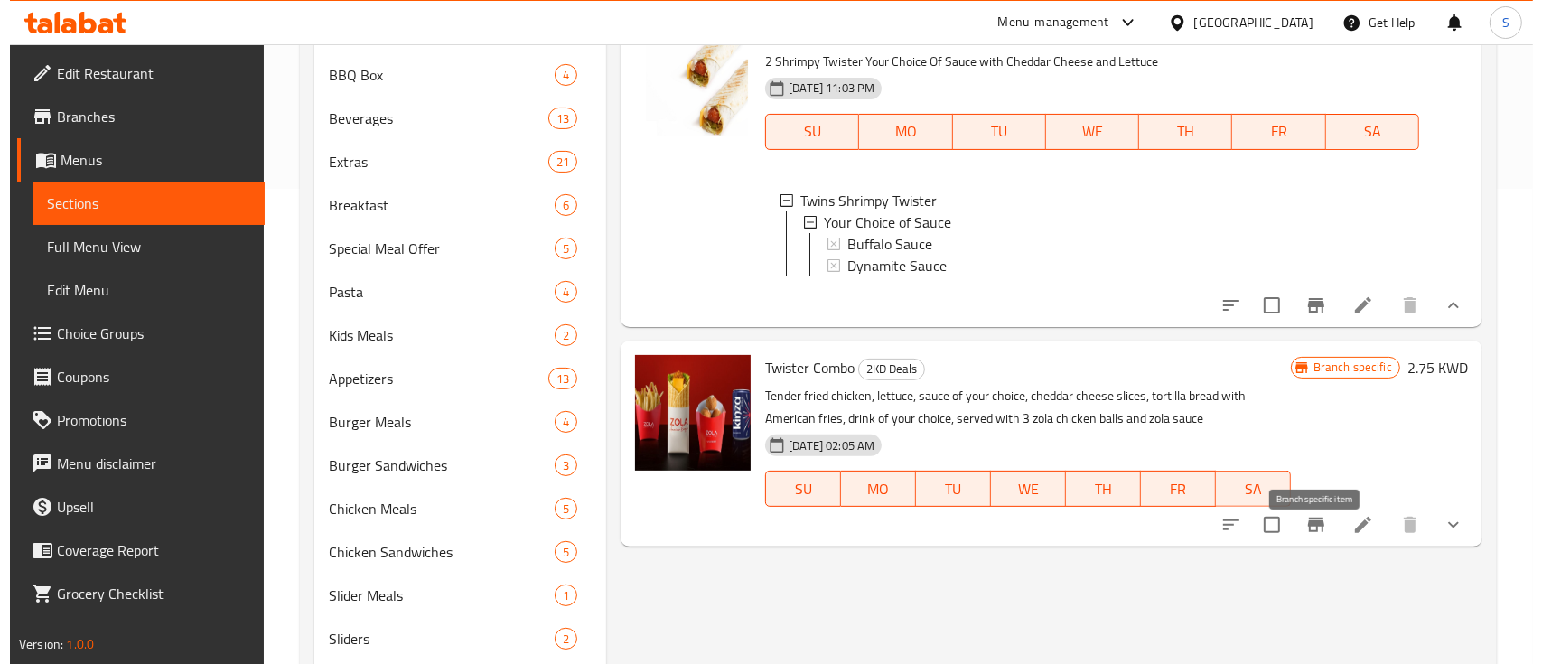
scroll to position [481, 0]
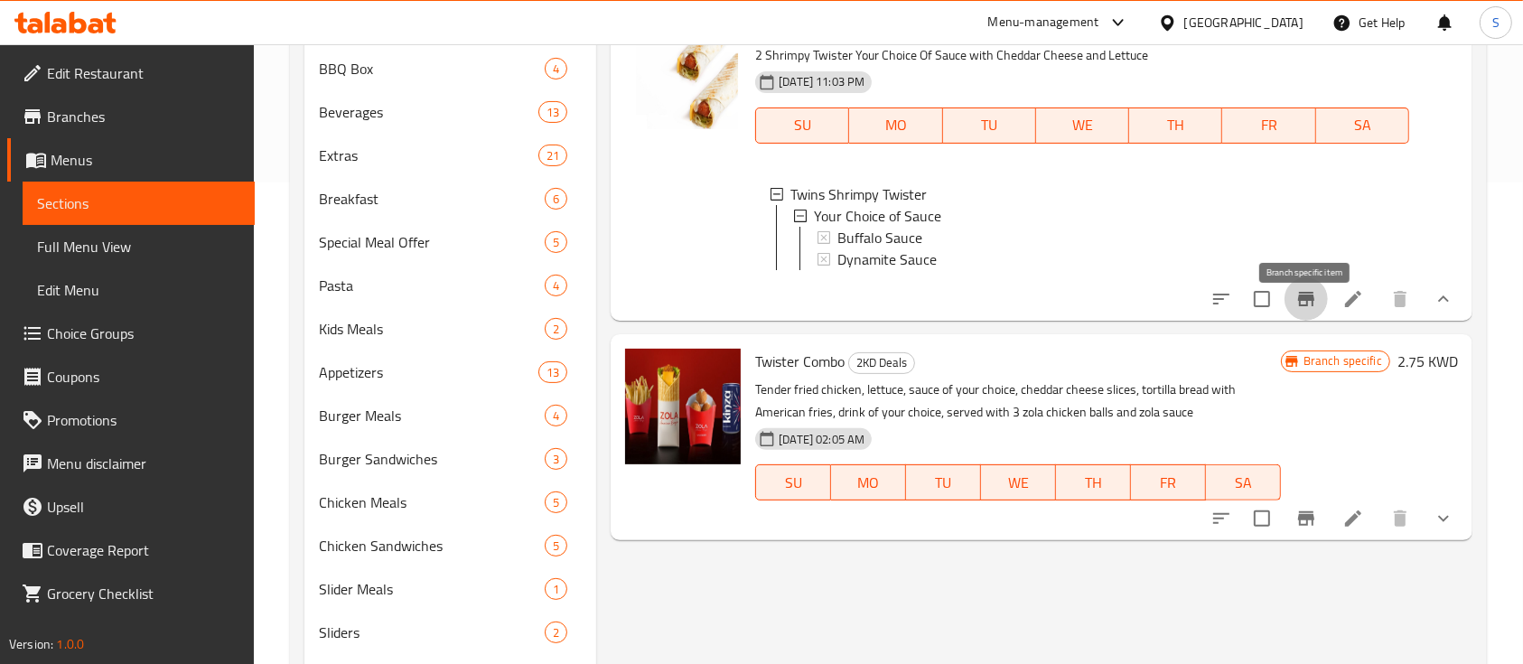
click at [1302, 310] on icon "Branch-specific-item" at bounding box center [1306, 299] width 22 height 22
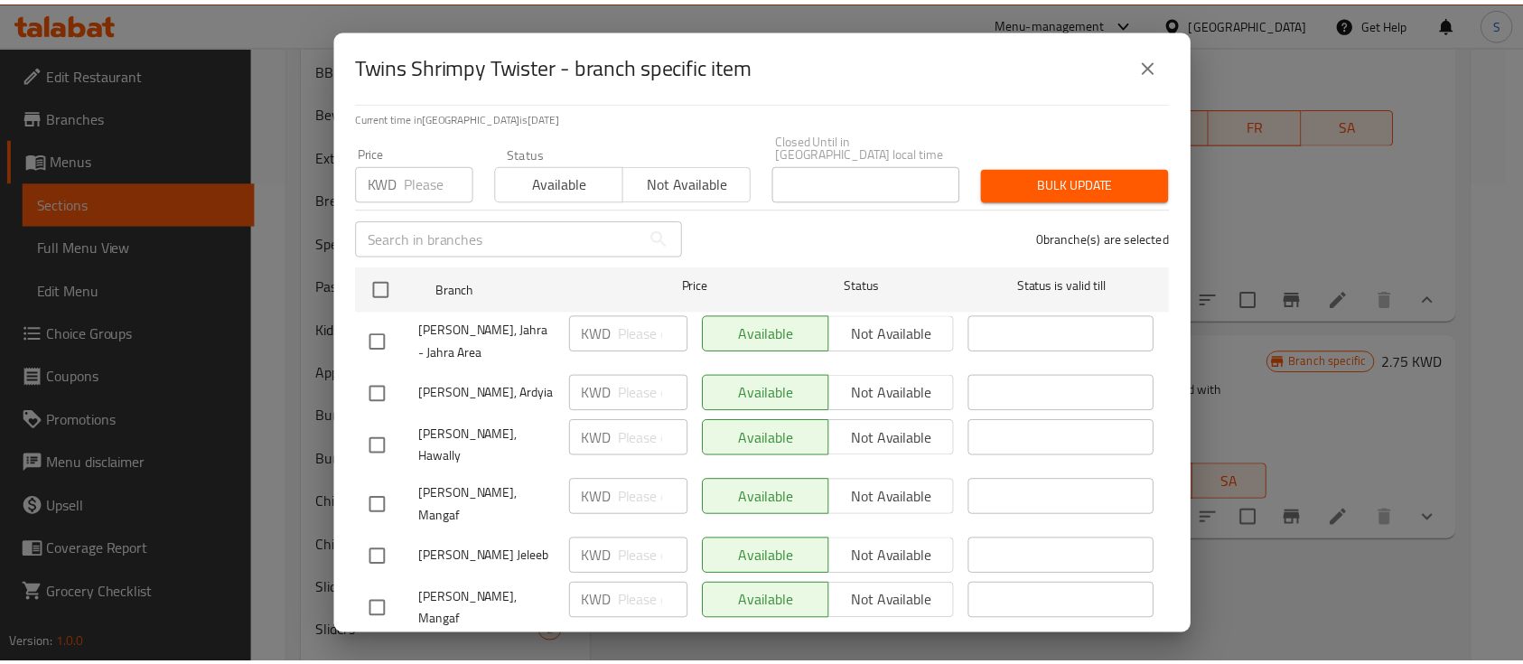
scroll to position [247, 0]
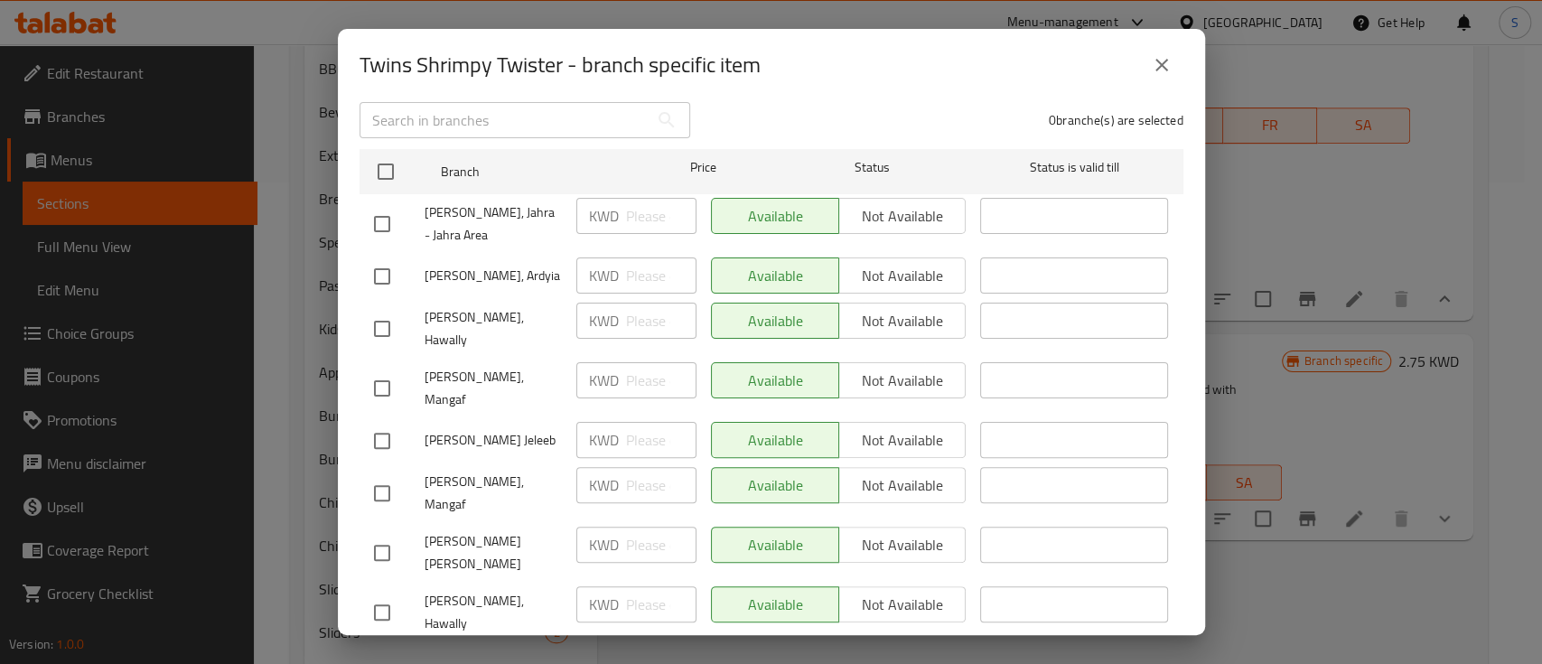
click at [1309, 141] on div "Twins Shrimpy Twister - branch specific item Twins Shrimpy Twister 2 Shrimpy Tw…" at bounding box center [771, 332] width 1542 height 664
click at [1152, 65] on icon "close" at bounding box center [1162, 65] width 22 height 22
